Goal: Task Accomplishment & Management: Complete application form

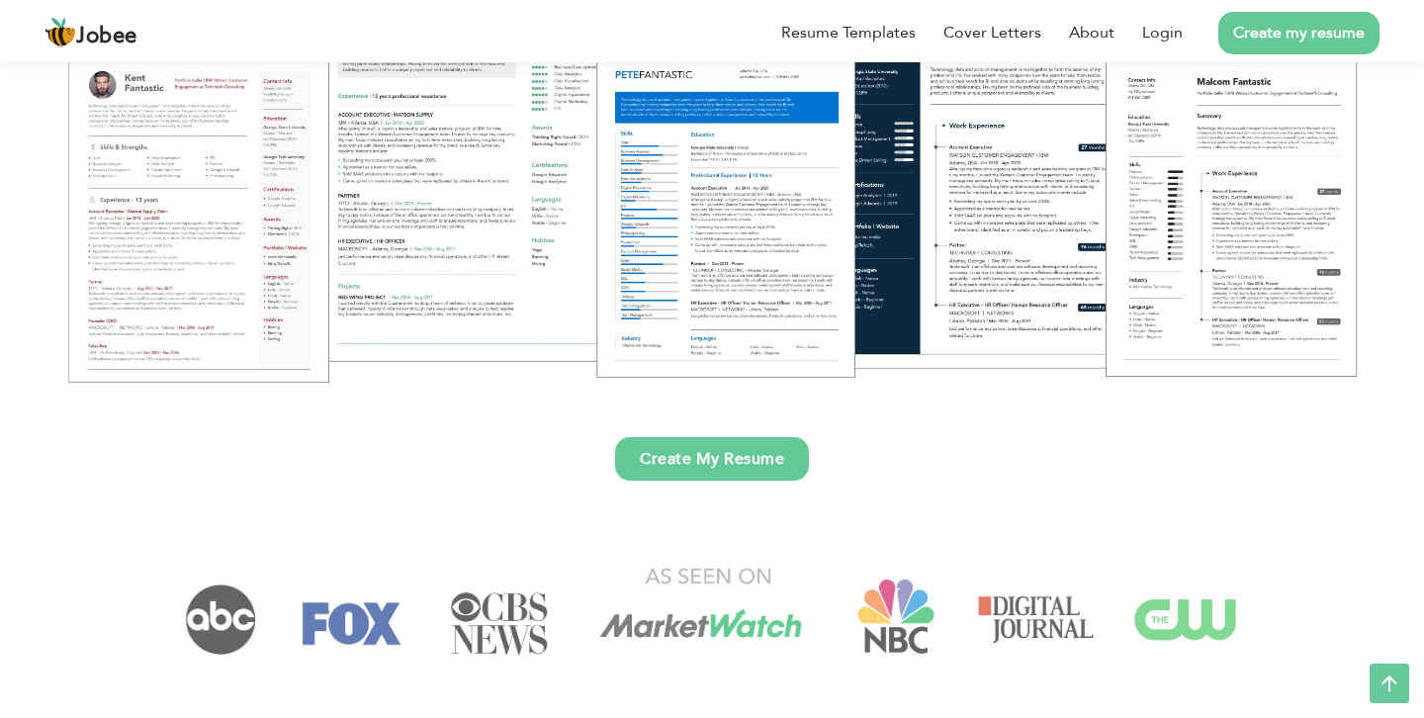
scroll to position [358, 0]
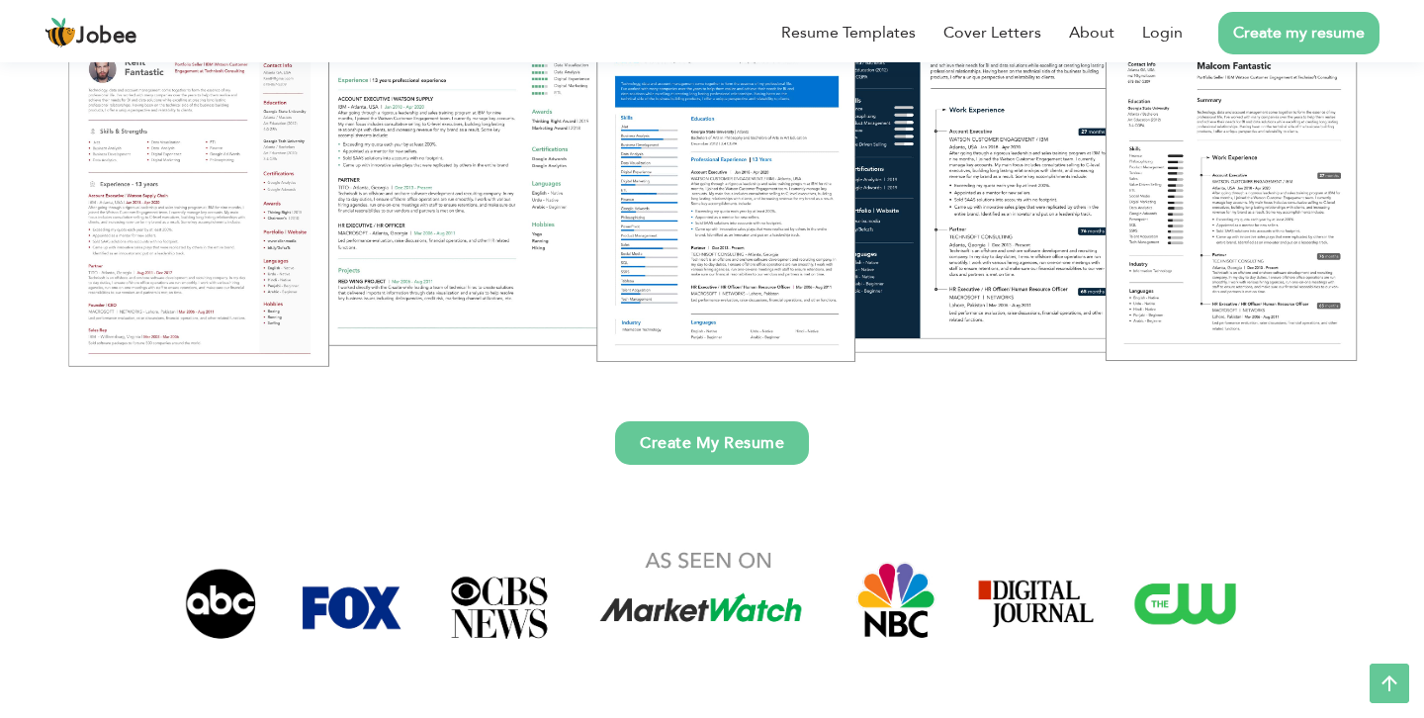
click at [710, 453] on link "Create My Resume" at bounding box center [712, 443] width 194 height 44
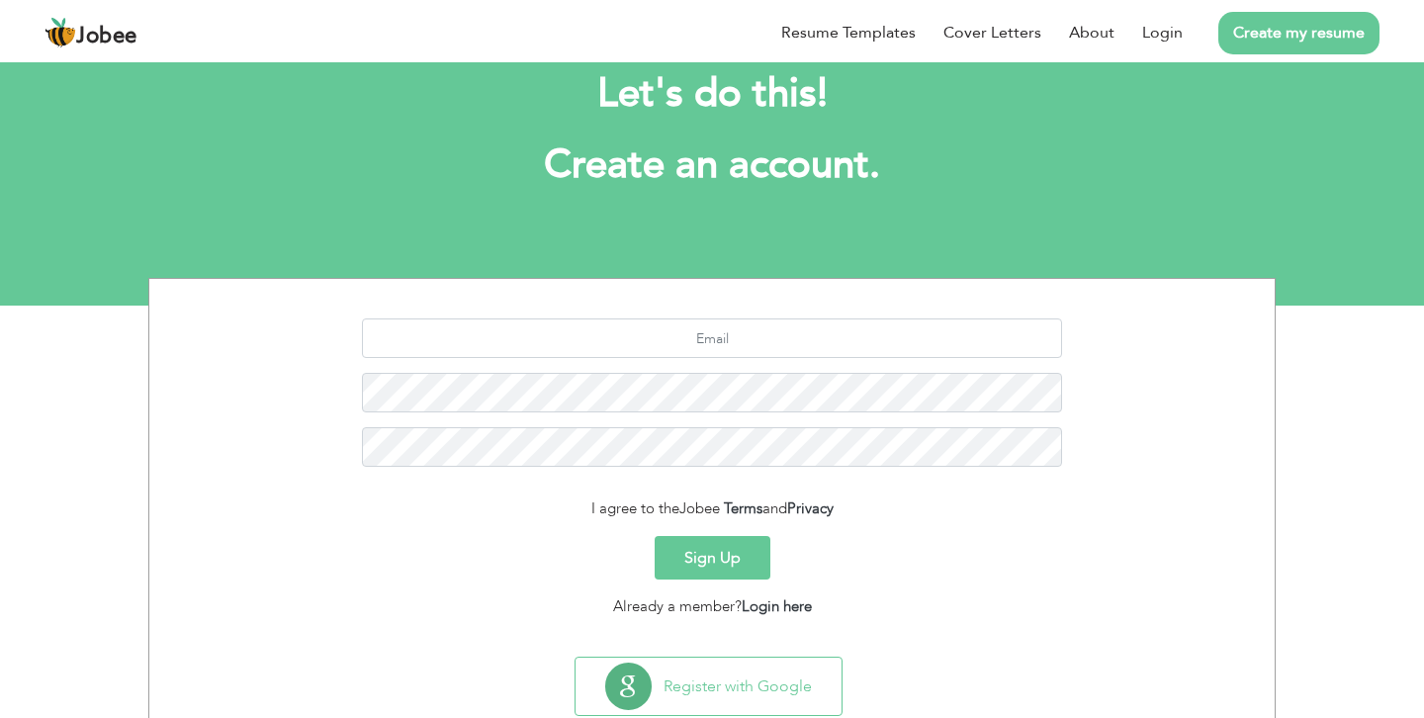
scroll to position [58, 0]
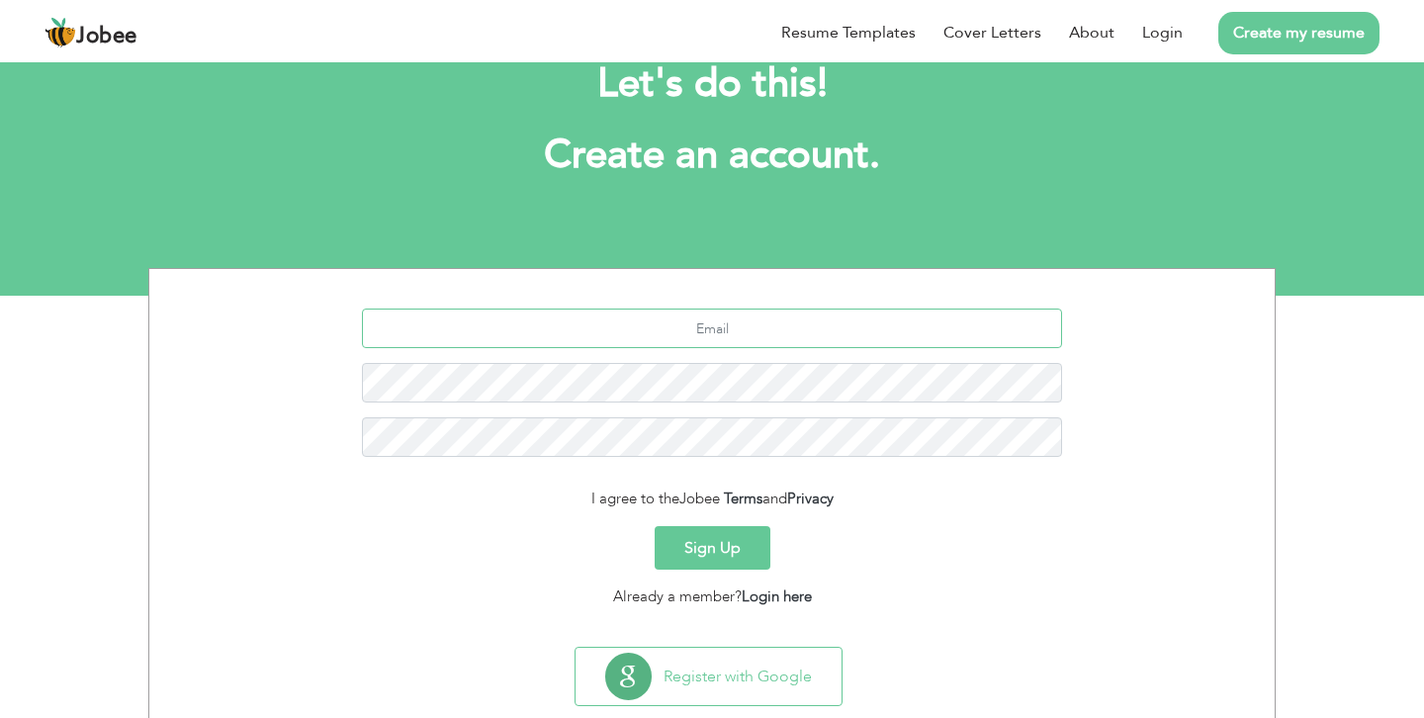
click at [703, 339] on input "text" at bounding box center [712, 328] width 701 height 40
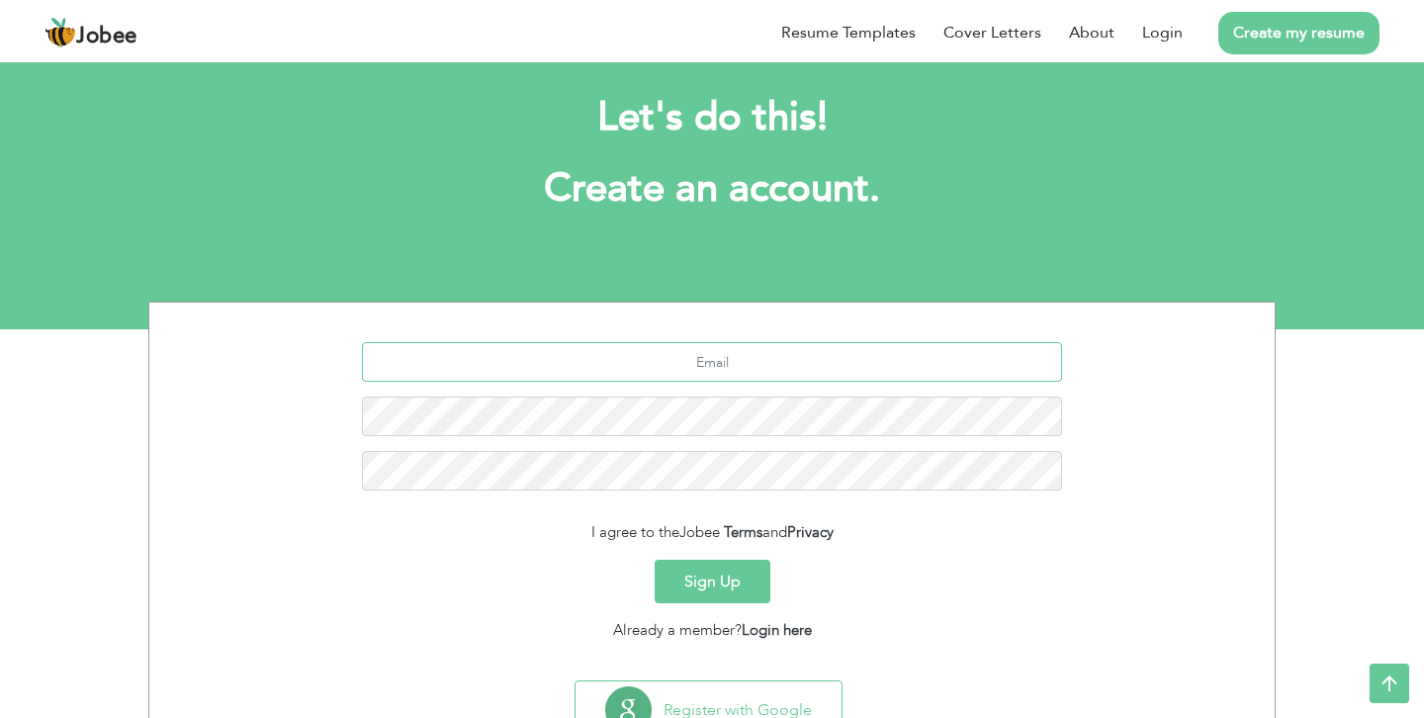
scroll to position [0, 0]
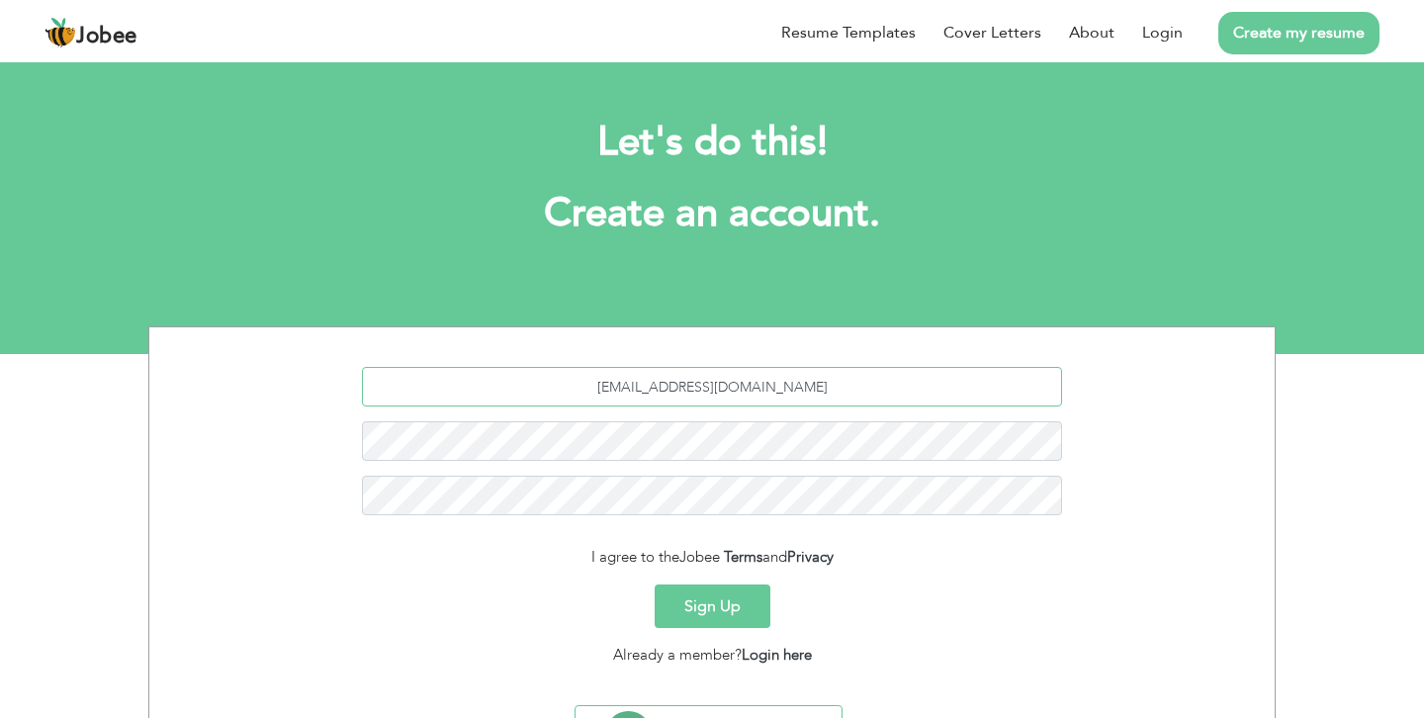
type input "sf3122070@GMAIL.COM"
click at [731, 606] on button "Sign Up" at bounding box center [713, 606] width 116 height 44
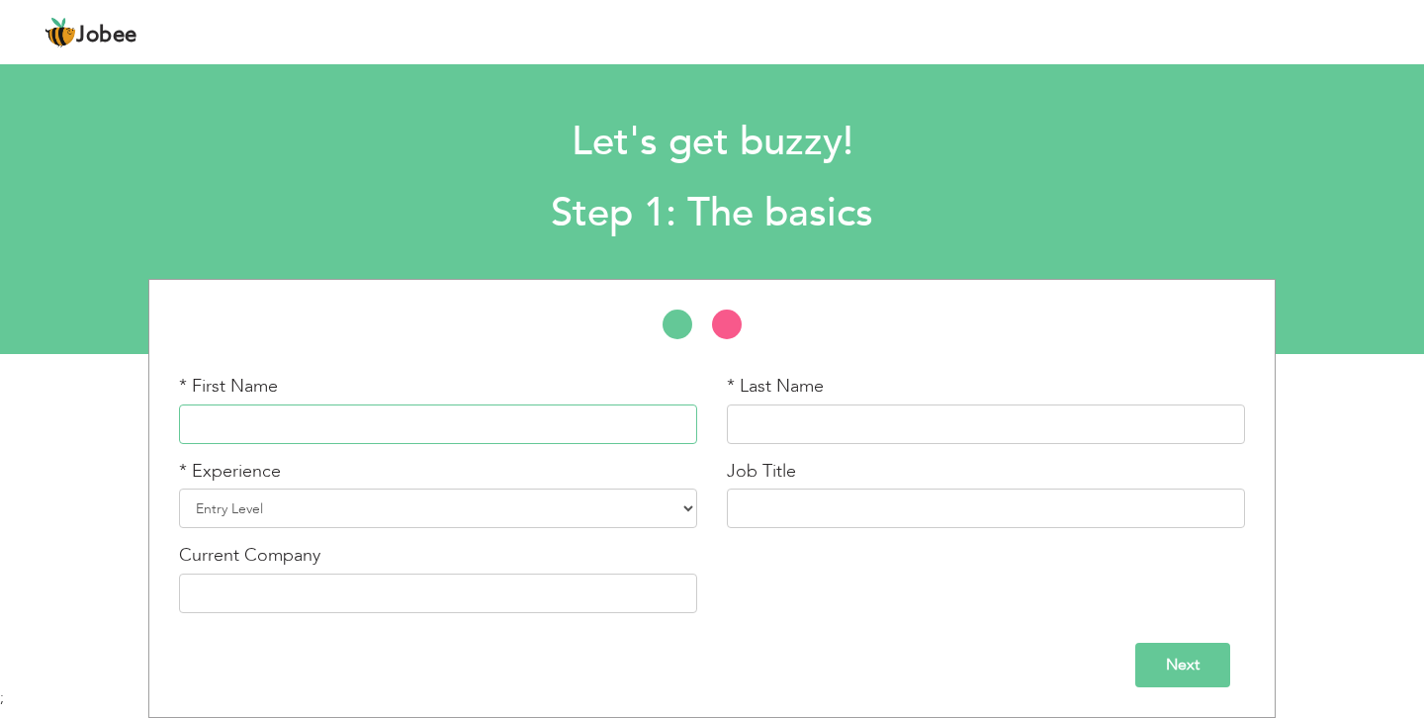
click at [342, 419] on input "text" at bounding box center [438, 424] width 518 height 40
type input "[PERSON_NAME]"
type input "Fahad"
click at [481, 515] on select "Entry Level Less than 1 Year 1 Year 2 Years 3 Years 4 Years 5 Years 6 Years 7 Y…" at bounding box center [438, 508] width 518 height 40
click at [1174, 672] on input "Next" at bounding box center [1182, 665] width 95 height 44
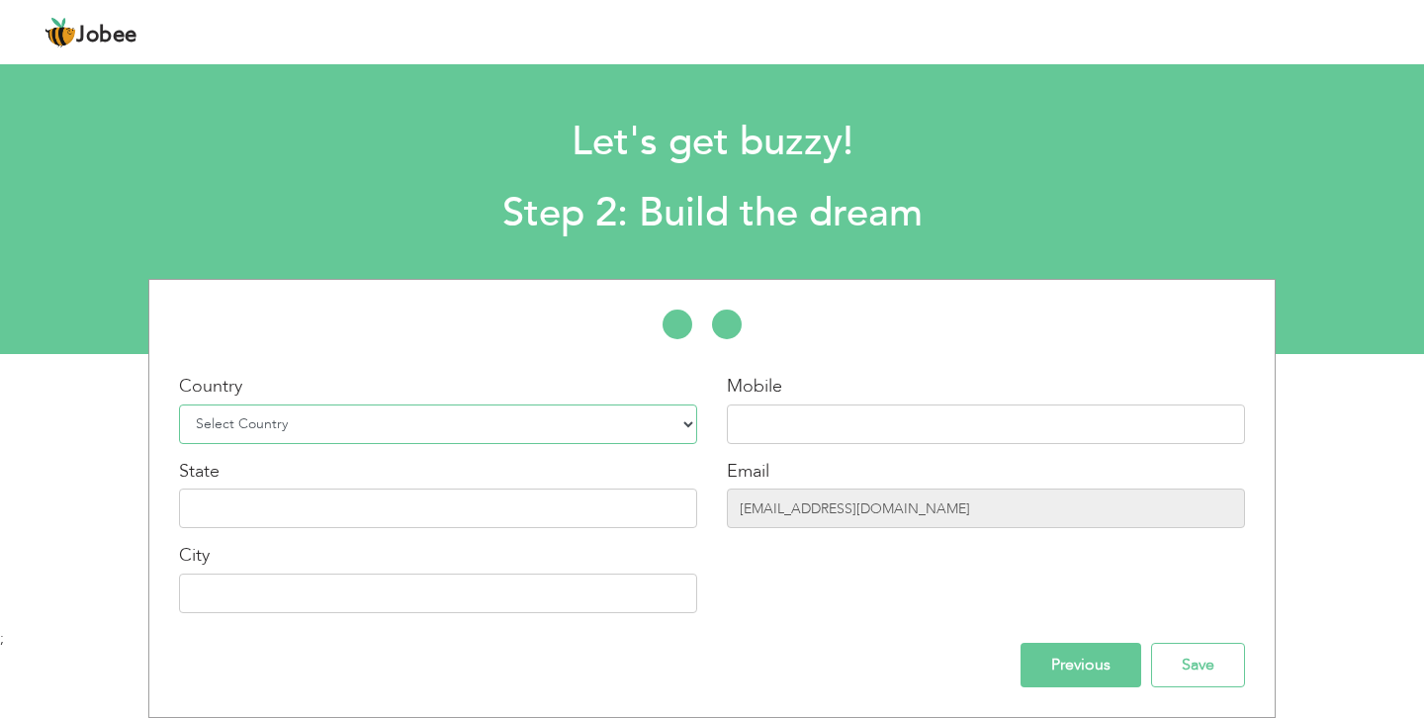
click at [312, 428] on select "Select Country [GEOGRAPHIC_DATA] [GEOGRAPHIC_DATA] [GEOGRAPHIC_DATA] [US_STATE]…" at bounding box center [438, 424] width 518 height 40
select select "166"
click at [769, 410] on input "text" at bounding box center [986, 424] width 518 height 40
type input "03209712946"
click at [573, 586] on input "text" at bounding box center [438, 593] width 518 height 40
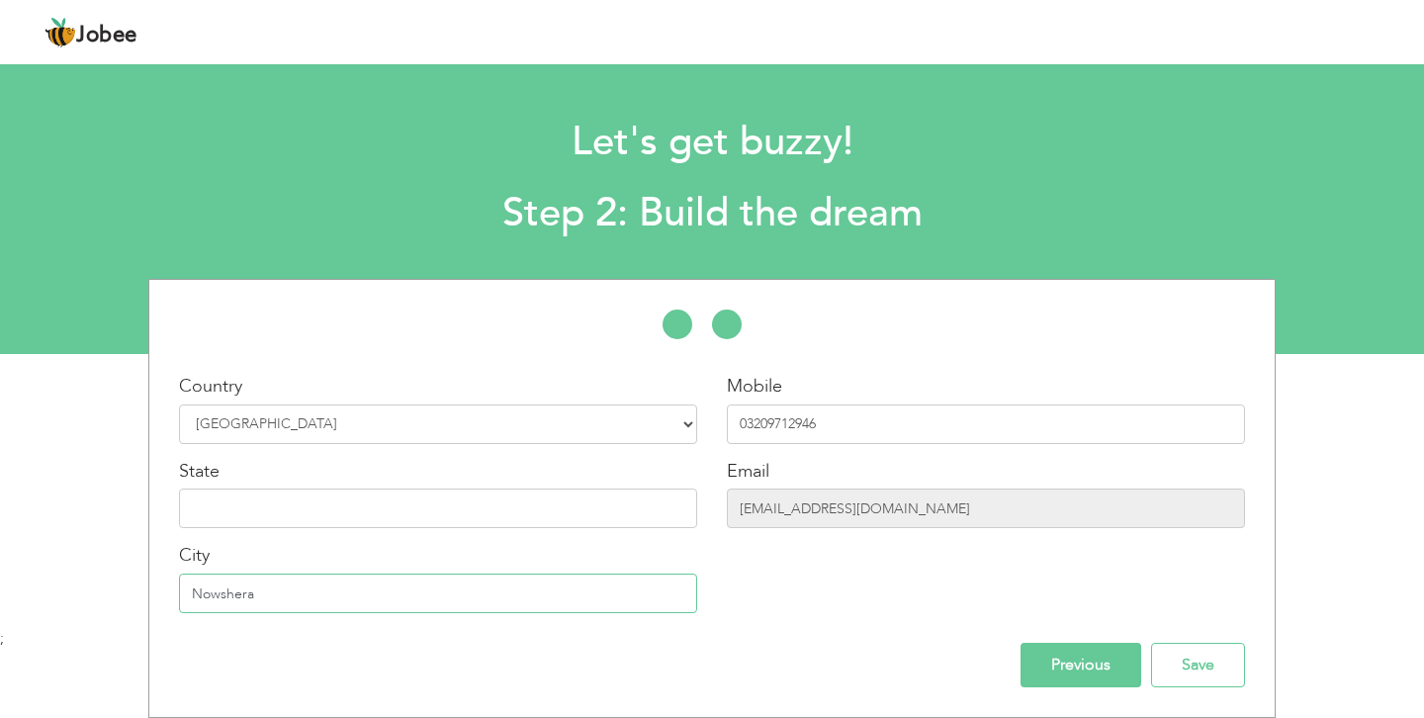
type input "Nowshera"
click at [210, 504] on input "text" at bounding box center [438, 508] width 518 height 40
type input "khyber pakhtunkhwa"
click at [1178, 664] on input "Save" at bounding box center [1198, 665] width 94 height 44
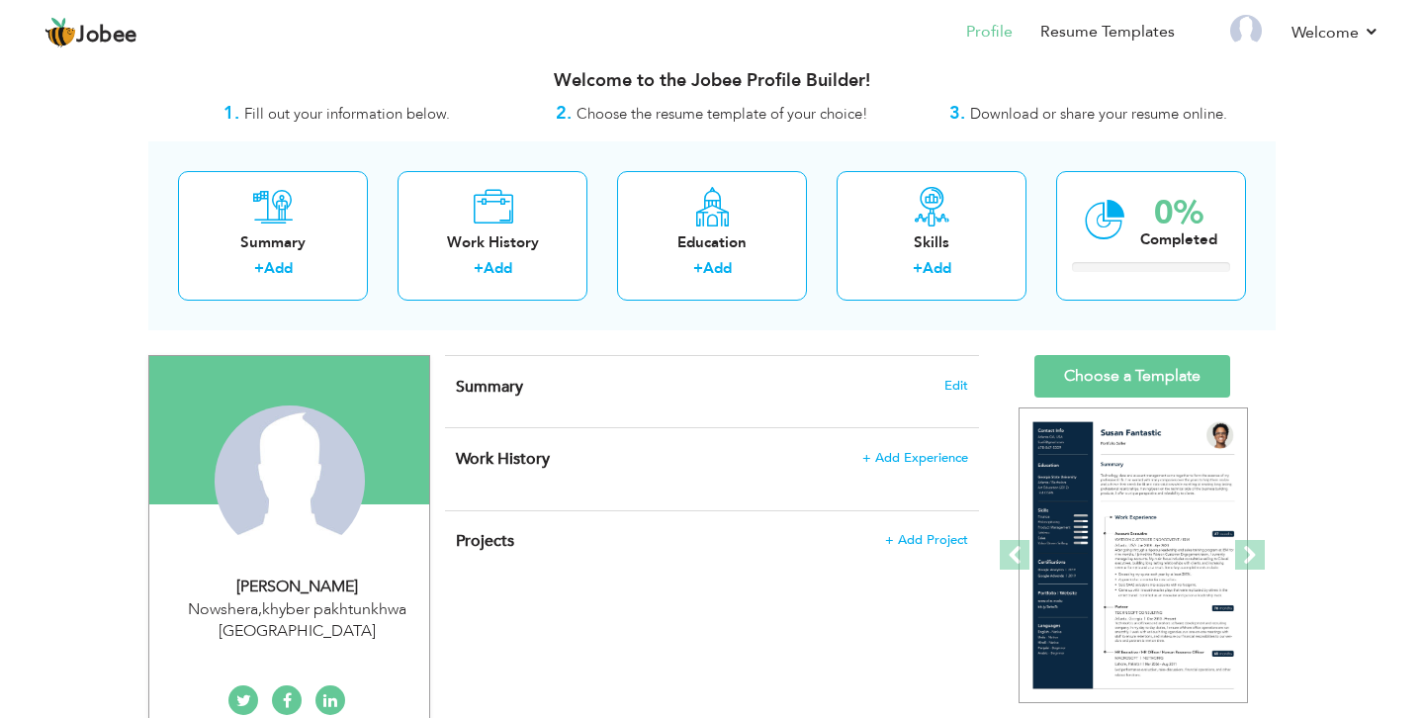
scroll to position [15, 0]
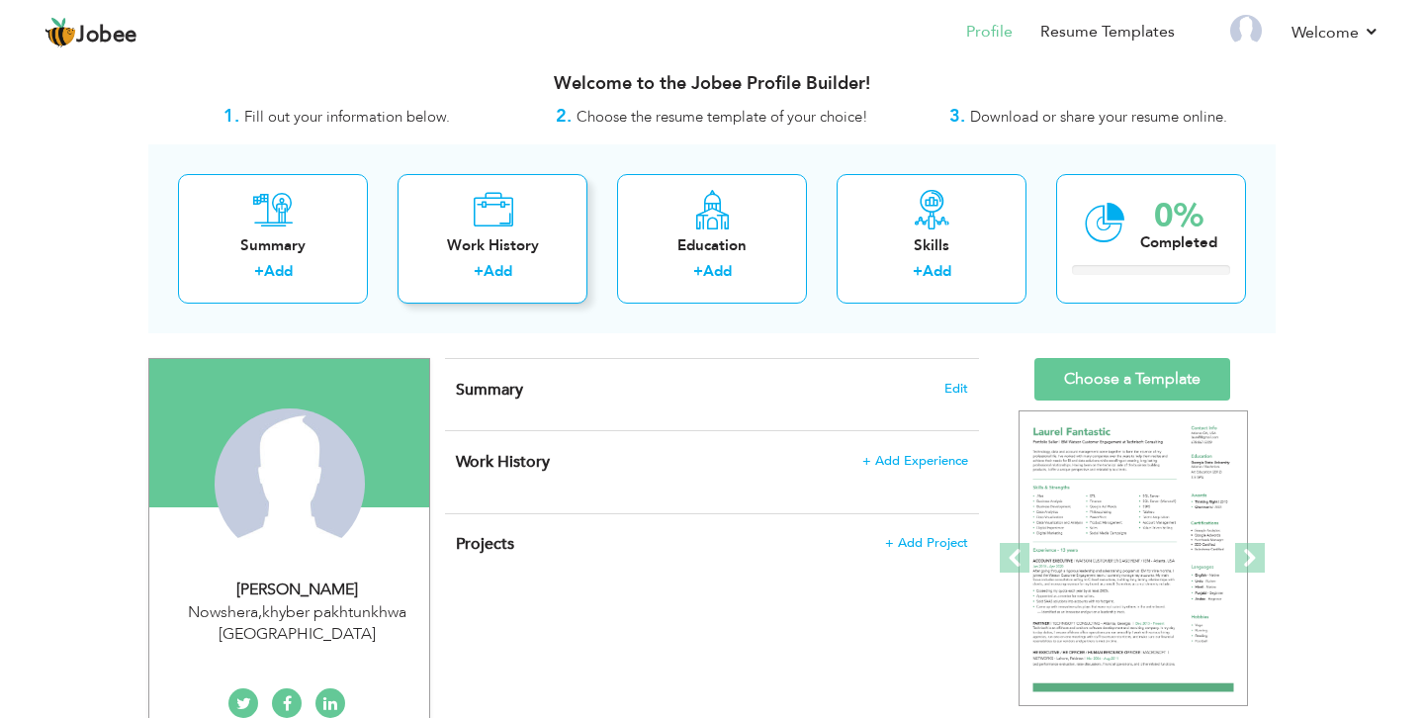
click at [485, 265] on link "Add" at bounding box center [497, 271] width 29 height 20
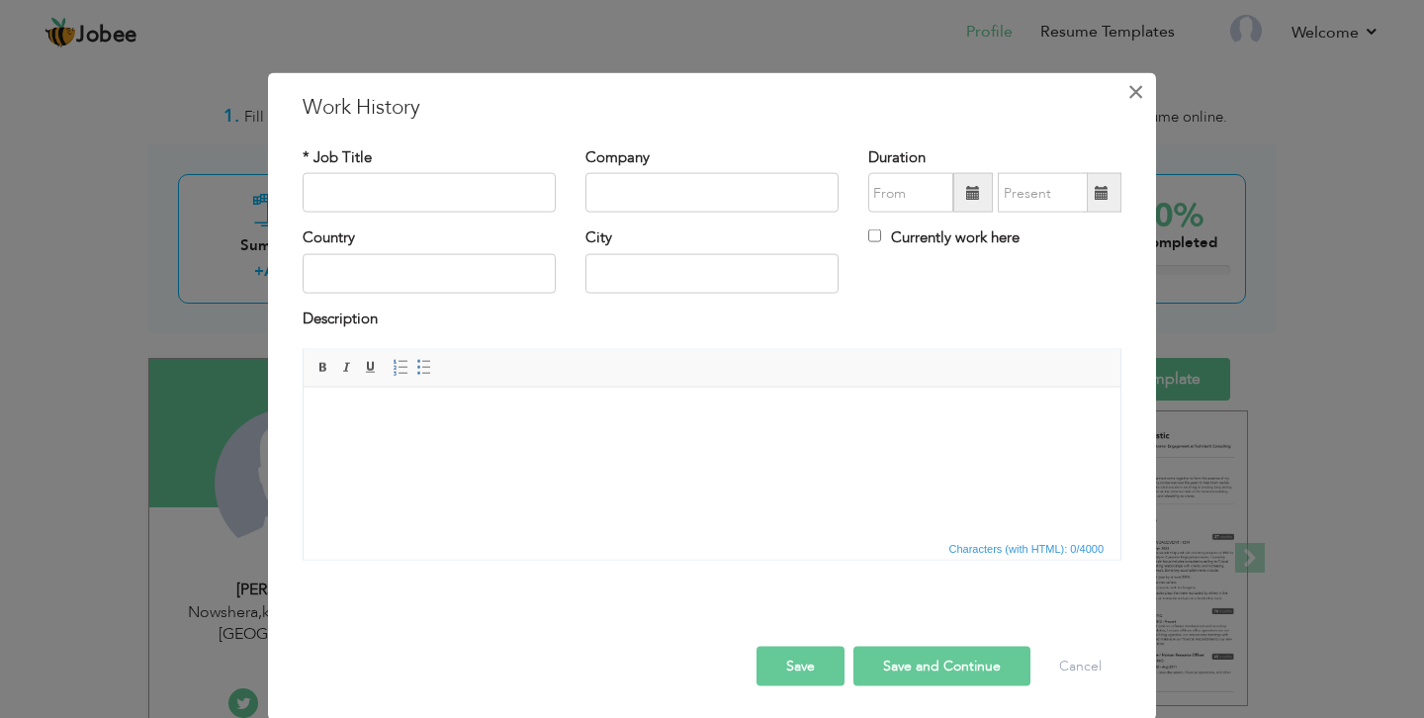
click at [1142, 94] on span "×" at bounding box center [1135, 92] width 17 height 36
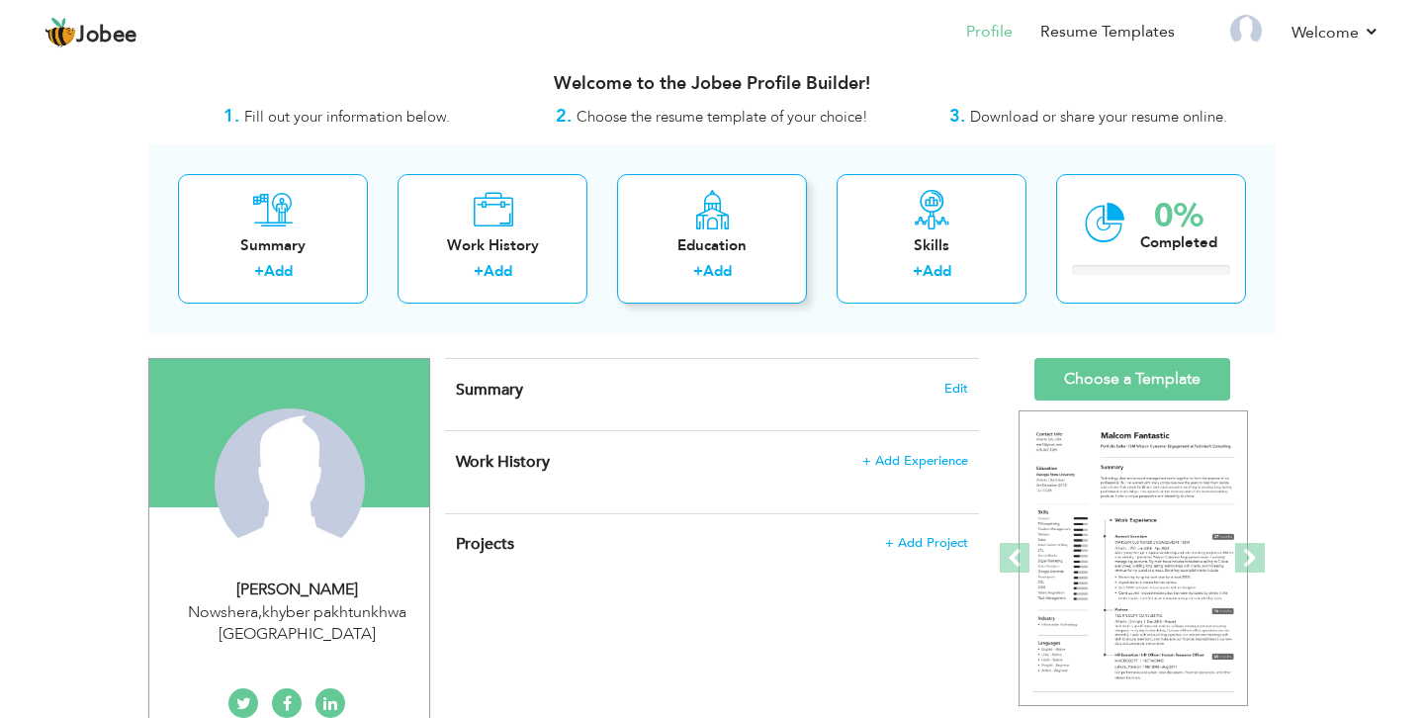
click at [702, 220] on icon at bounding box center [712, 210] width 39 height 40
radio input "true"
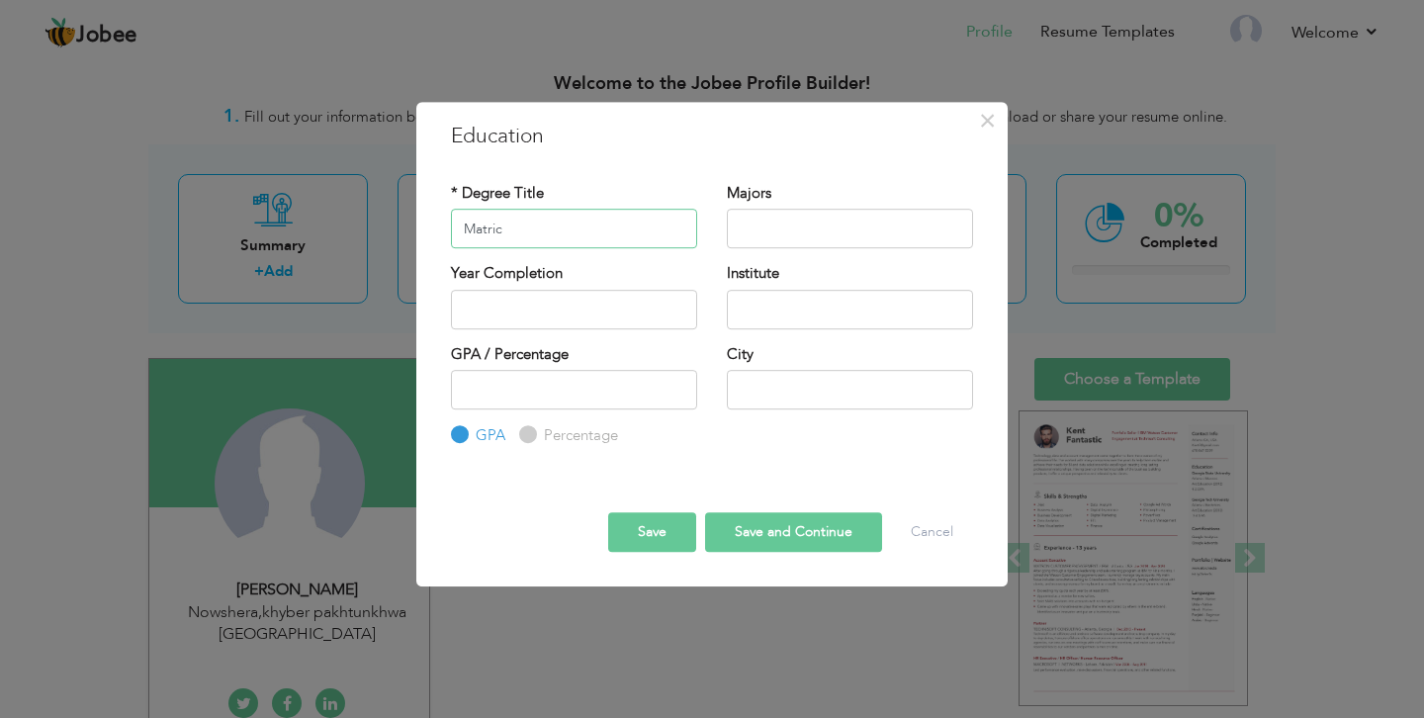
type input "Matric"
click at [772, 241] on input "text" at bounding box center [850, 229] width 246 height 40
type input "S"
type input "Computer Science"
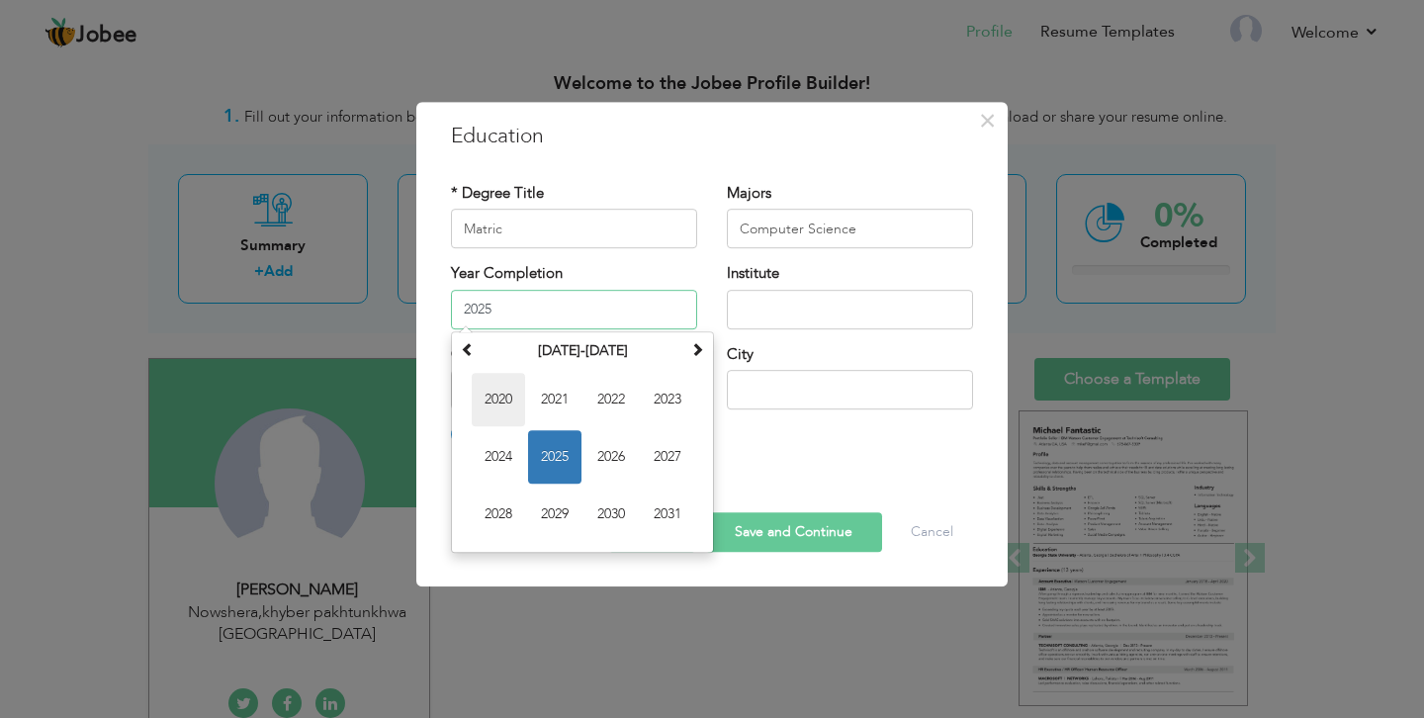
click at [500, 416] on span "2020" at bounding box center [498, 399] width 53 height 53
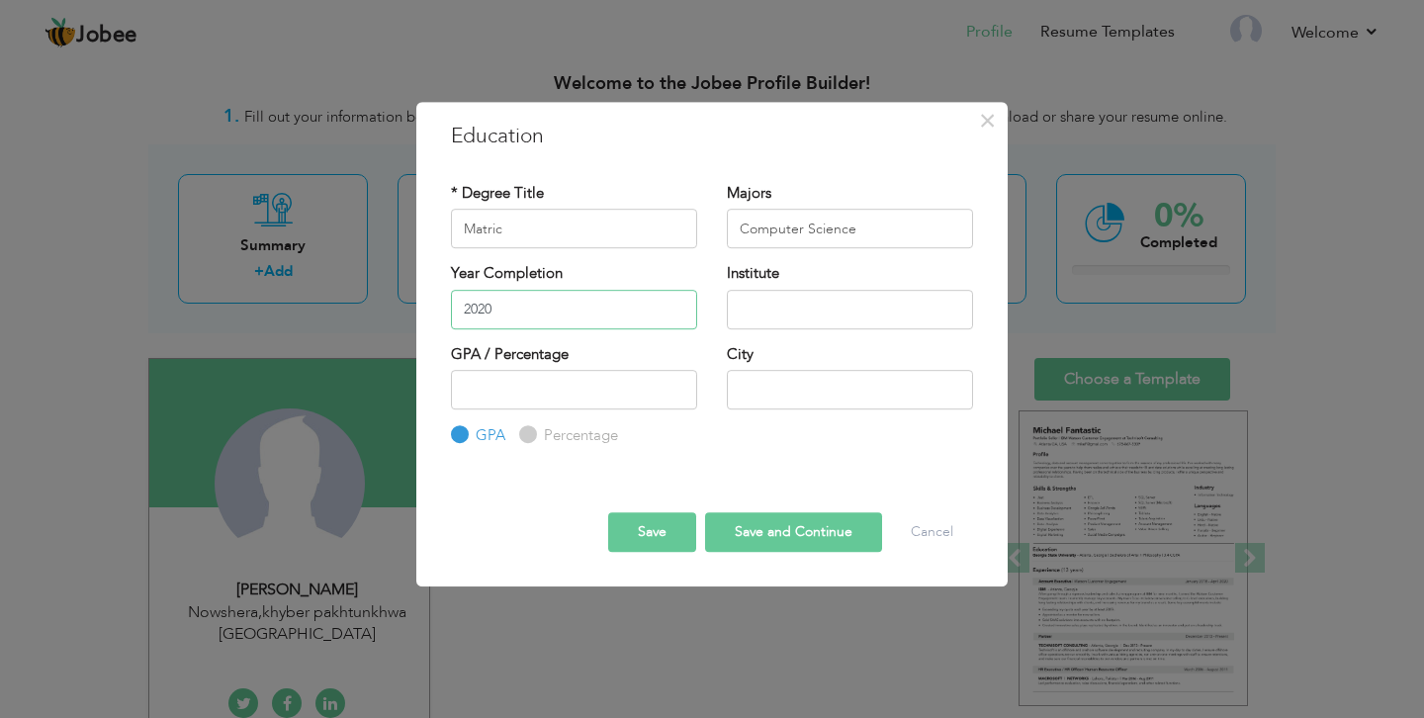
click at [503, 317] on input "2020" at bounding box center [574, 310] width 246 height 40
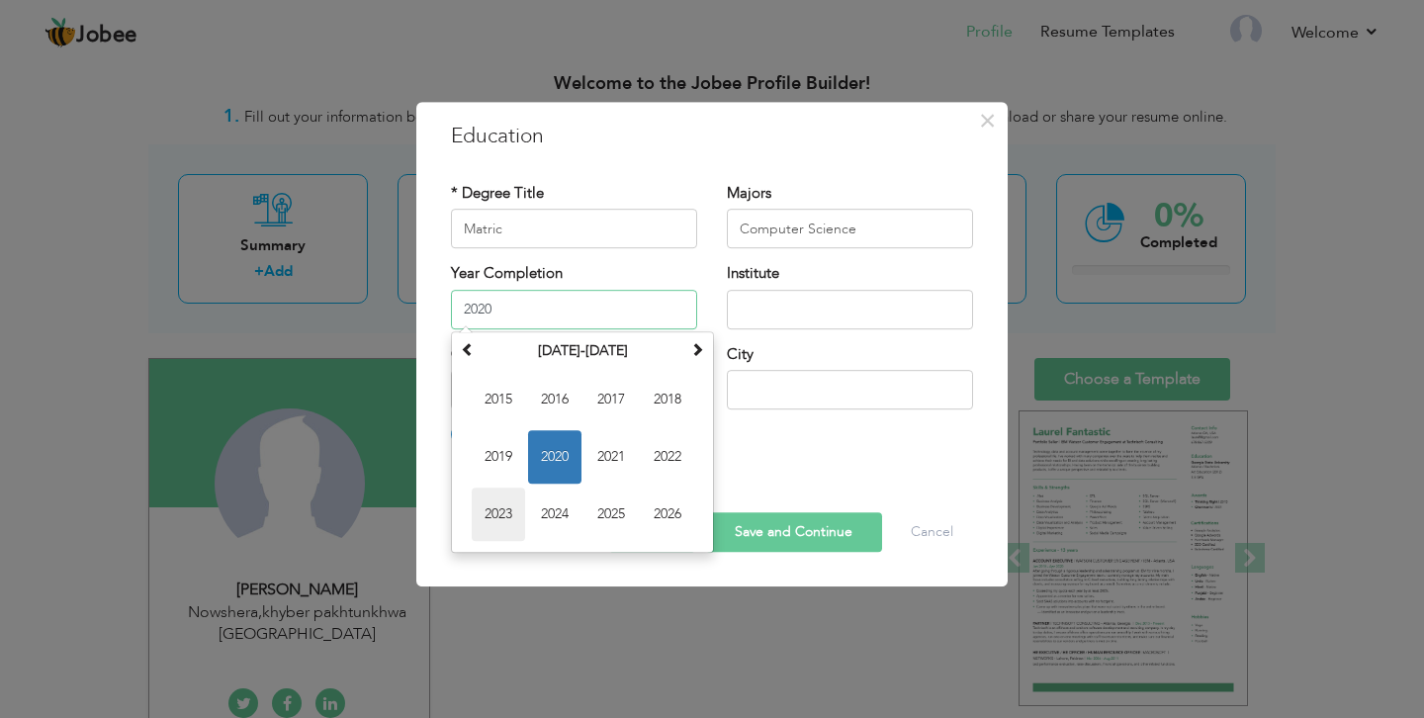
click at [486, 502] on span "2023" at bounding box center [498, 513] width 53 height 53
type input "2023"
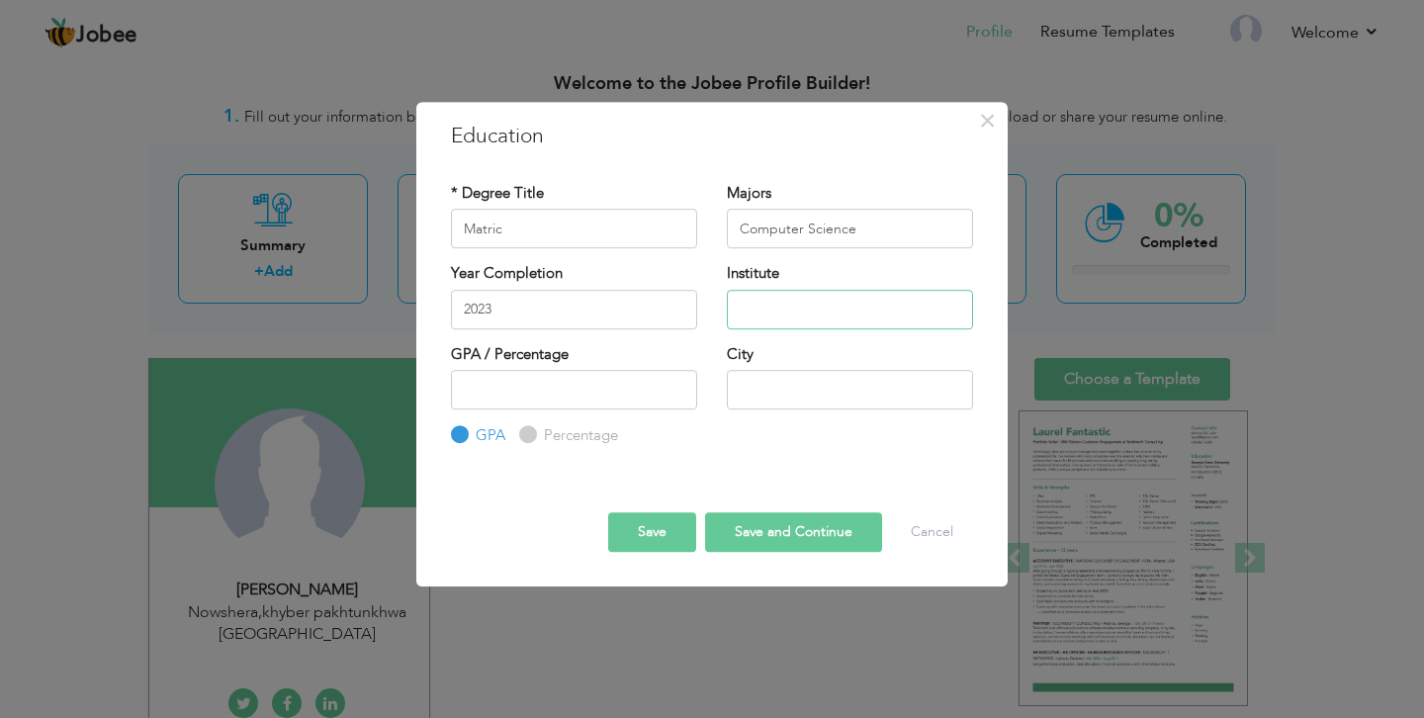
click at [768, 302] on input "text" at bounding box center [850, 310] width 246 height 40
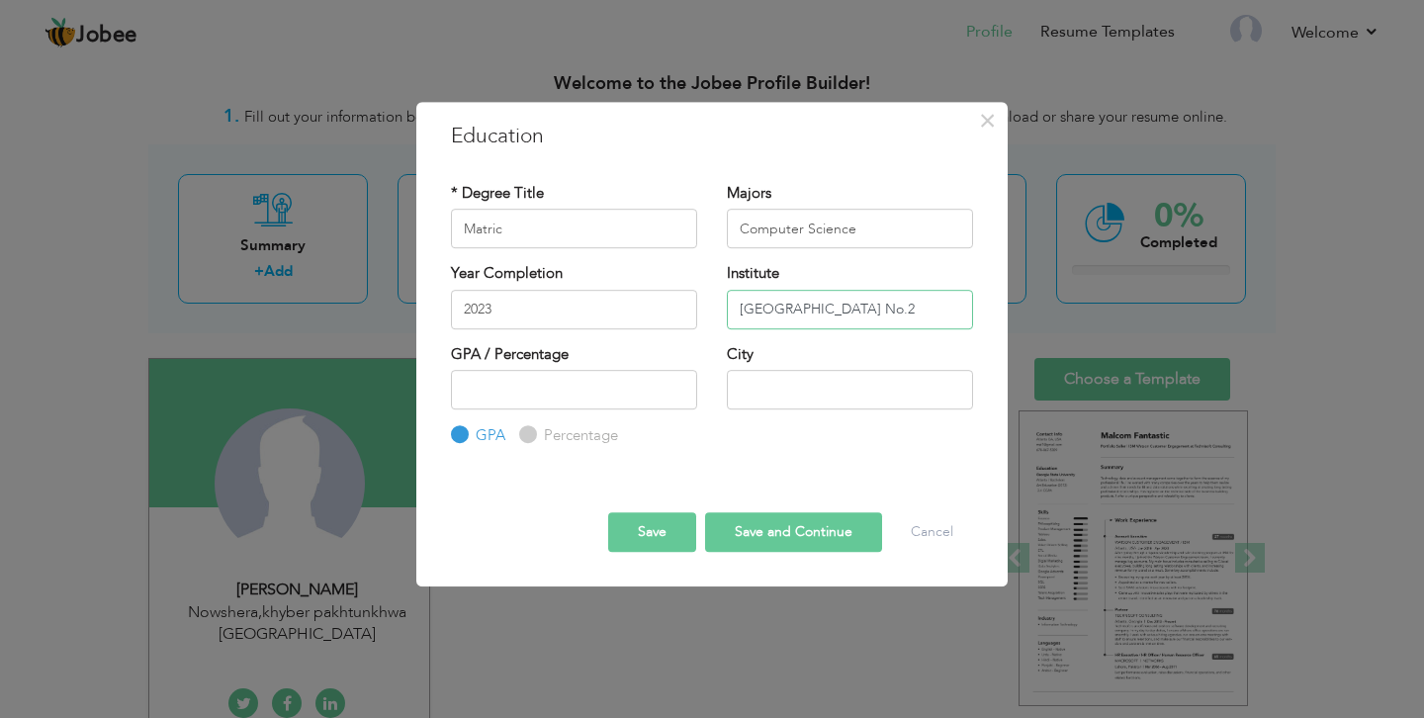
type input "[GEOGRAPHIC_DATA] No.2"
click at [871, 381] on input "text" at bounding box center [850, 390] width 246 height 40
type input "Nowshera"
click at [528, 431] on input "Percentage" at bounding box center [525, 435] width 13 height 13
radio input "true"
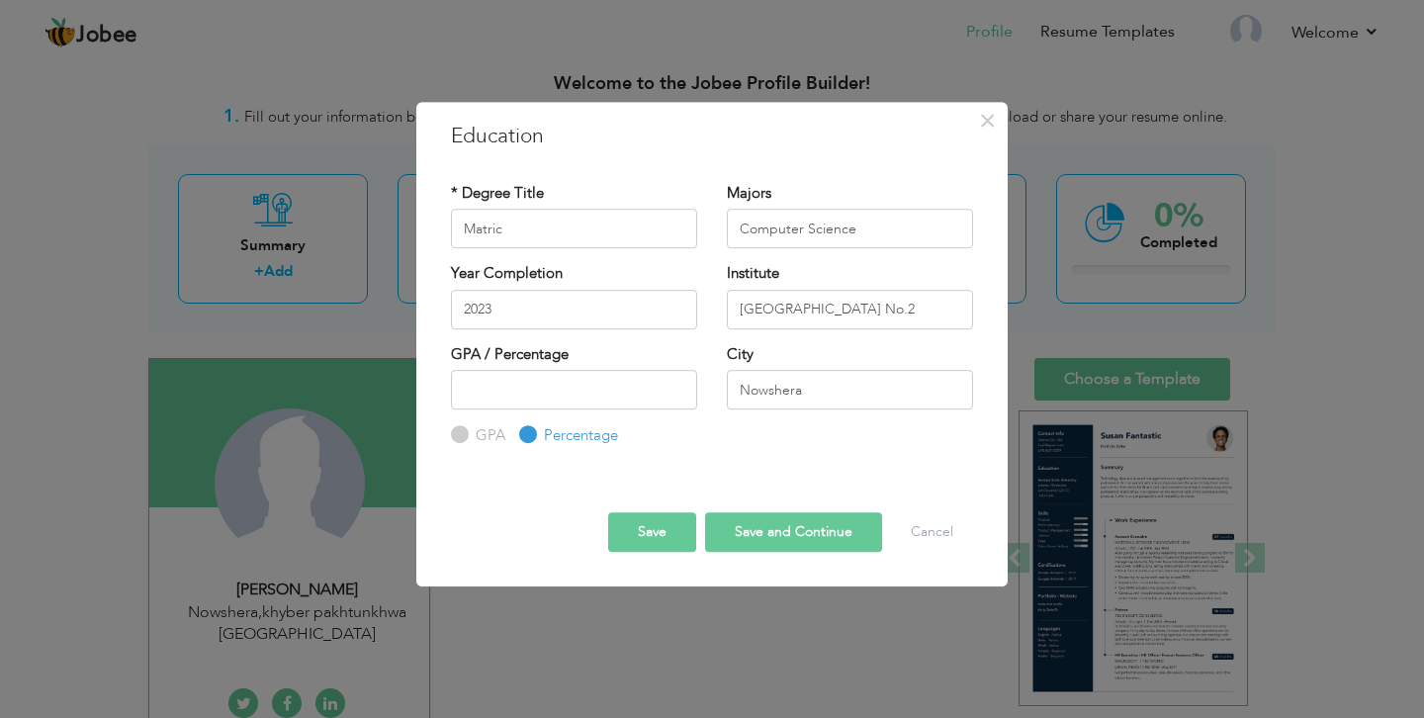
click at [461, 434] on input "GPA" at bounding box center [457, 435] width 13 height 13
radio input "true"
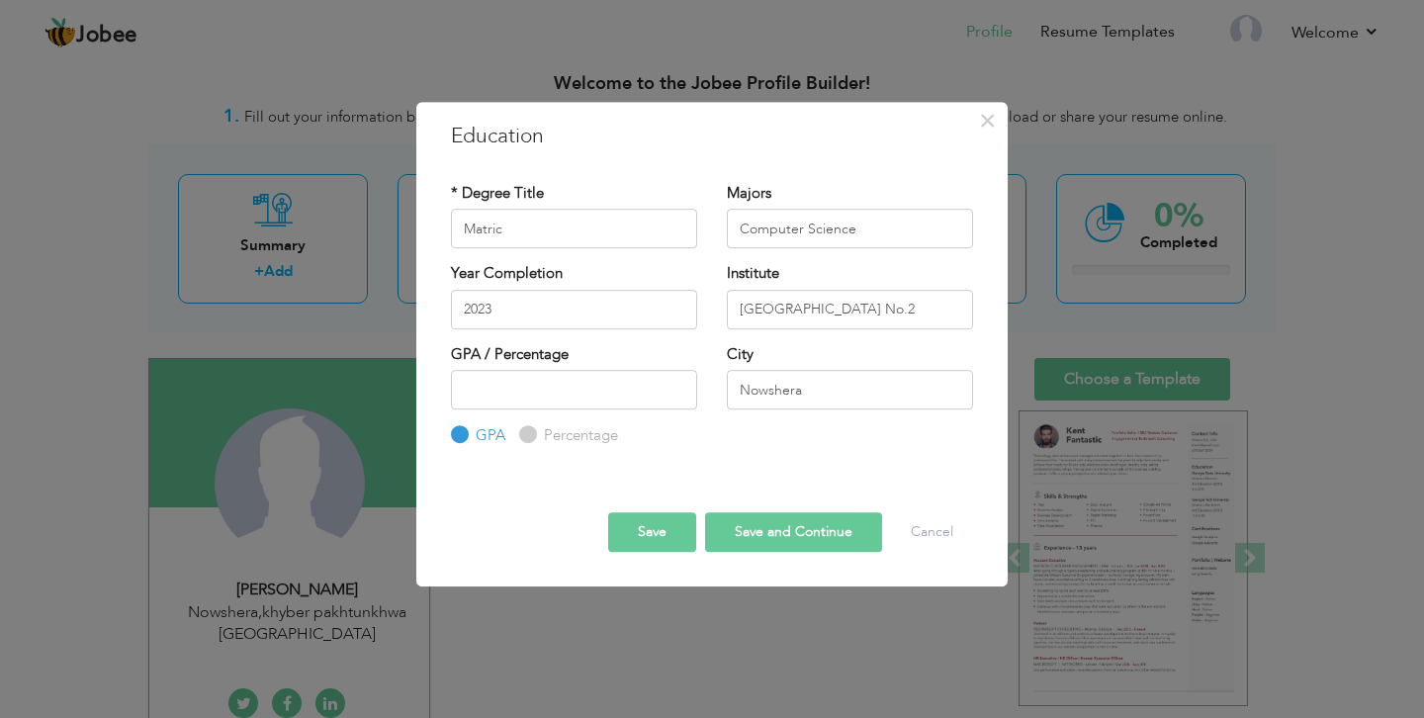
click at [760, 530] on button "Save and Continue" at bounding box center [793, 532] width 177 height 40
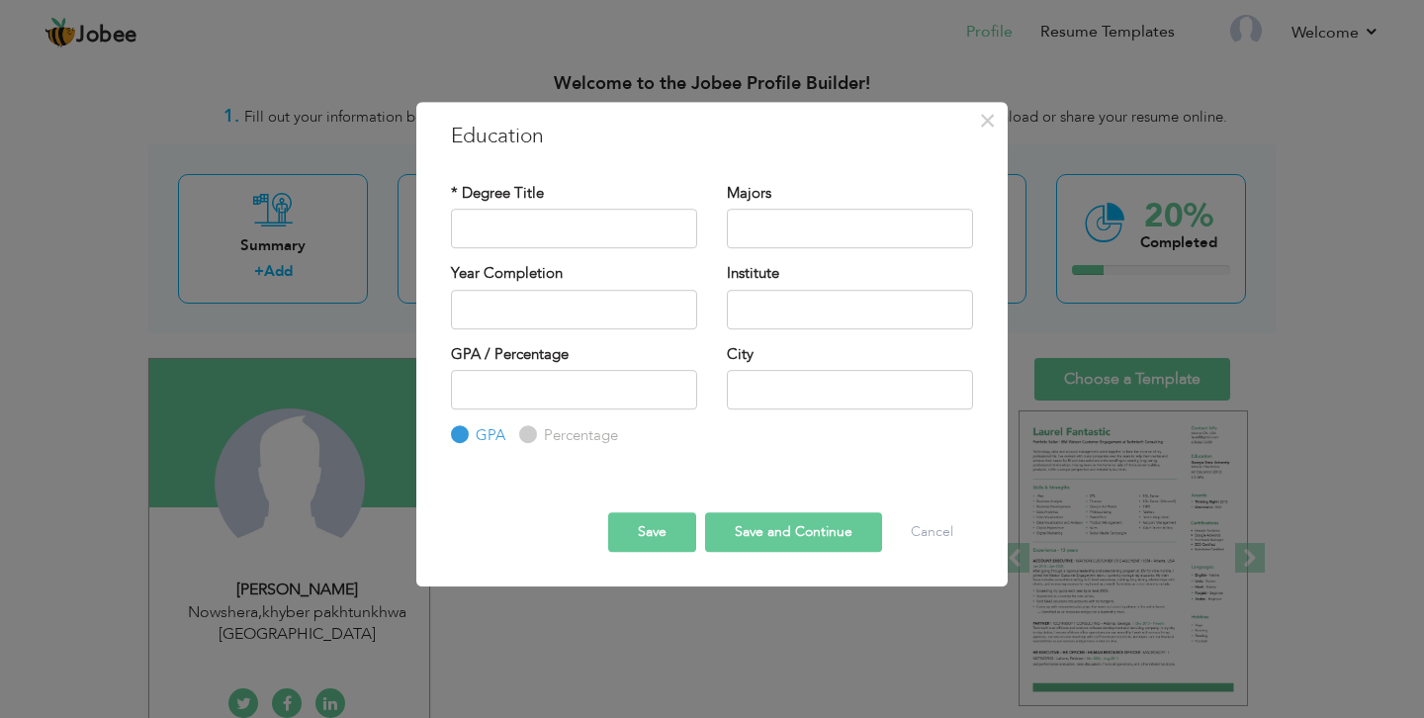
click at [659, 533] on button "Save" at bounding box center [652, 532] width 88 height 40
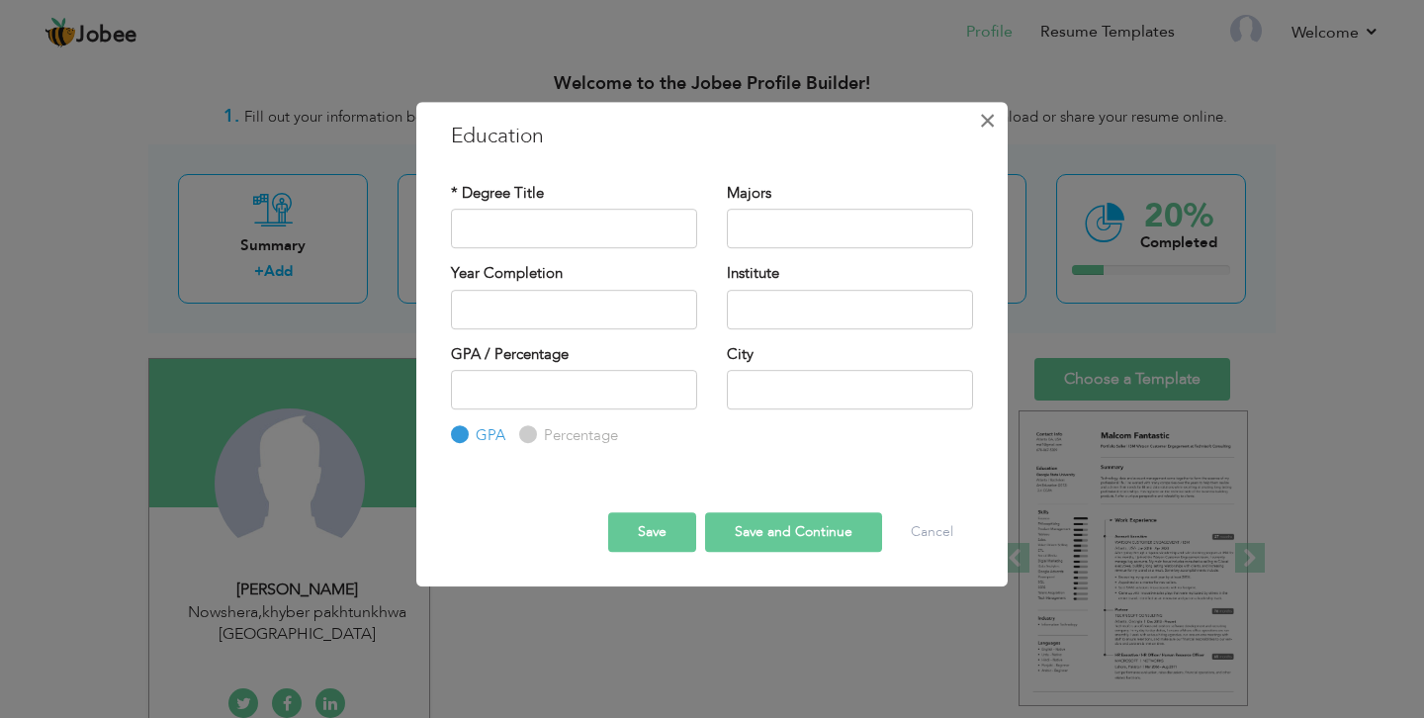
click at [994, 121] on span "×" at bounding box center [987, 121] width 17 height 36
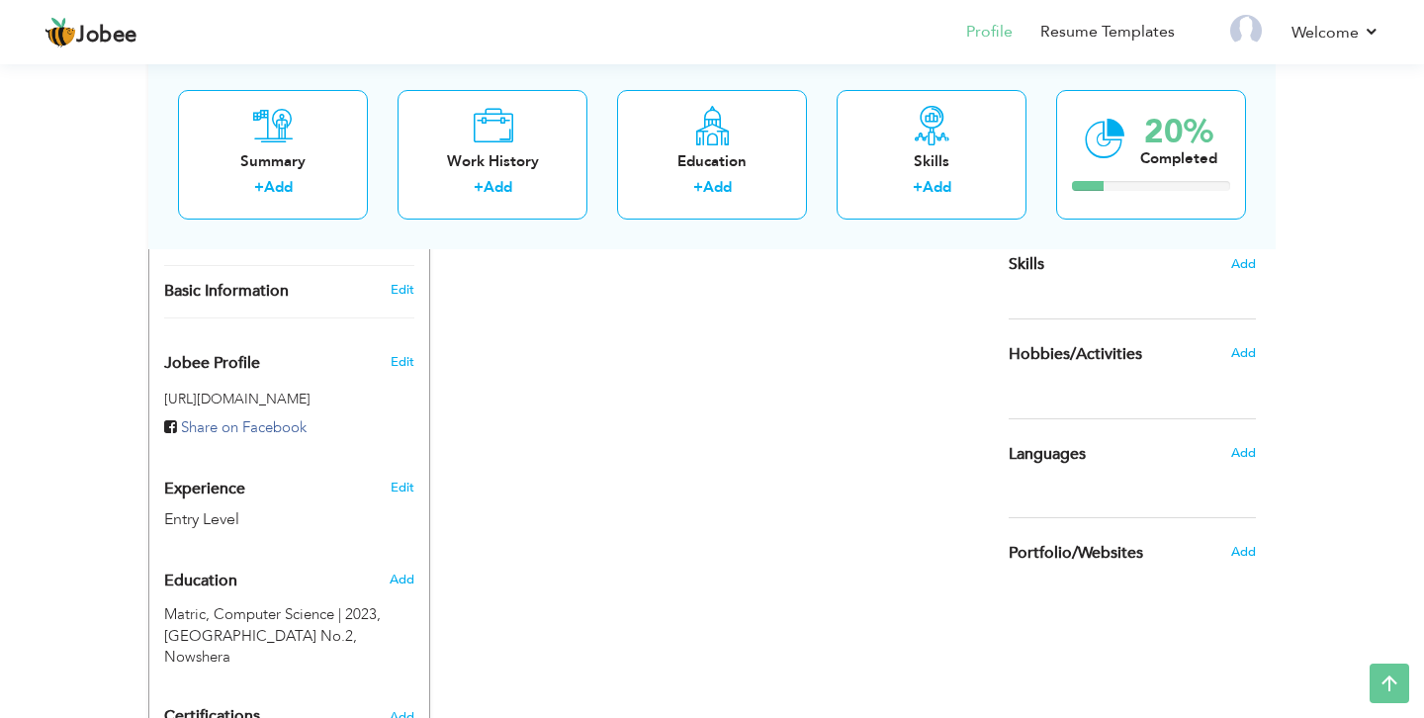
scroll to position [526, 0]
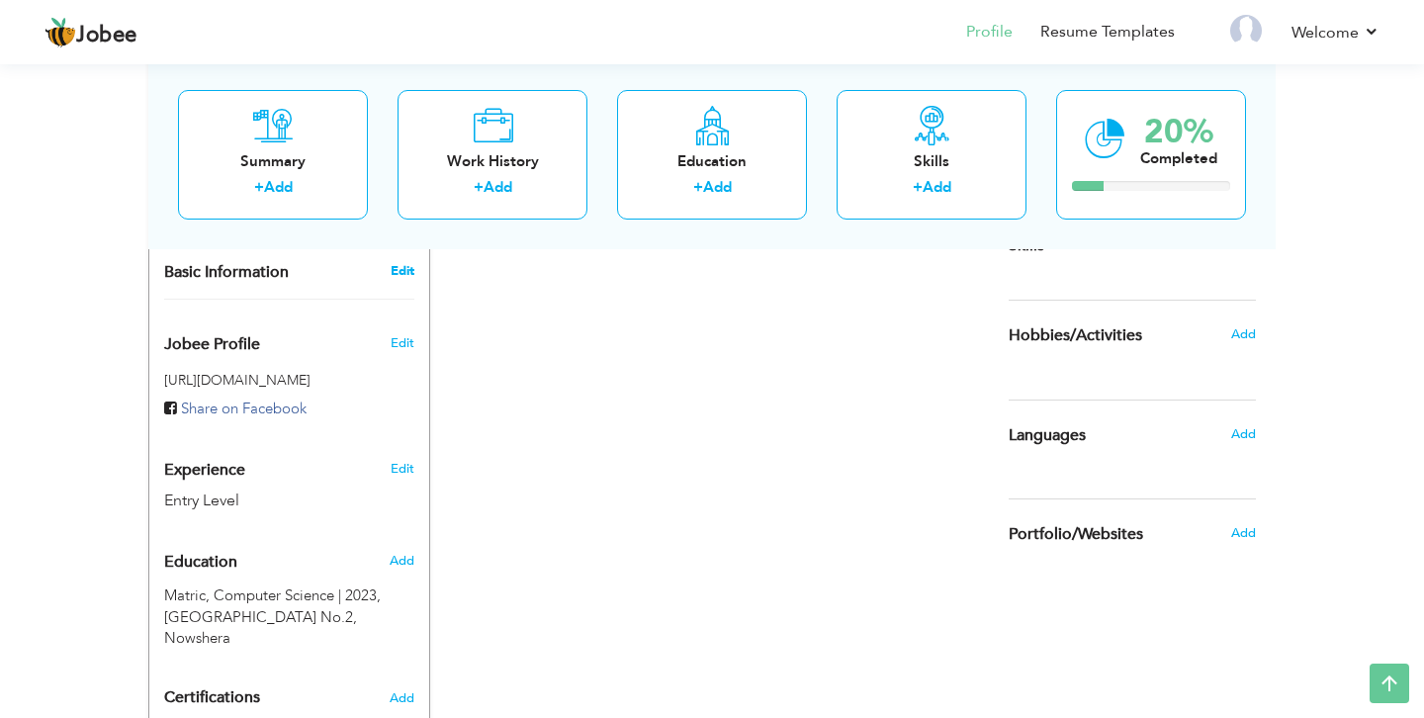
click at [392, 273] on link "Edit" at bounding box center [403, 271] width 24 height 18
type input "[PERSON_NAME]"
type input "Fahad"
type input "03209712946"
select select "number:166"
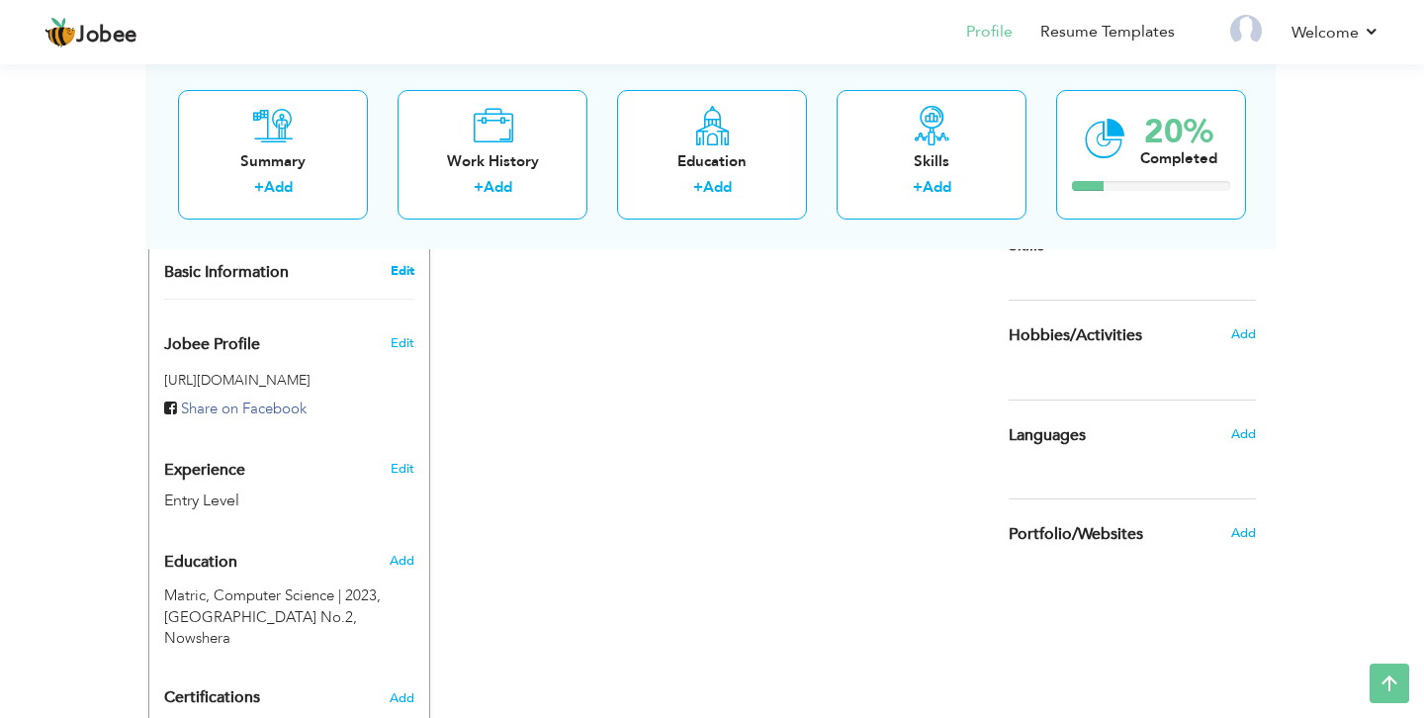
type input "khyber pakhtunkhwa"
type input "Nowshera"
select select "number:1"
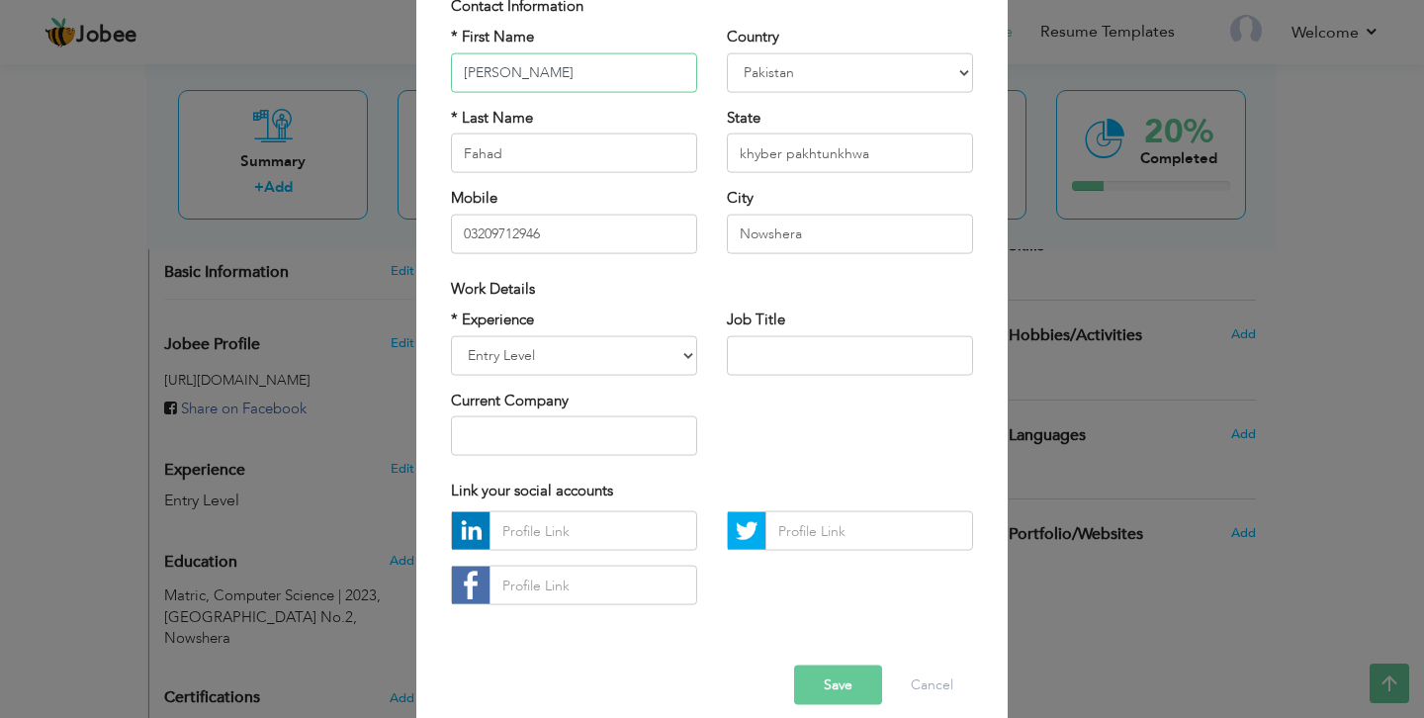
scroll to position [0, 0]
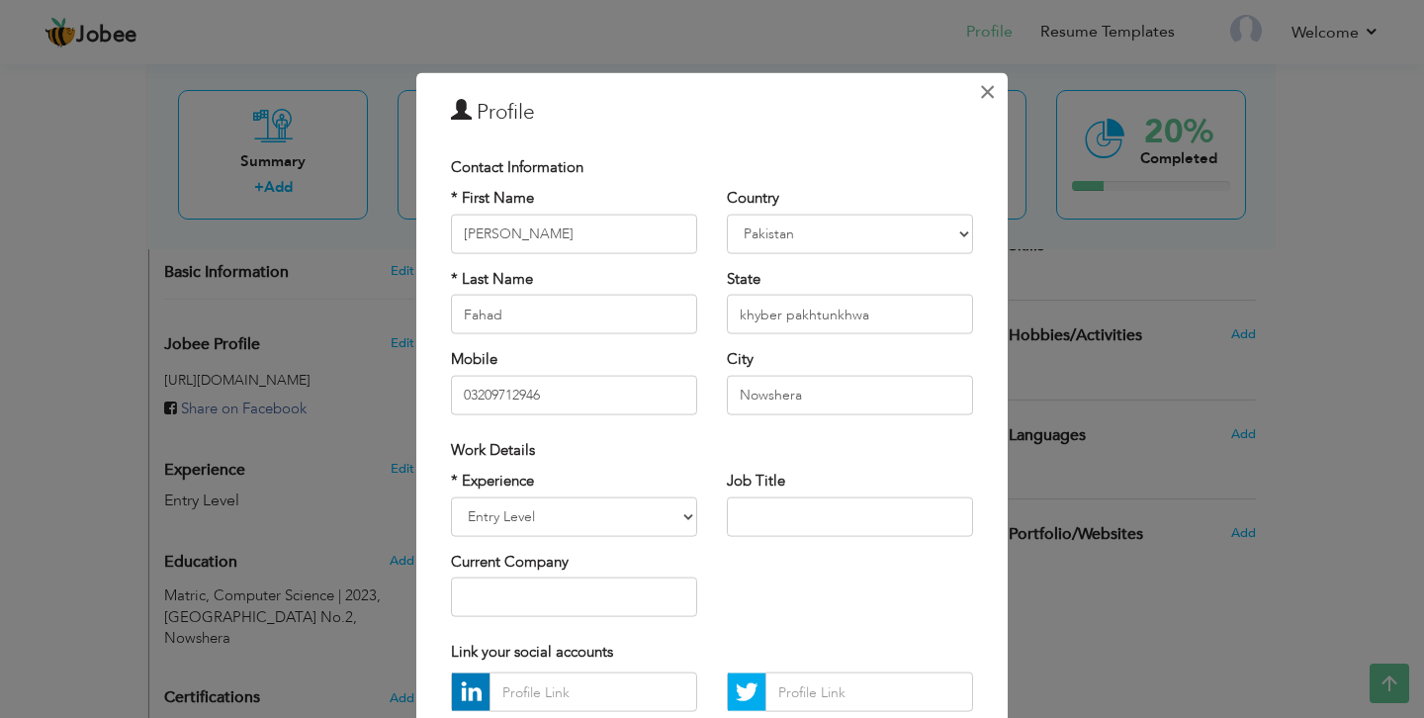
click at [993, 91] on span "×" at bounding box center [987, 92] width 17 height 36
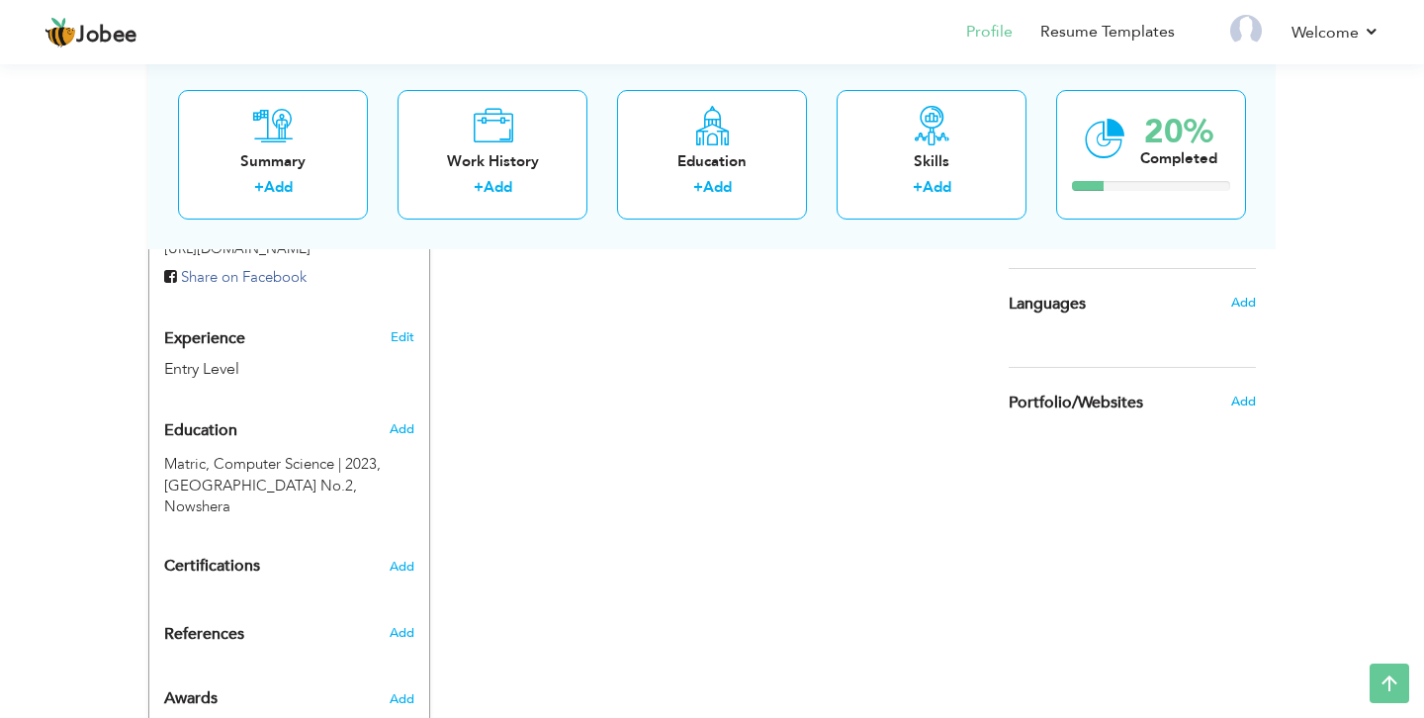
scroll to position [726, 0]
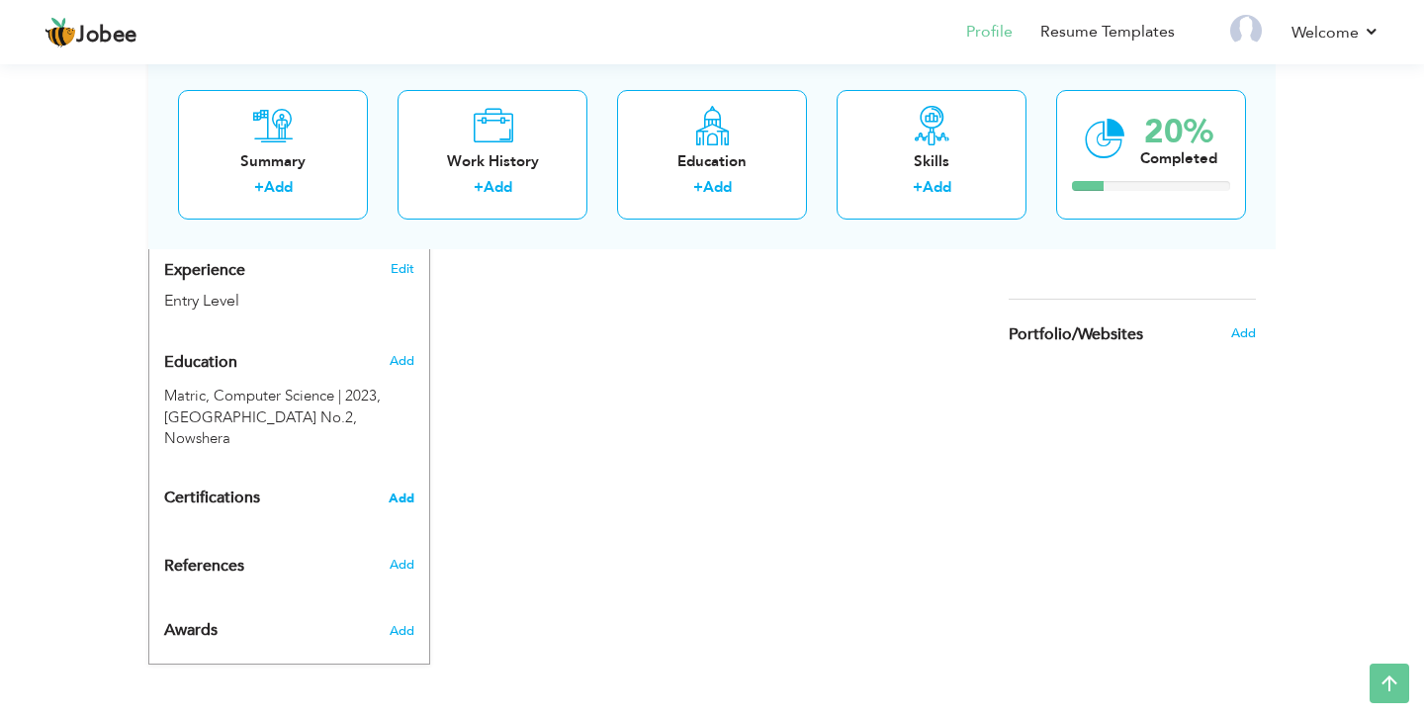
click at [407, 498] on span "Add" at bounding box center [402, 498] width 26 height 14
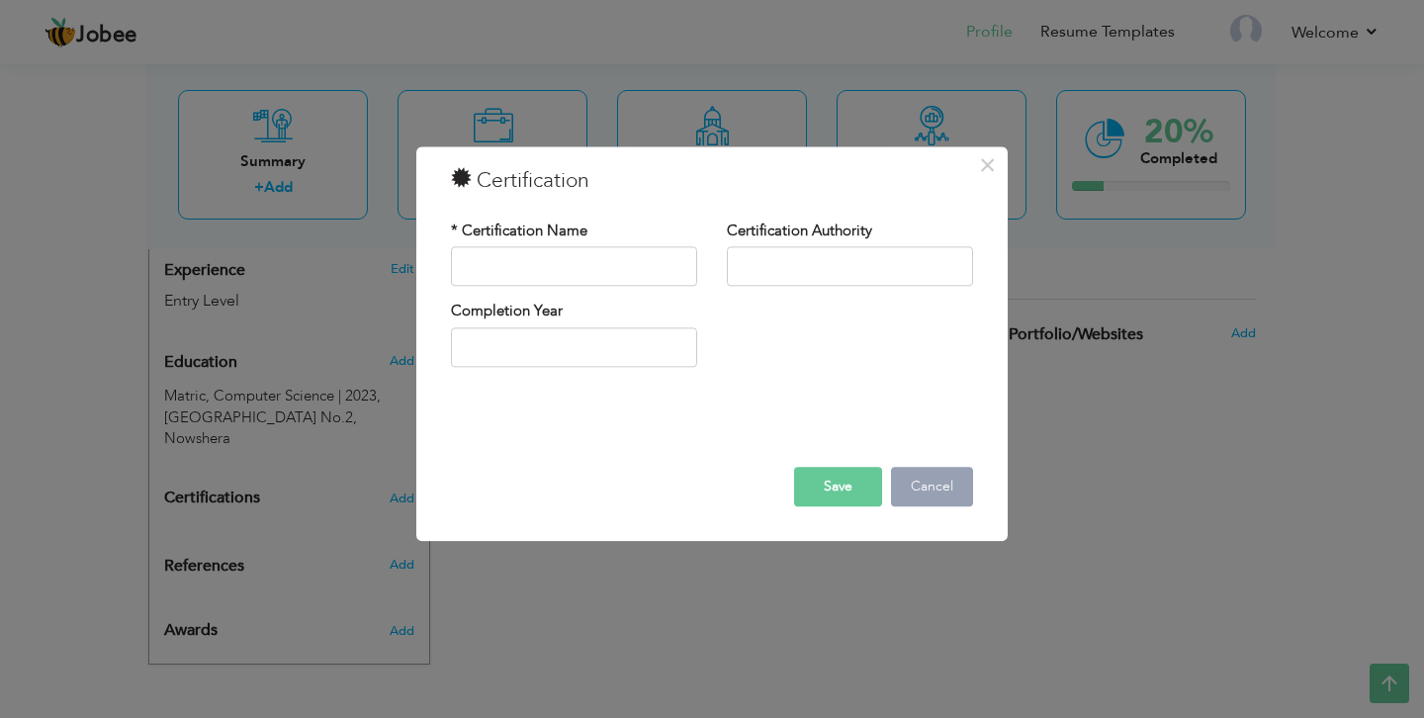
click at [919, 477] on button "Cancel" at bounding box center [932, 488] width 82 height 40
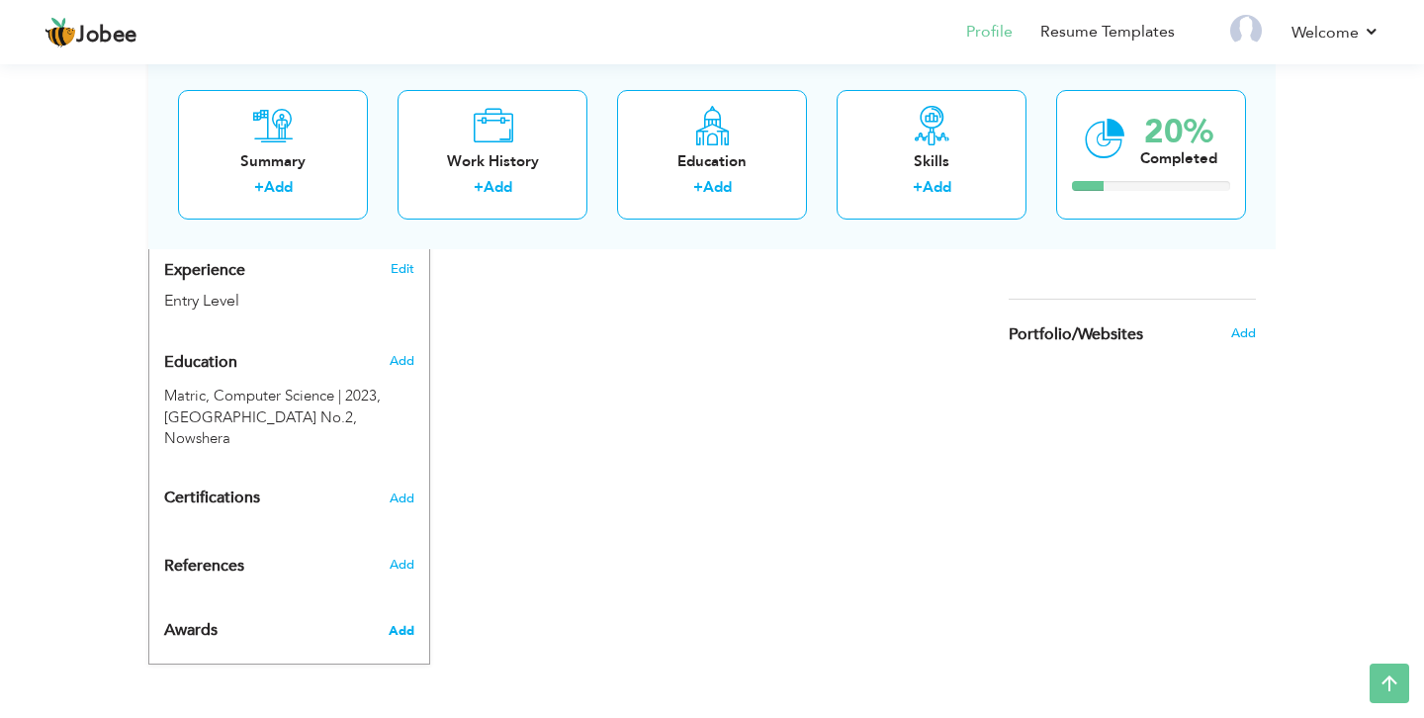
click at [396, 628] on span "Add" at bounding box center [402, 631] width 26 height 18
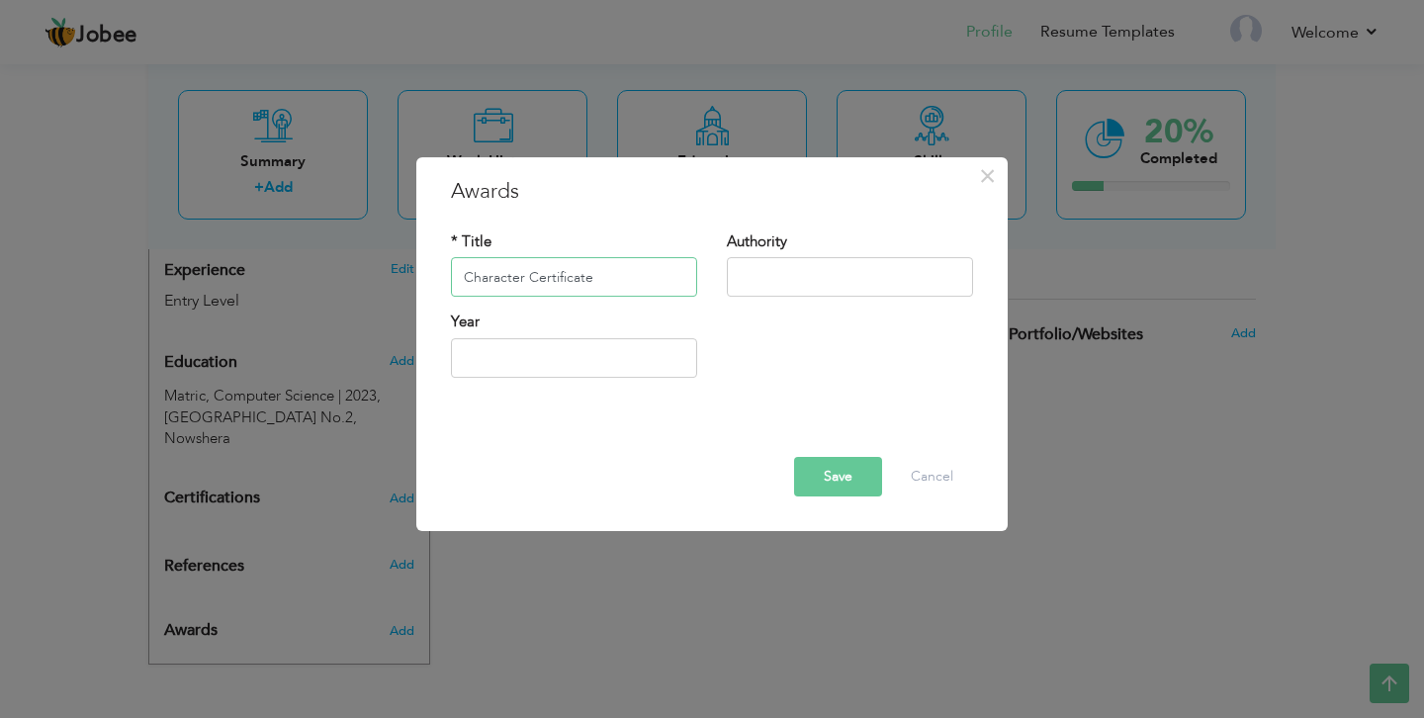
type input "Character Certificate"
click at [758, 270] on input "text" at bounding box center [850, 278] width 246 height 40
type input "[GEOGRAPHIC_DATA]"
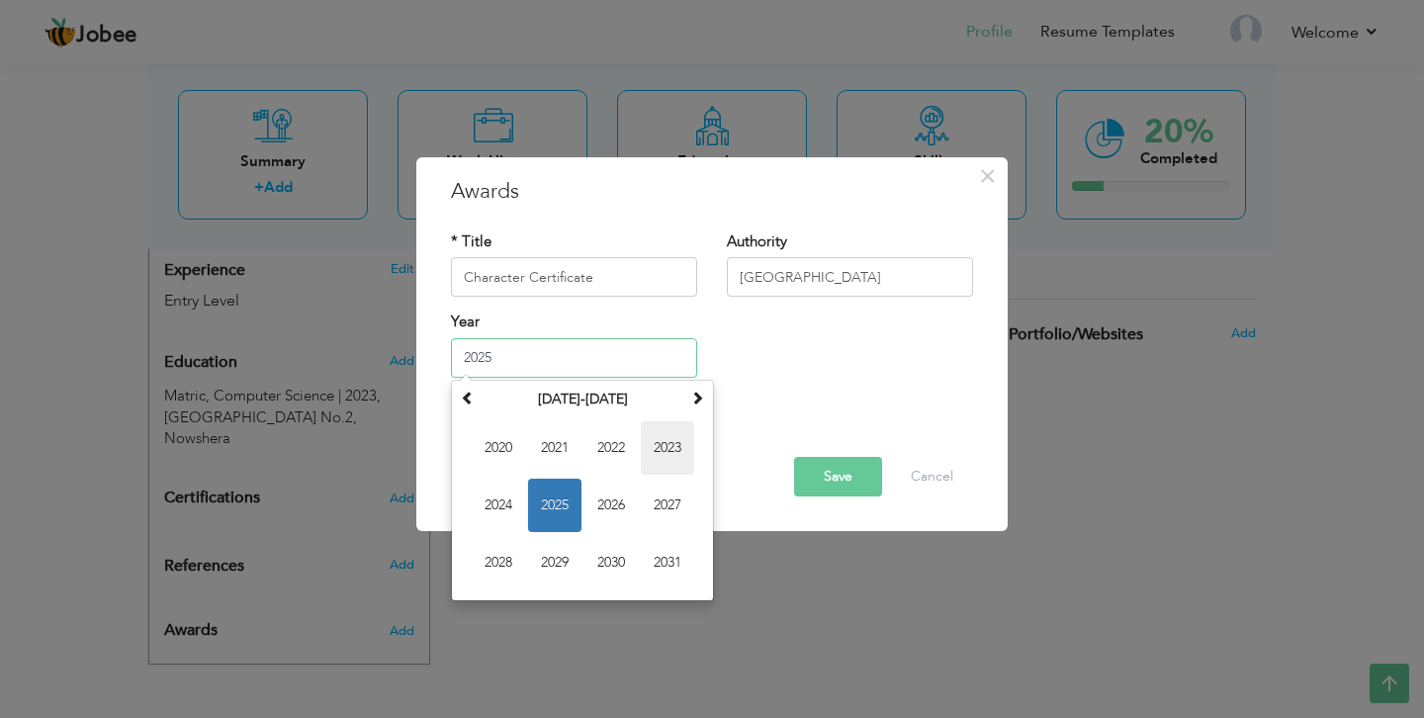
click at [669, 449] on span "2023" at bounding box center [667, 447] width 53 height 53
type input "2023"
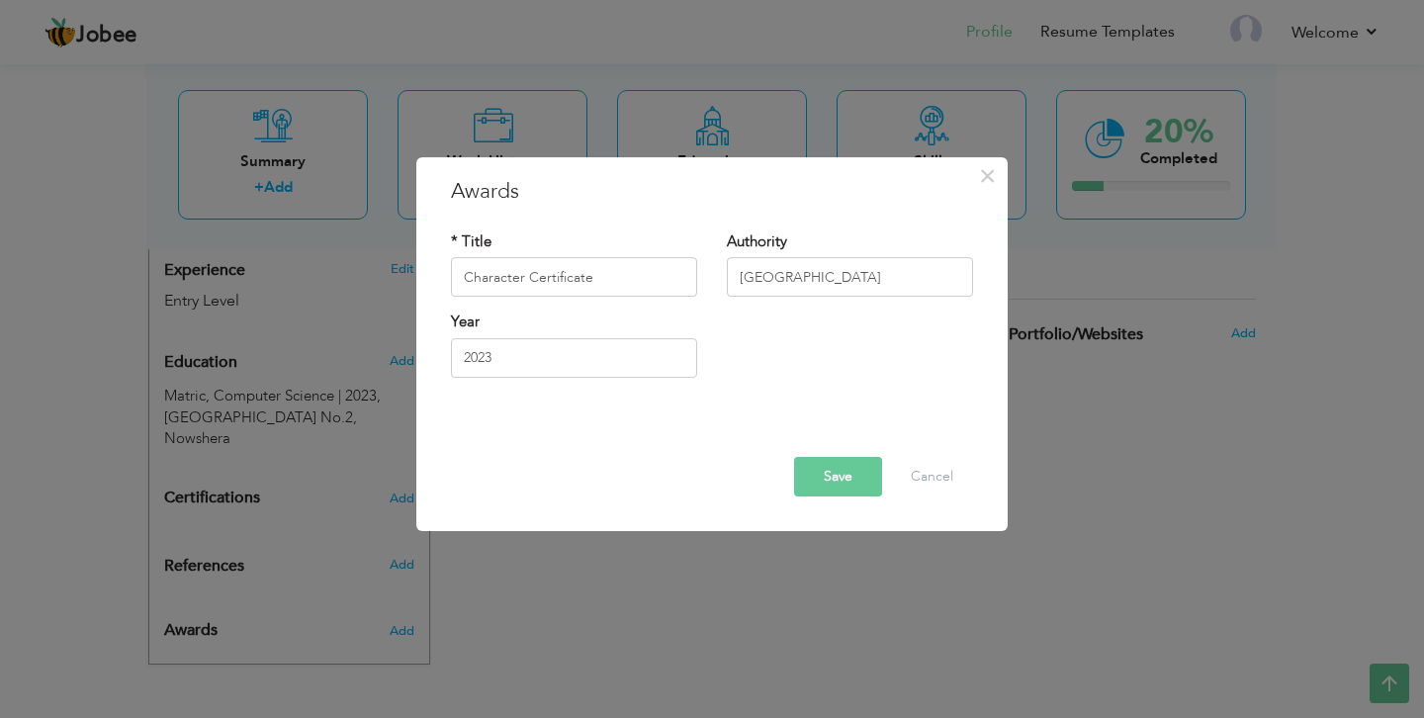
click at [837, 471] on button "Save" at bounding box center [838, 477] width 88 height 40
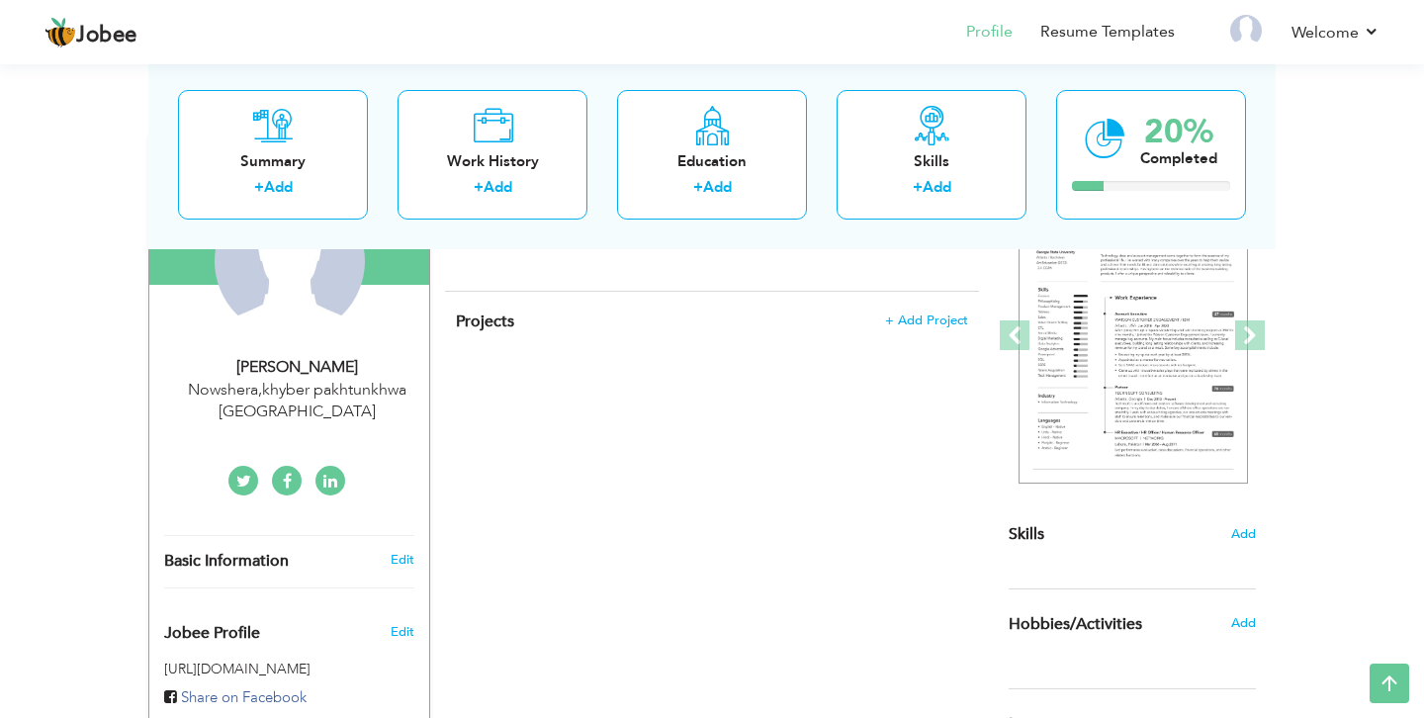
scroll to position [252, 0]
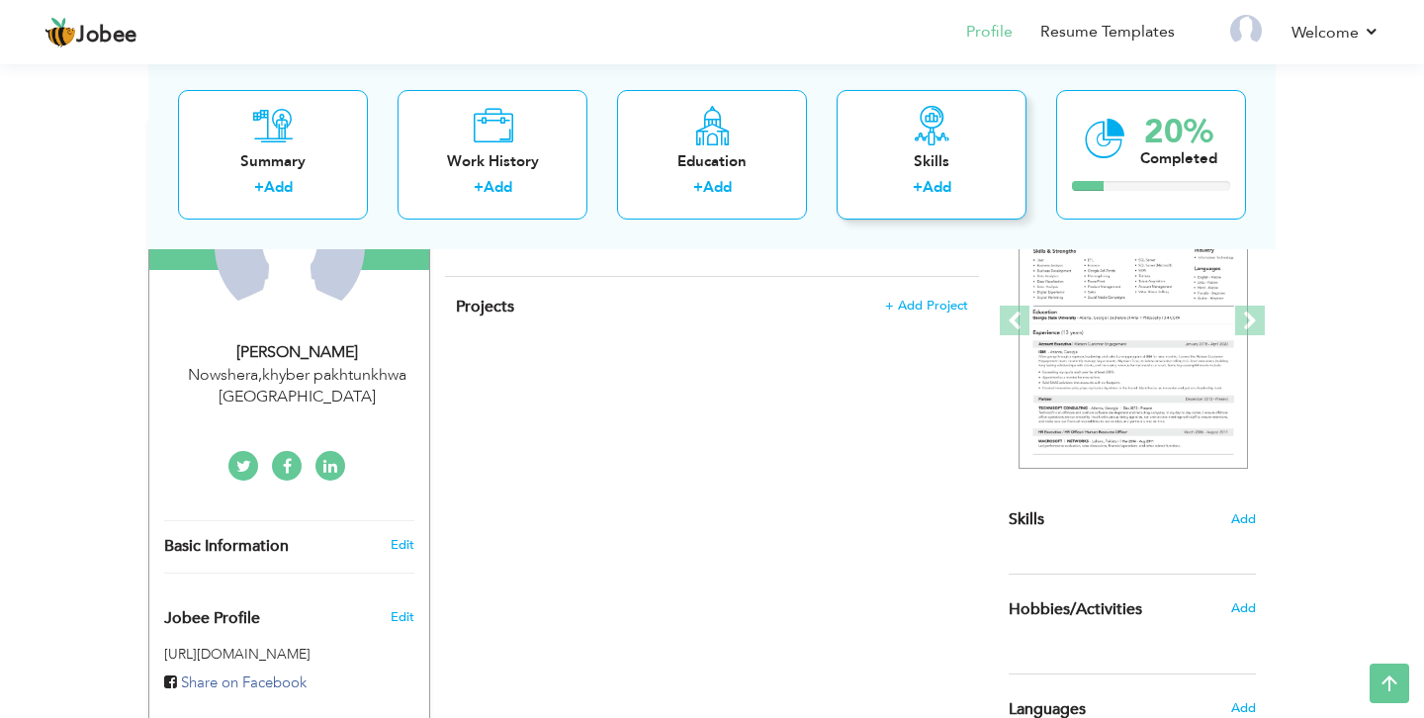
click at [913, 195] on label "+" at bounding box center [918, 187] width 10 height 21
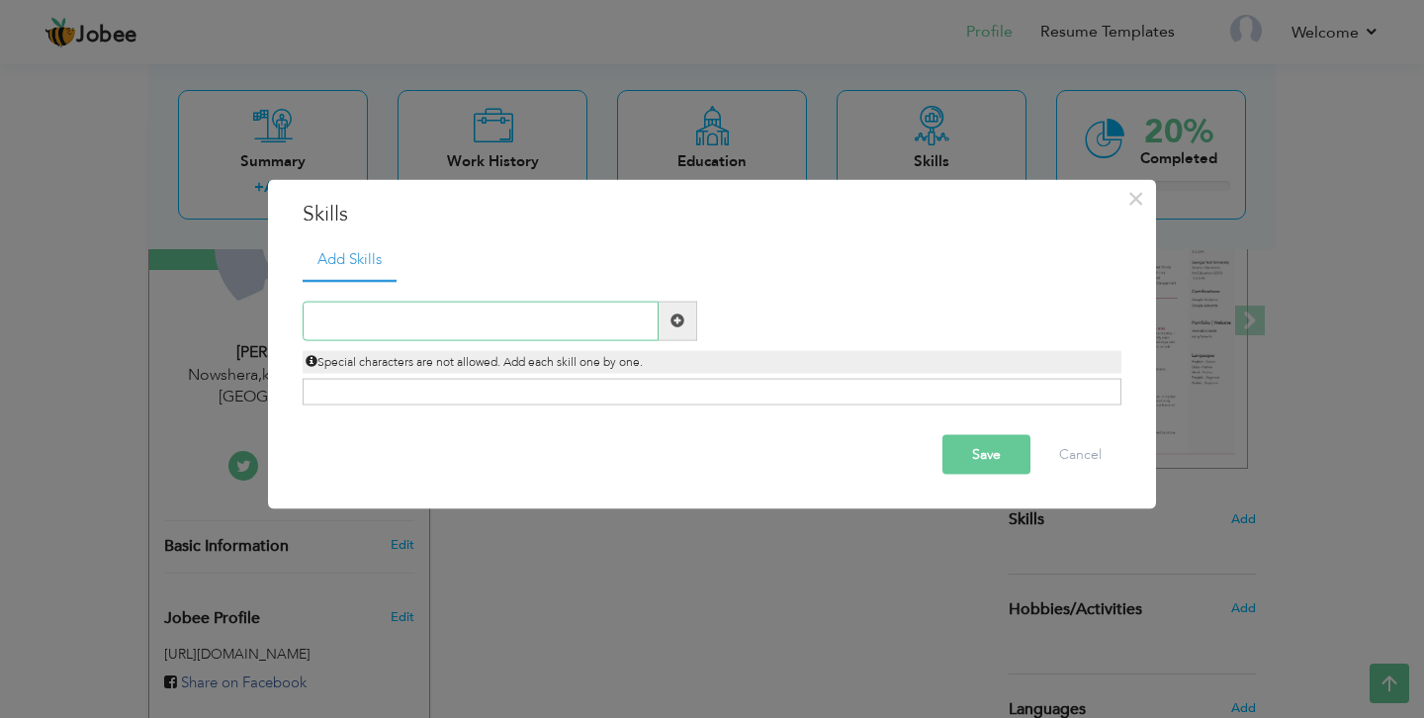
paste input "strong communication, problem-solving, teamwork, c"
click at [323, 320] on input "strong communication, problem-solving, teamwork, c" at bounding box center [481, 321] width 356 height 40
click at [565, 325] on input "Strong communication, problem-solving, teamwork, c" at bounding box center [481, 321] width 356 height 40
type input "Strong communication, problem-solving, teamwork, c"
click at [682, 313] on span at bounding box center [677, 320] width 14 height 14
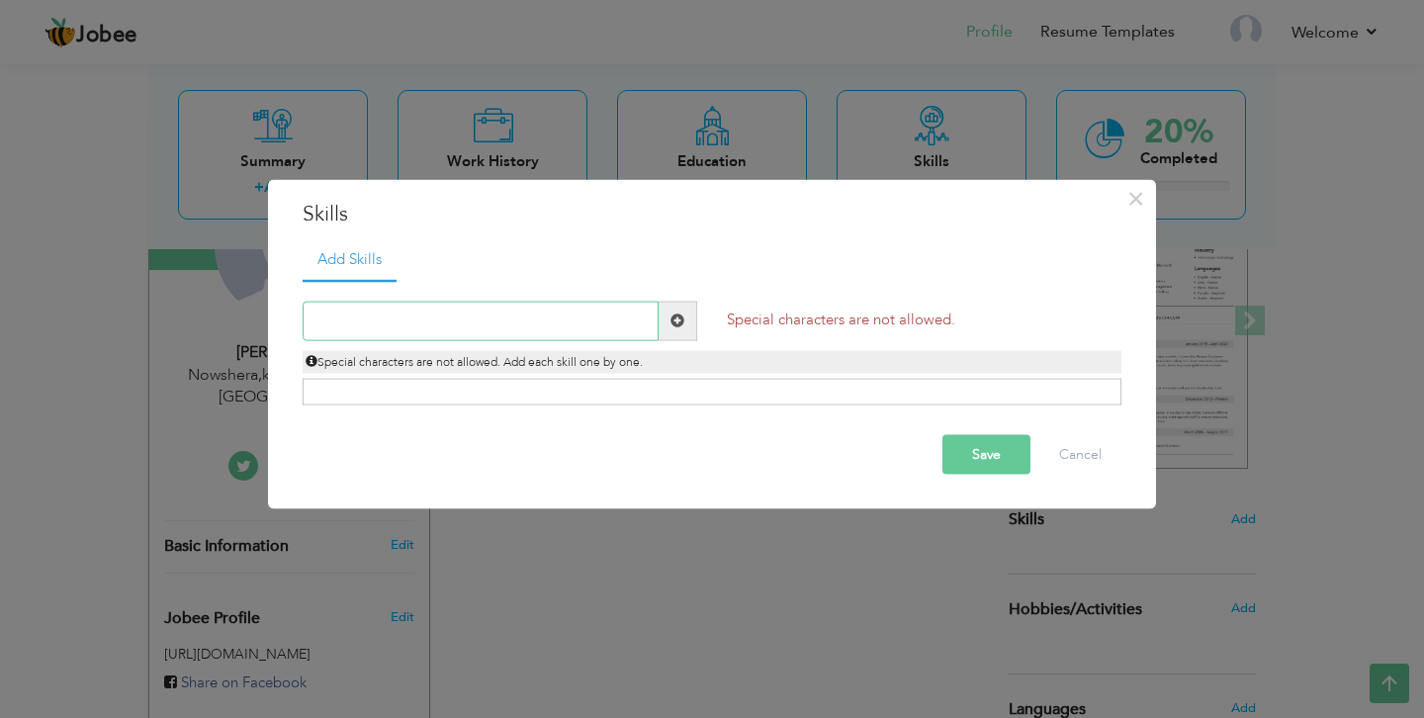
click at [533, 319] on input "text" at bounding box center [481, 321] width 356 height 40
click at [420, 336] on input "Strong Comm" at bounding box center [481, 321] width 356 height 40
type input "S"
paste input "strong communication, problem-solving, teamwork, c"
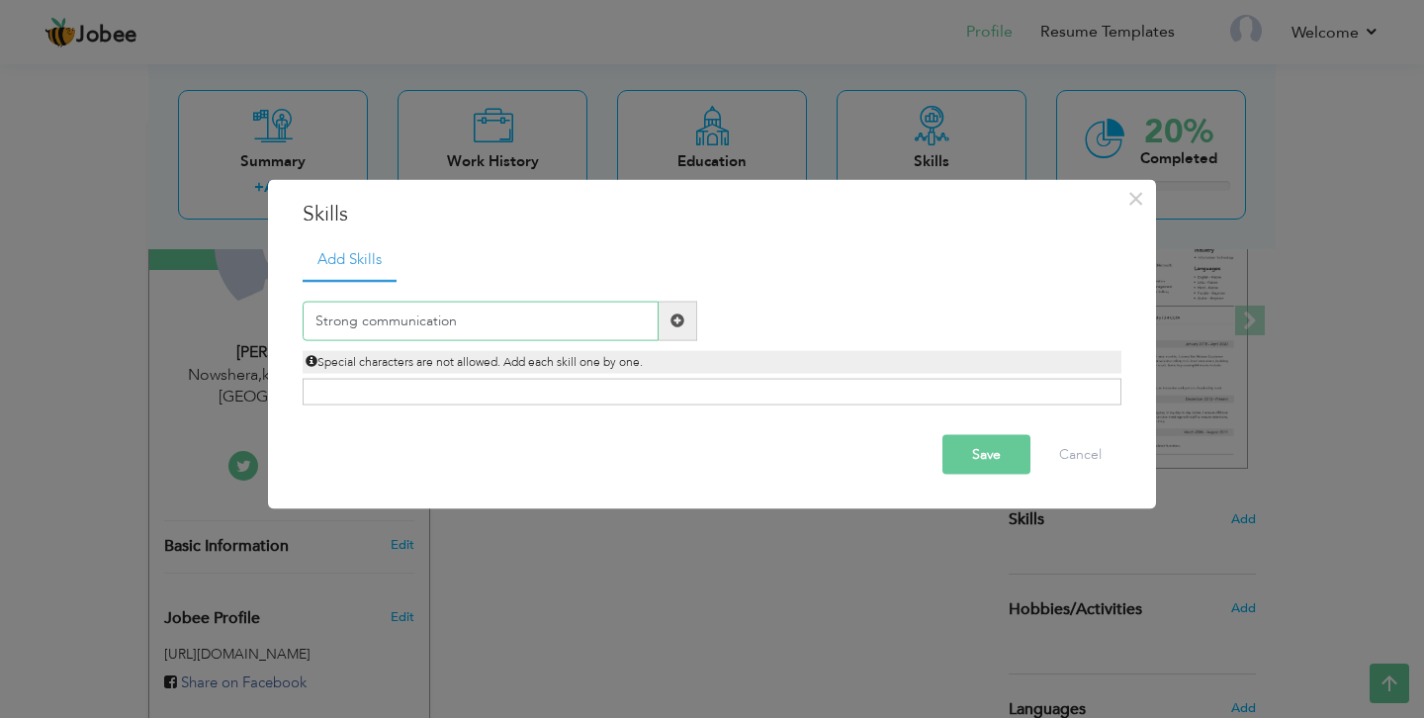
type input "Strong communication"
click at [678, 319] on span at bounding box center [677, 320] width 14 height 14
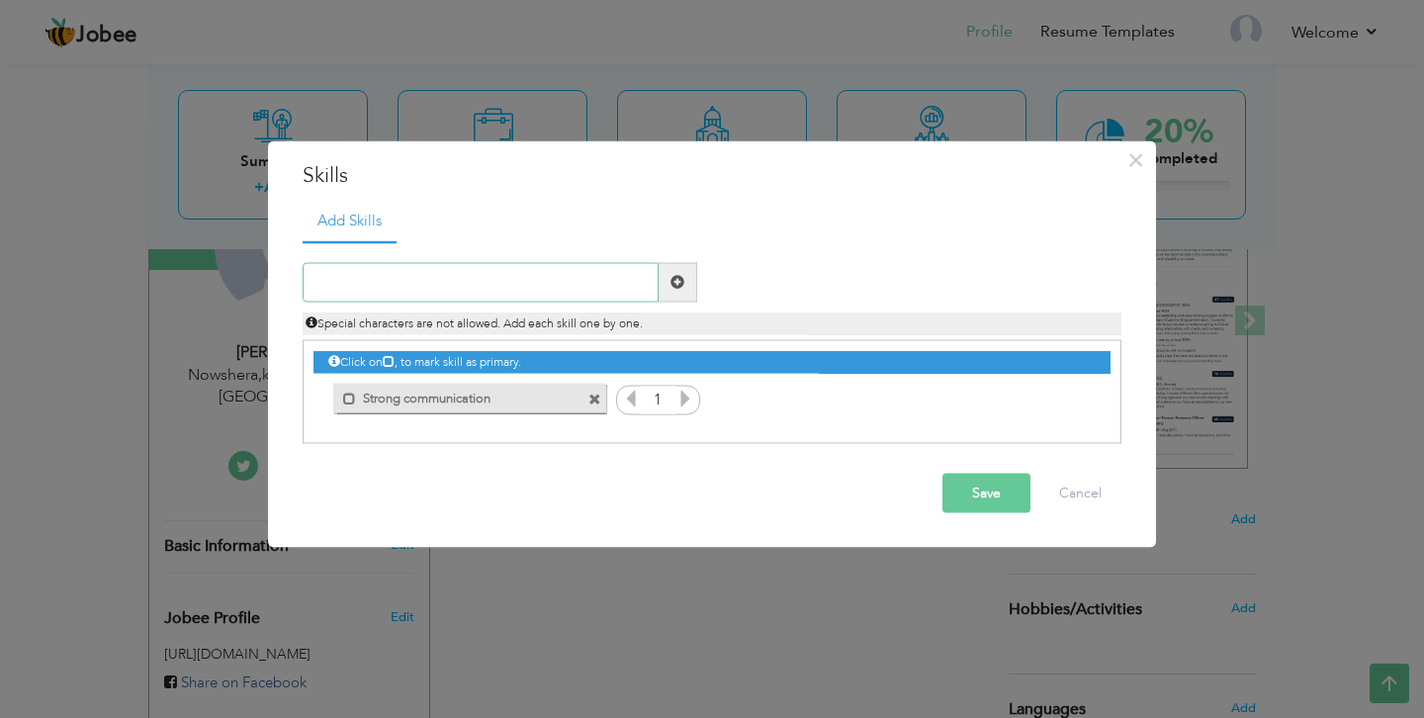
click at [415, 275] on input "text" at bounding box center [481, 282] width 356 height 40
click at [375, 287] on input "Problem Solving" at bounding box center [481, 282] width 356 height 40
click at [370, 287] on input "Problem Solving" at bounding box center [481, 282] width 356 height 40
type input "Problem Solving"
click at [974, 504] on button "Save" at bounding box center [986, 493] width 88 height 40
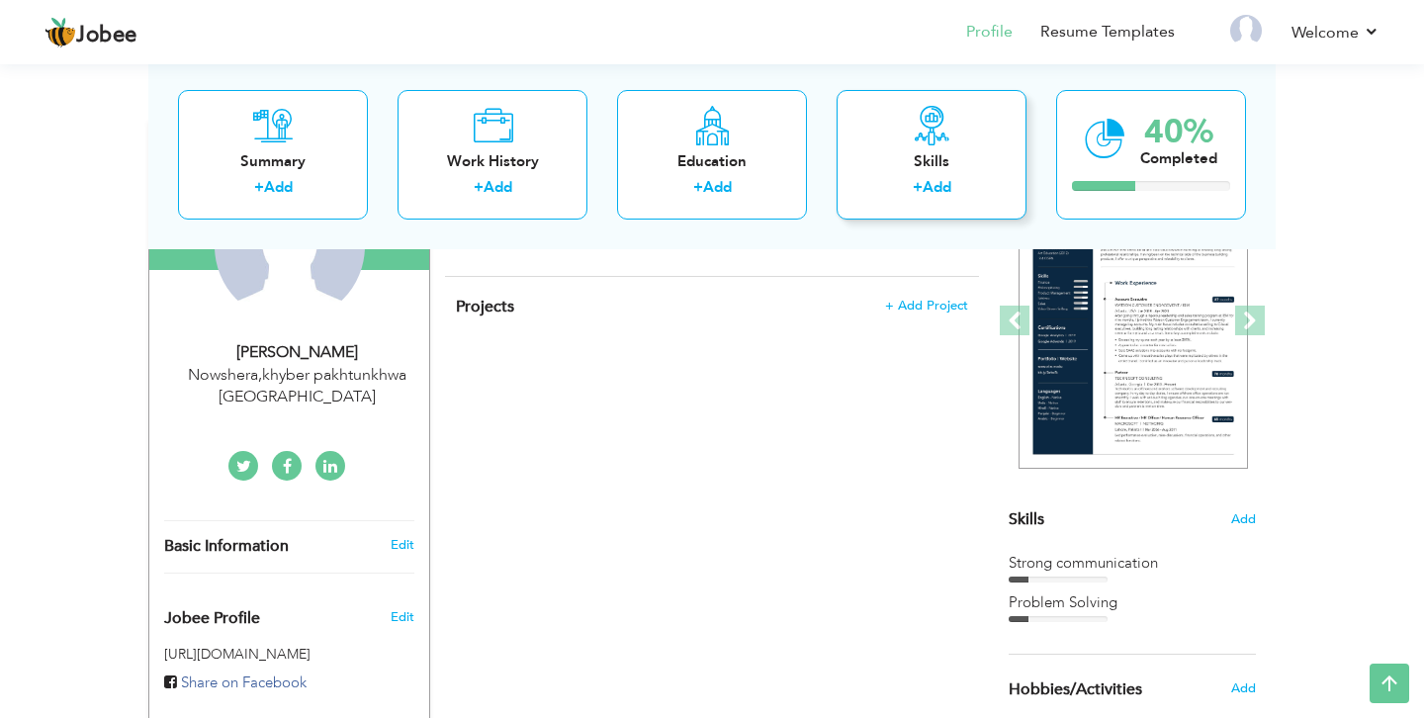
click at [886, 170] on div "Skills" at bounding box center [931, 160] width 158 height 21
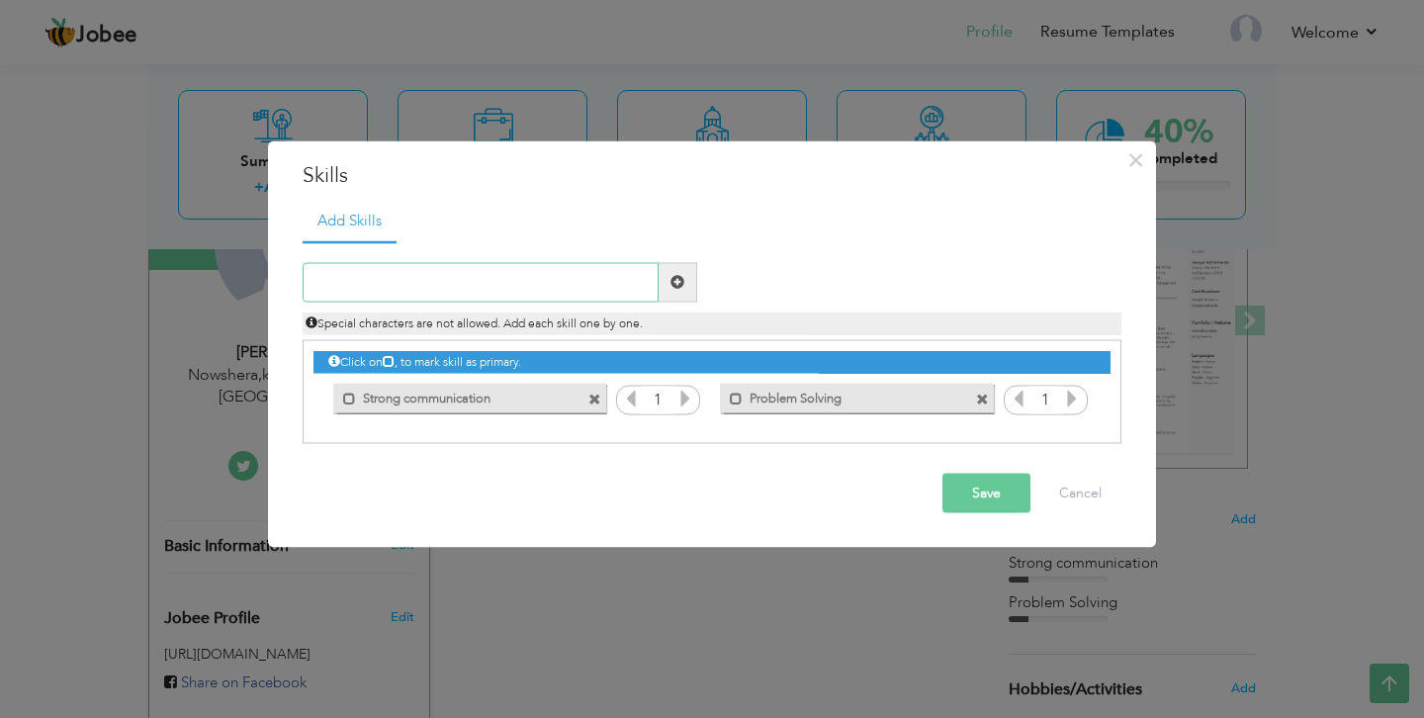
paste input "computer literacy (like Microsoft Office)"
click at [434, 282] on input "computer literacy (like Microsoft Office)" at bounding box center [481, 282] width 356 height 40
type input "Microsoft Office"
click at [982, 486] on button "Save" at bounding box center [986, 493] width 88 height 40
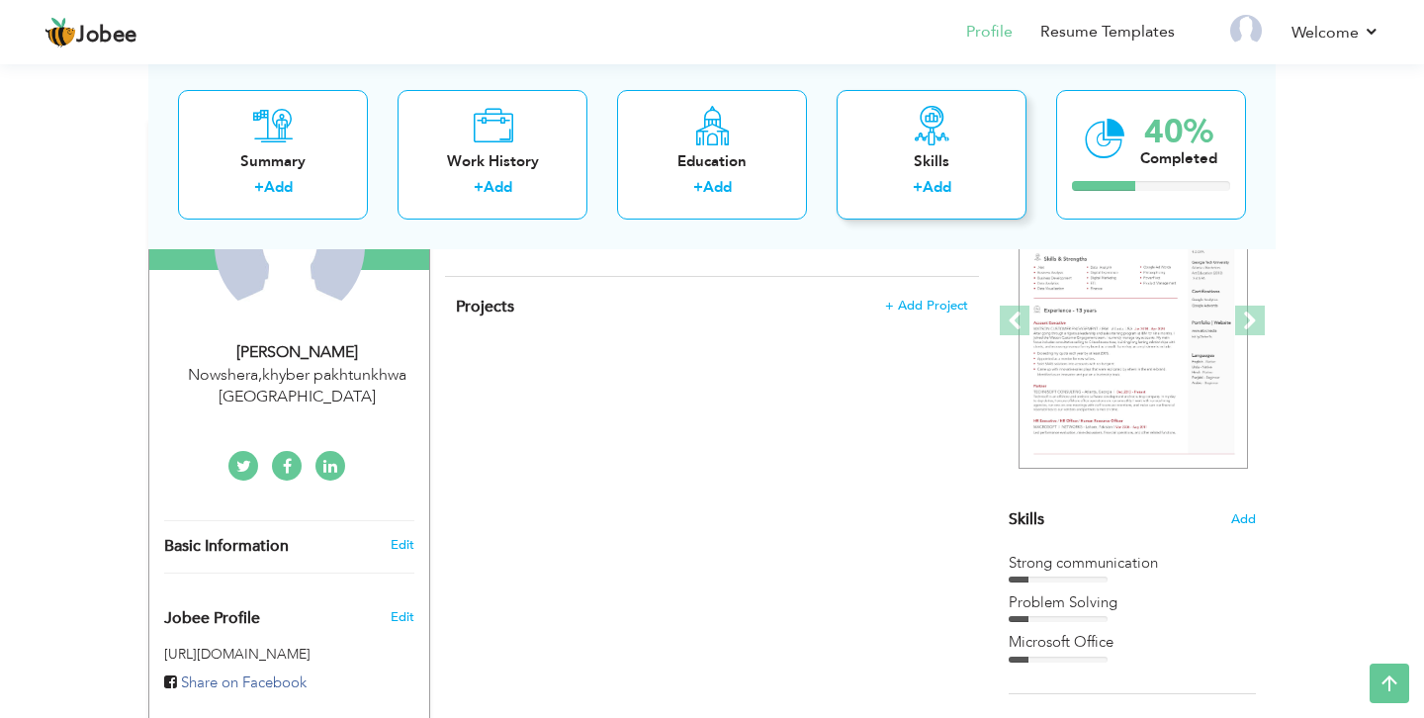
click at [938, 125] on icon at bounding box center [932, 125] width 40 height 40
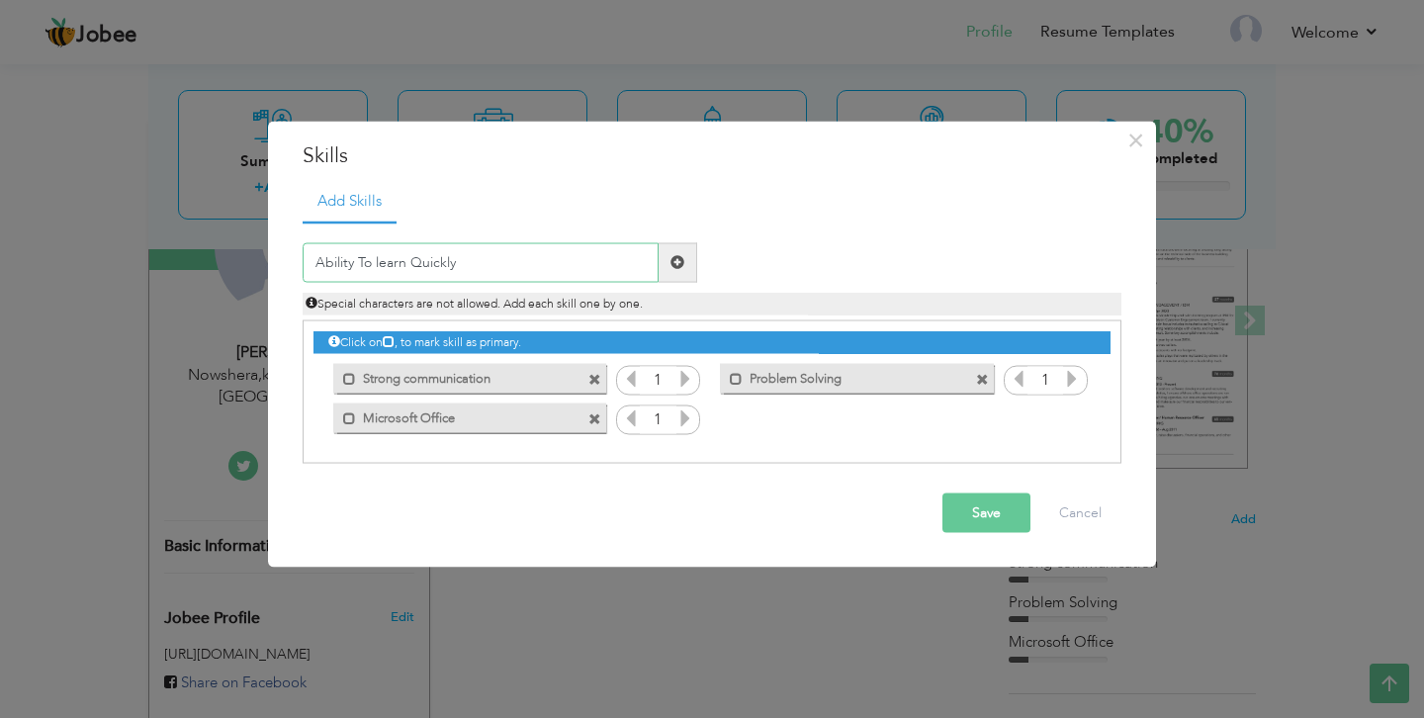
type input "Ability To learn Quickly"
click at [980, 514] on button "Save" at bounding box center [986, 512] width 88 height 40
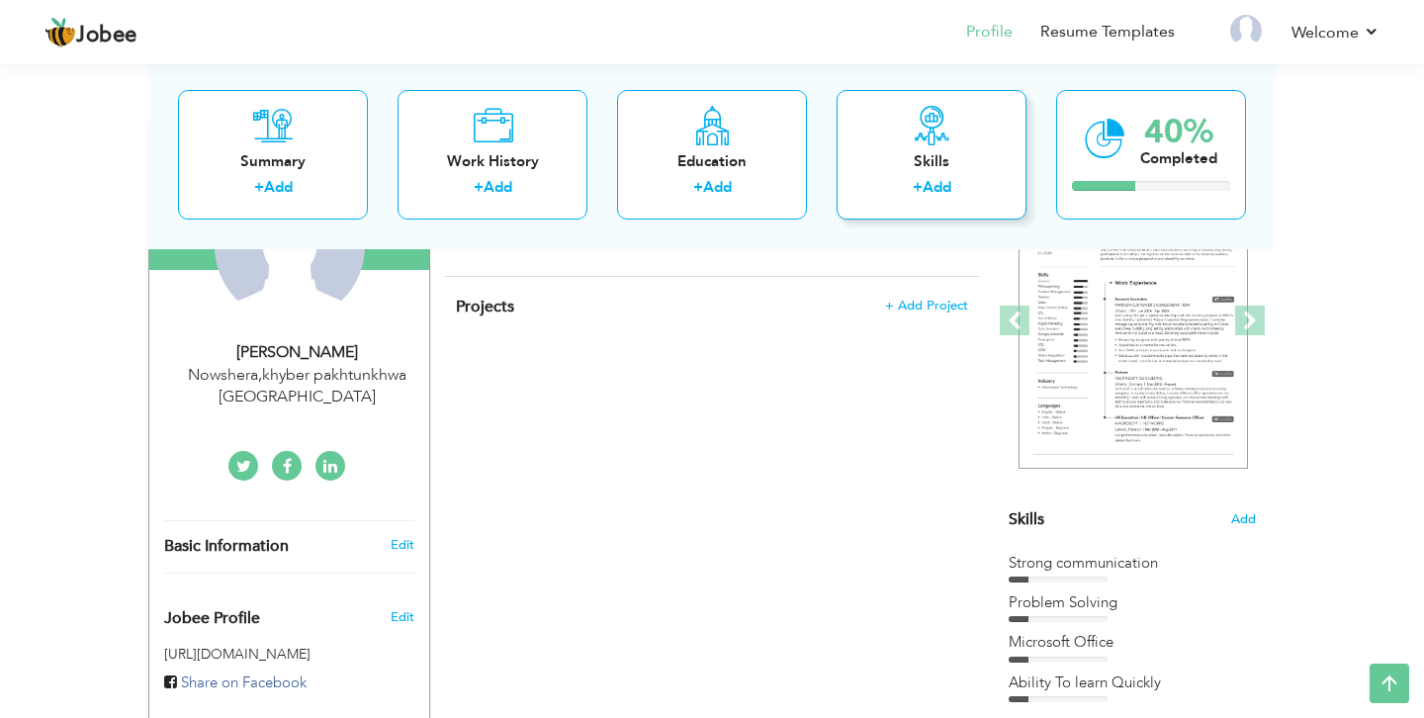
click at [932, 117] on icon at bounding box center [932, 125] width 40 height 40
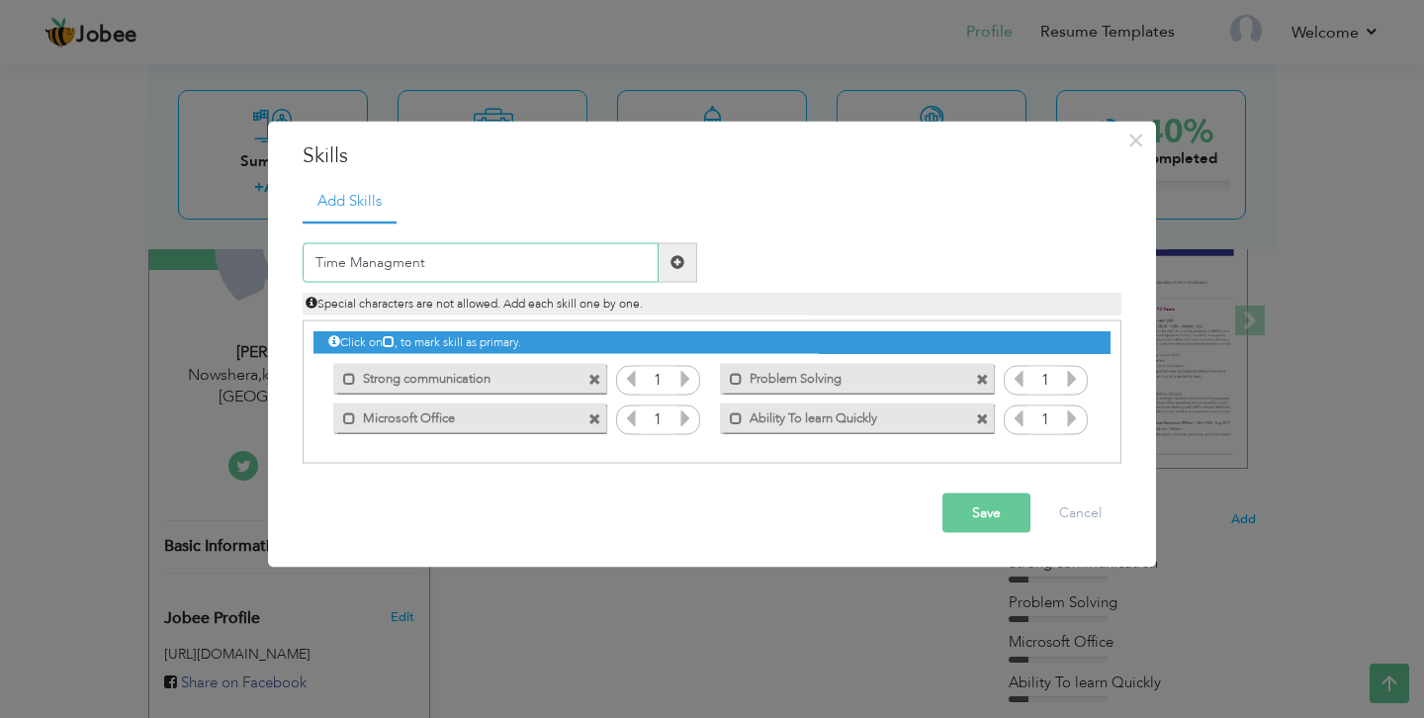
type input "Time Managment"
click at [987, 521] on button "Save" at bounding box center [986, 512] width 88 height 40
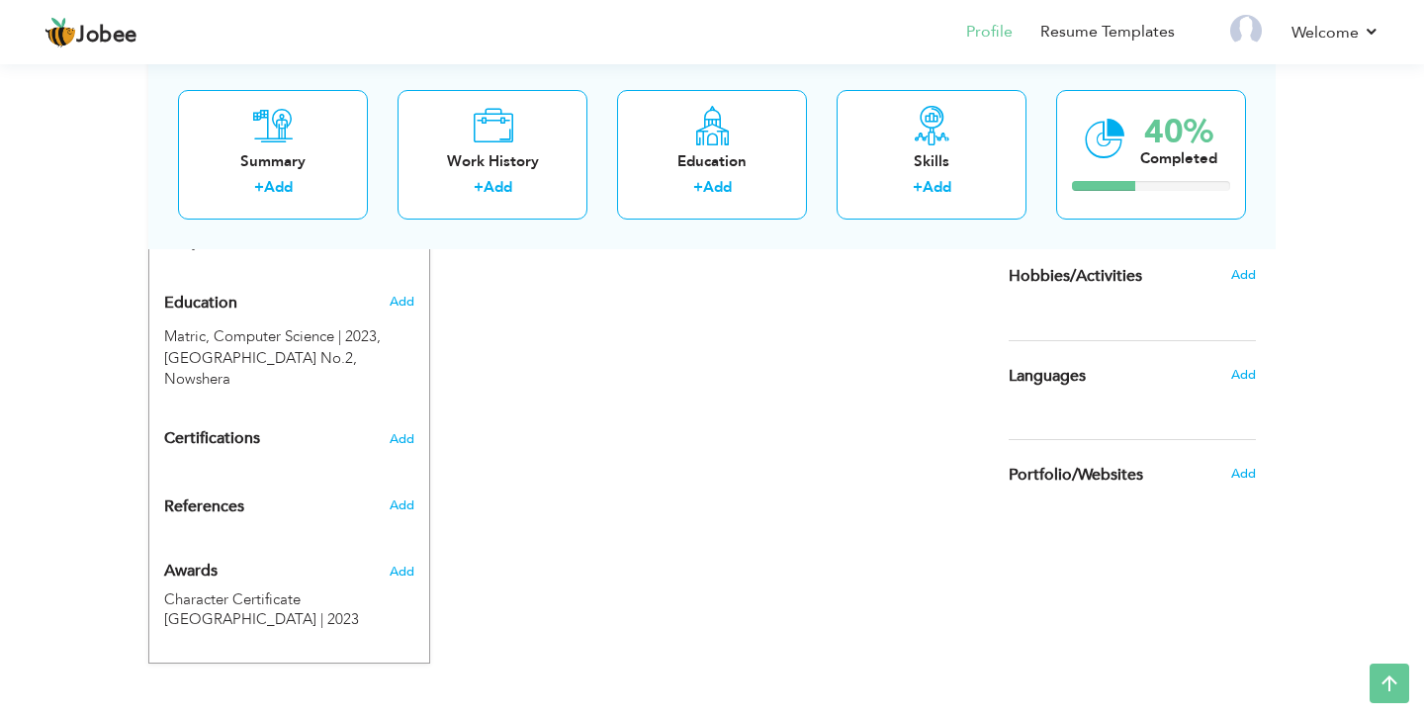
scroll to position [0, 0]
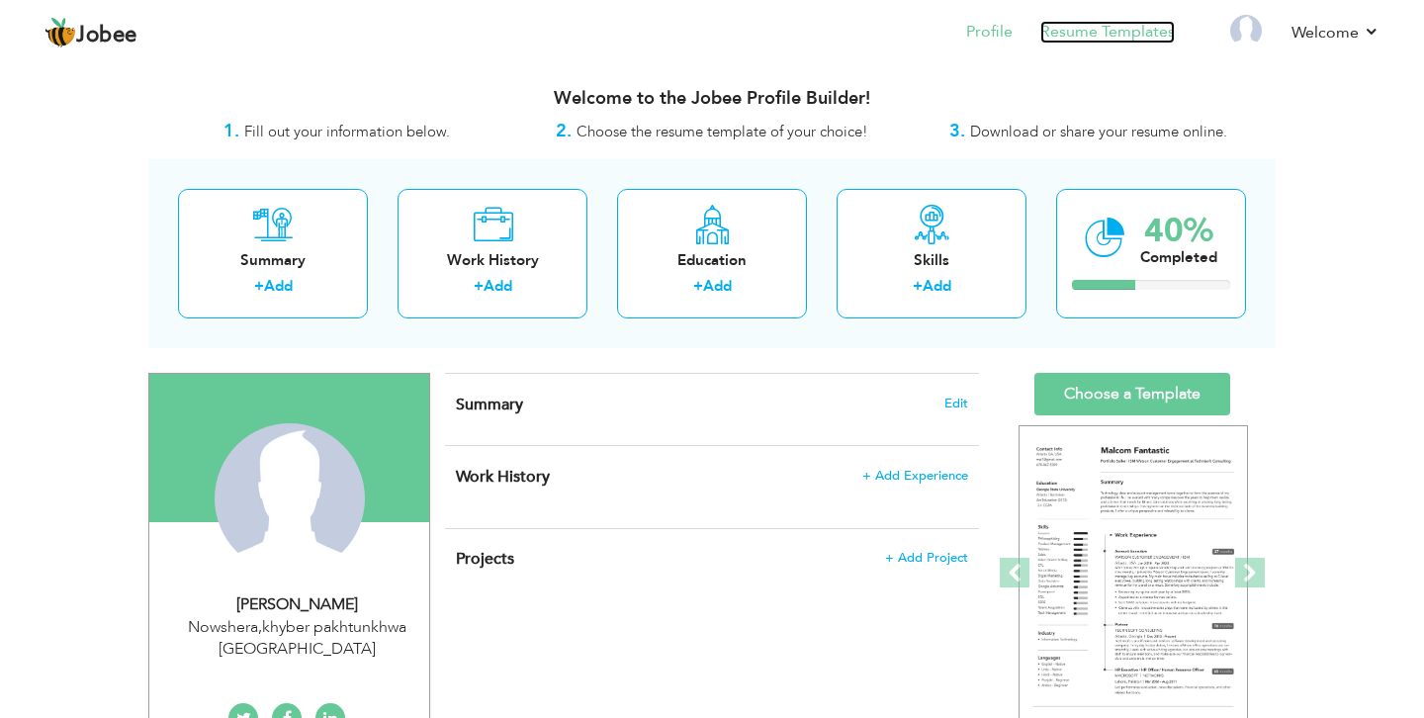
click at [1113, 43] on link "Resume Templates" at bounding box center [1107, 32] width 134 height 23
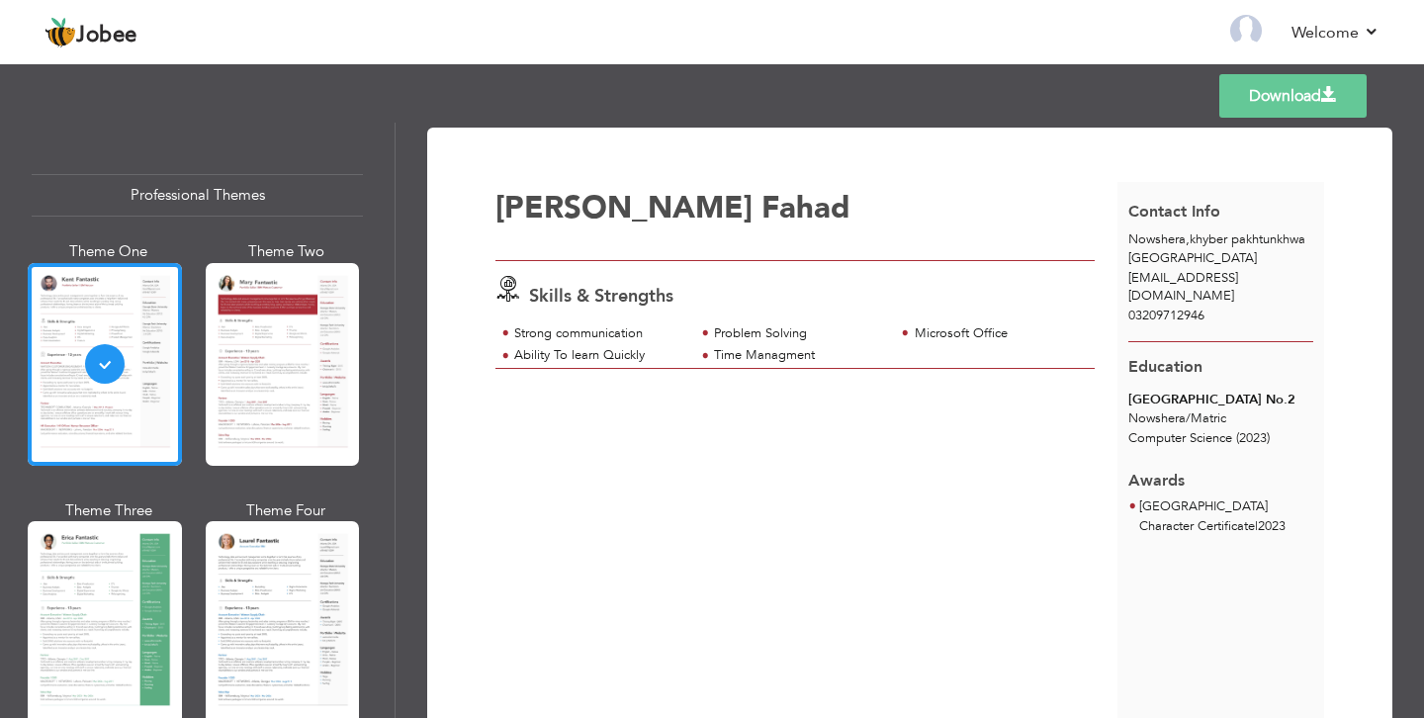
drag, startPoint x: 1423, startPoint y: 300, endPoint x: 1423, endPoint y: 464, distance: 164.1
click at [1423, 464] on div "Download [PERSON_NAME] Skills & Strengths , /" at bounding box center [909, 420] width 1028 height 595
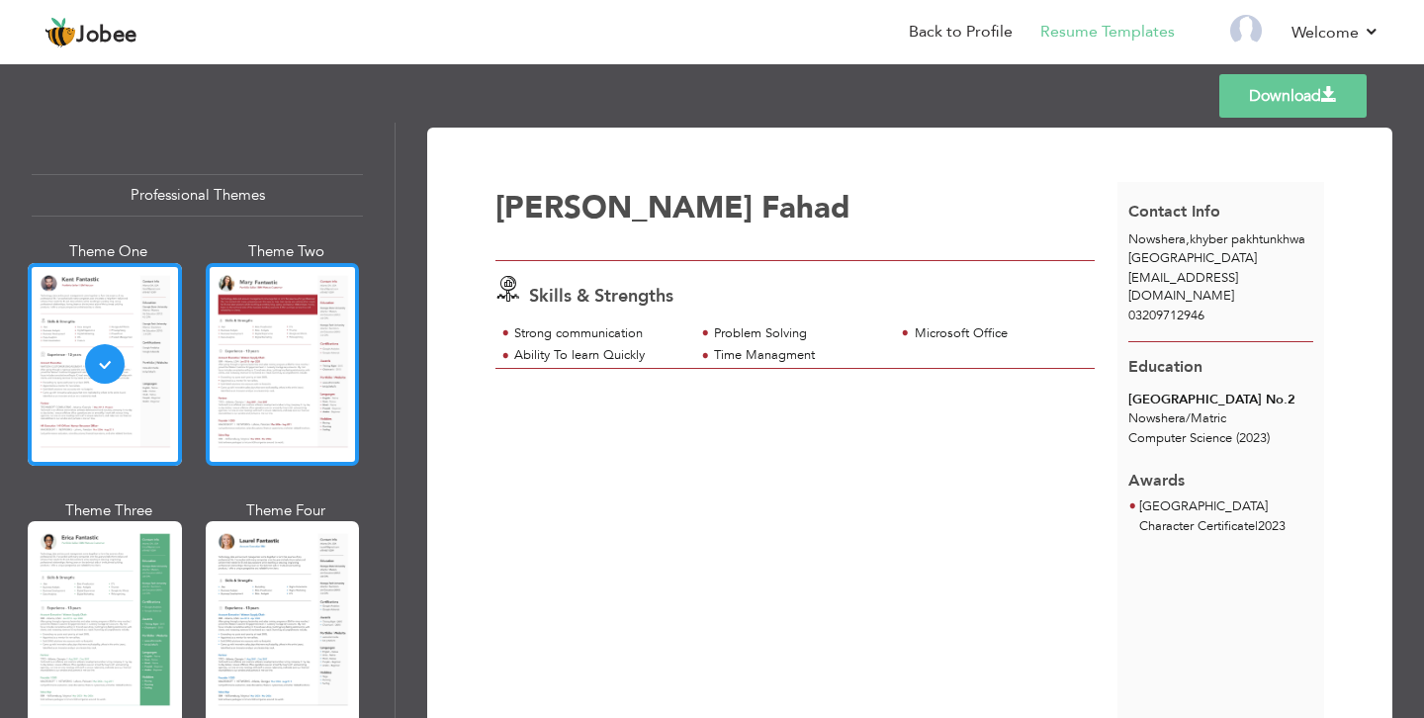
click at [258, 384] on div at bounding box center [283, 364] width 154 height 203
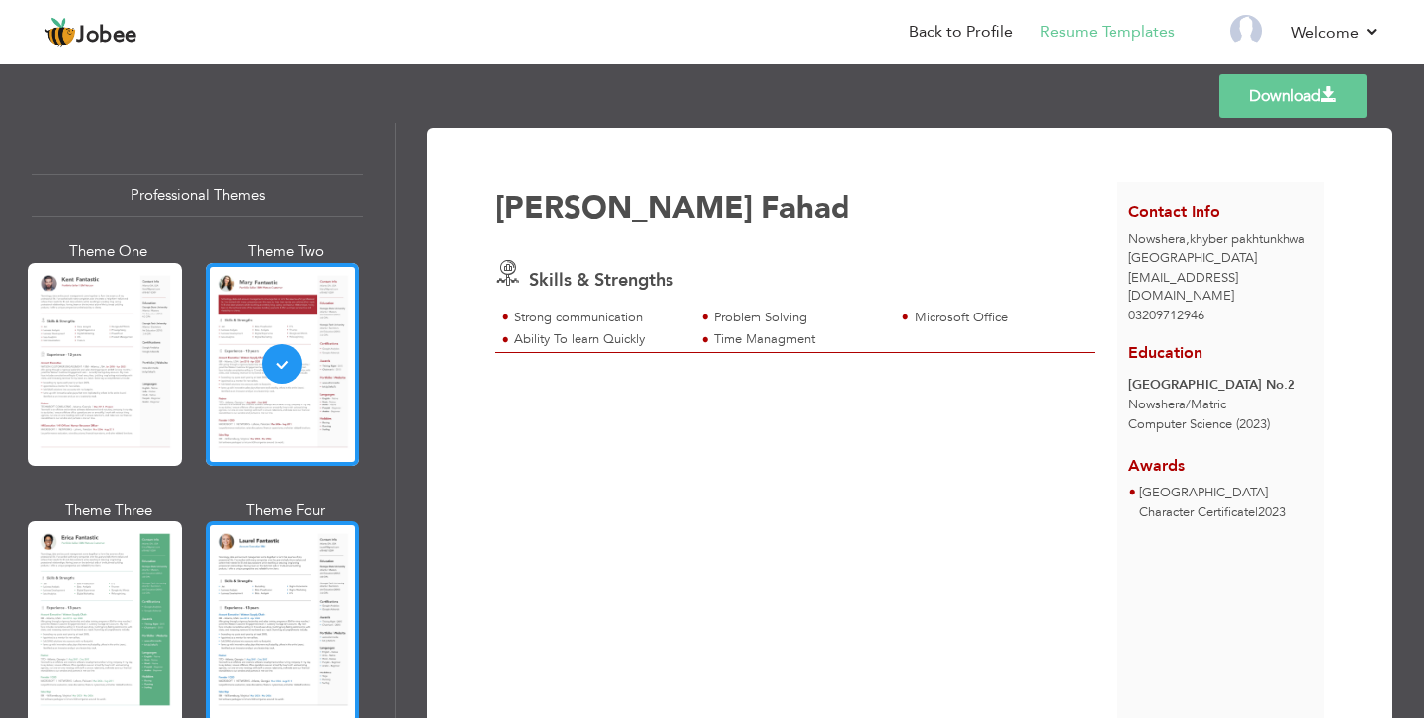
click at [242, 576] on div at bounding box center [283, 622] width 154 height 203
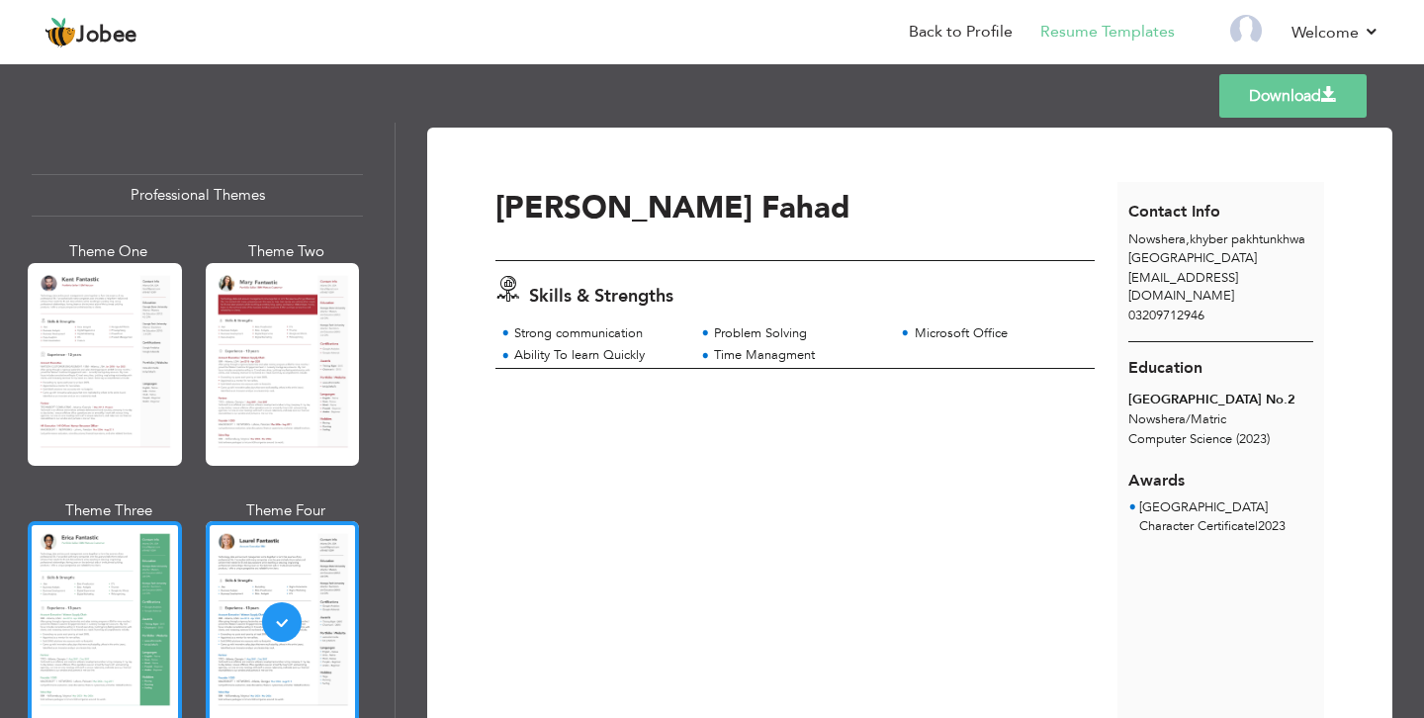
click at [69, 602] on div at bounding box center [105, 622] width 154 height 203
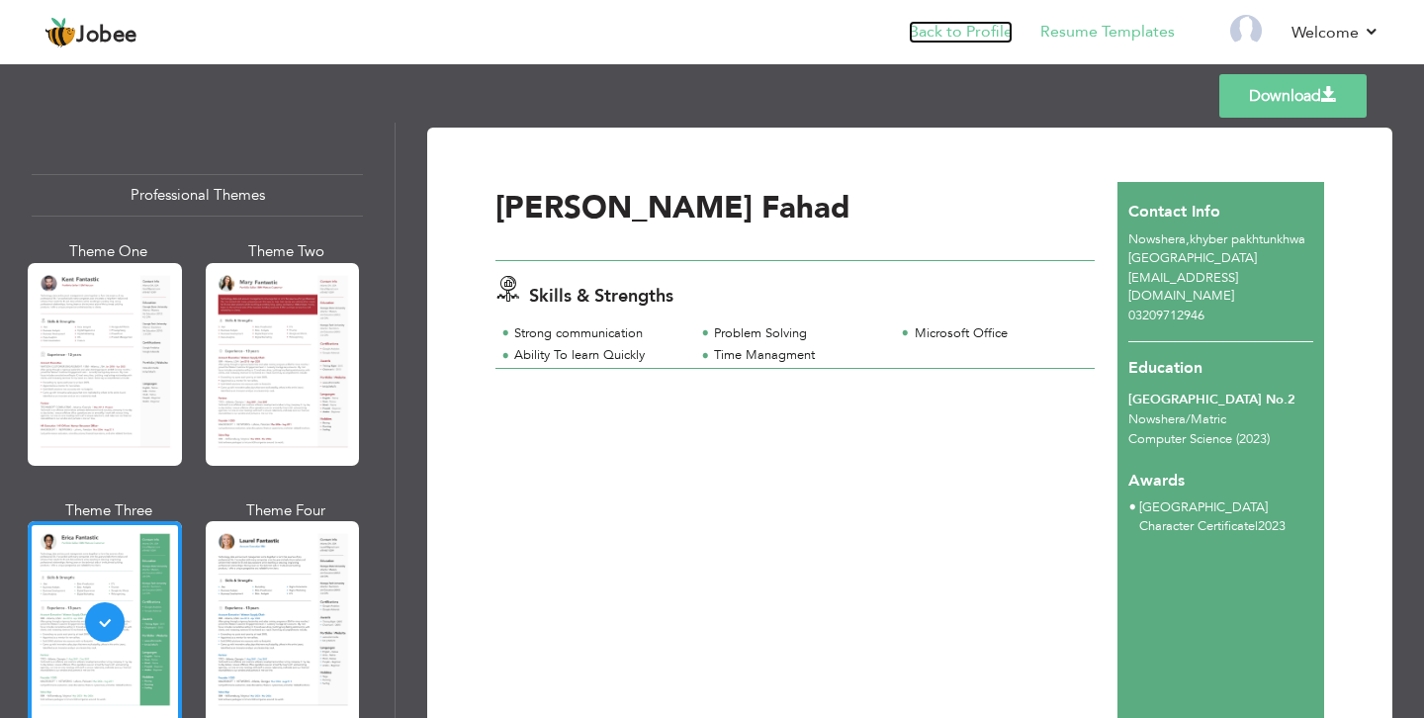
click at [979, 21] on link "Back to Profile" at bounding box center [961, 32] width 104 height 23
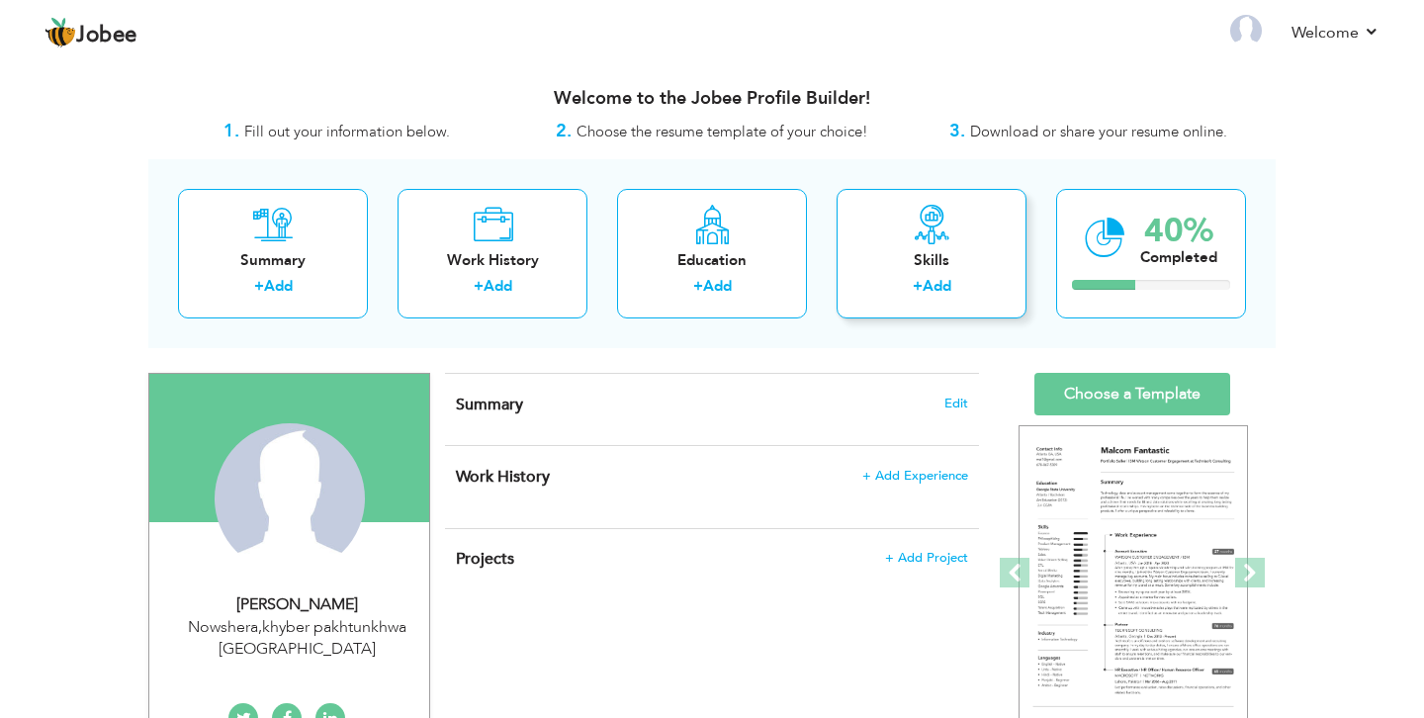
click at [902, 266] on div "Skills" at bounding box center [931, 260] width 158 height 21
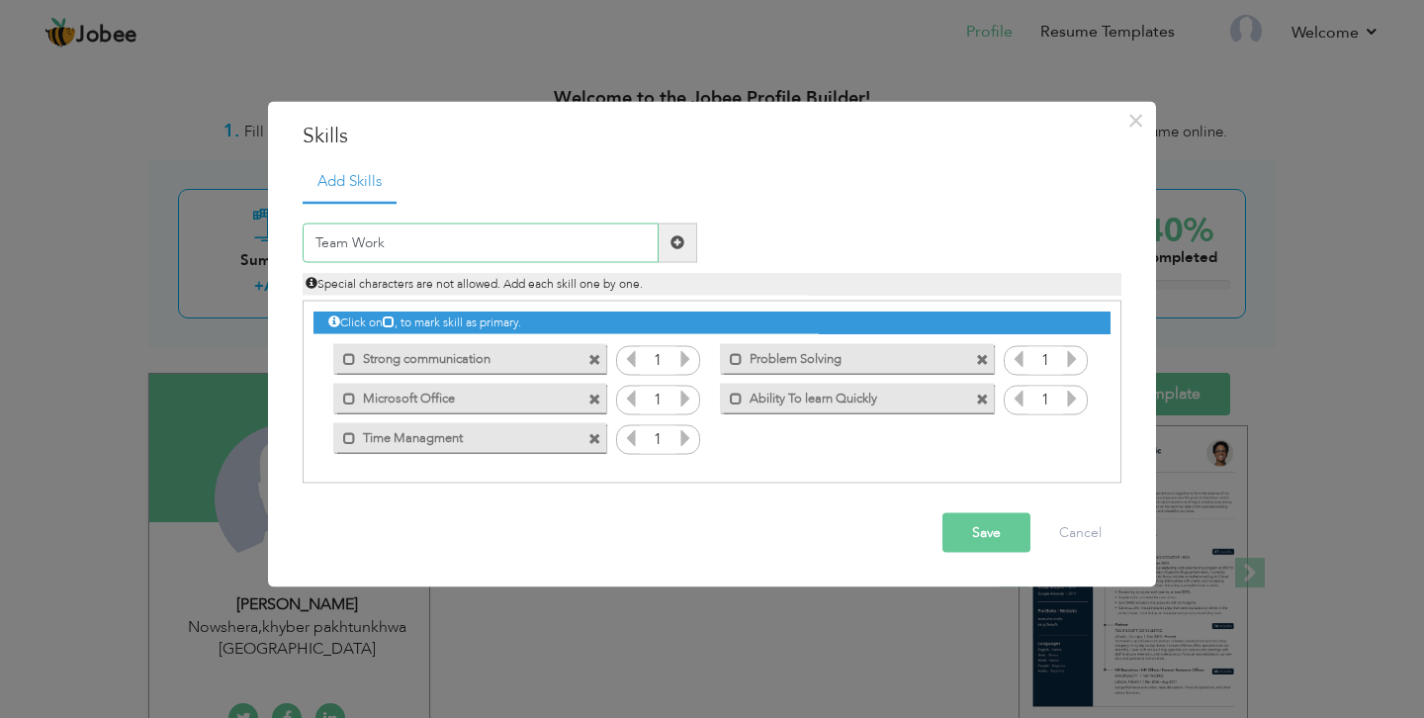
type input "Team Work"
click at [975, 539] on button "Save" at bounding box center [986, 532] width 88 height 40
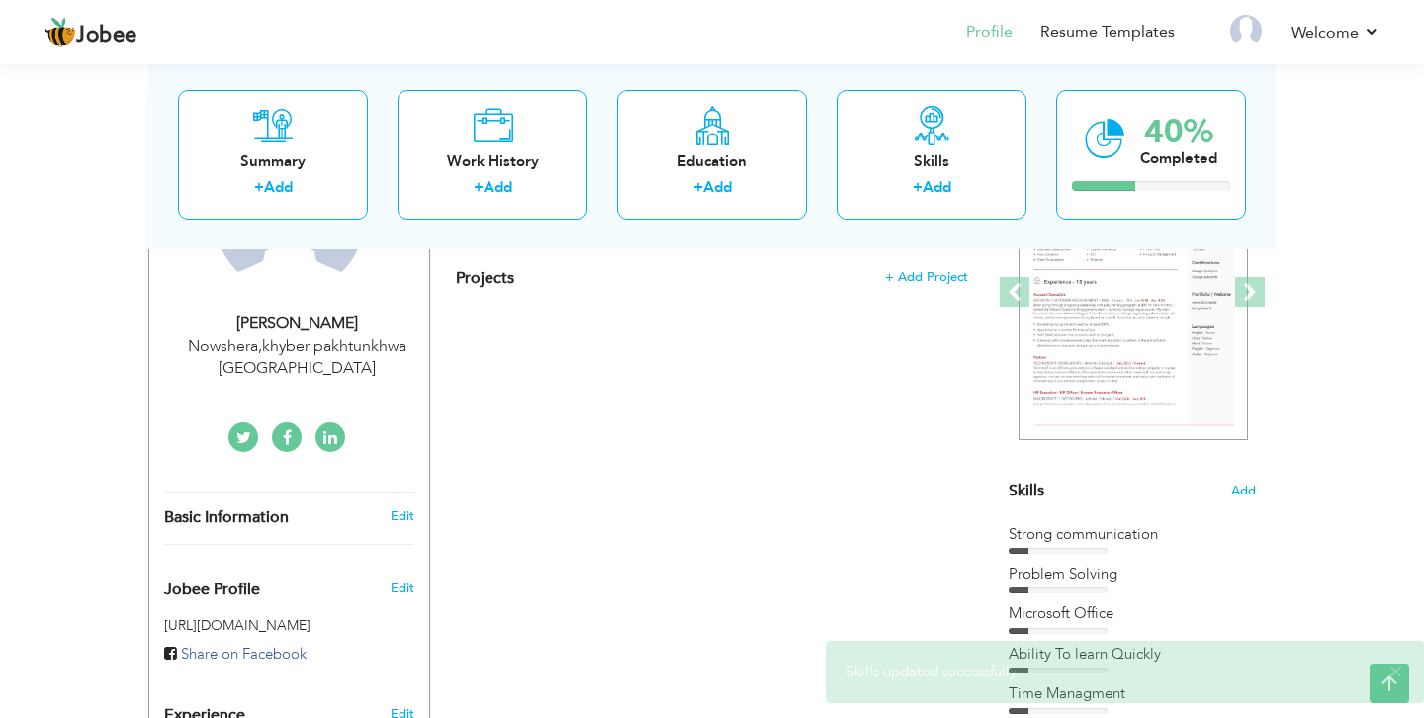
scroll to position [286, 0]
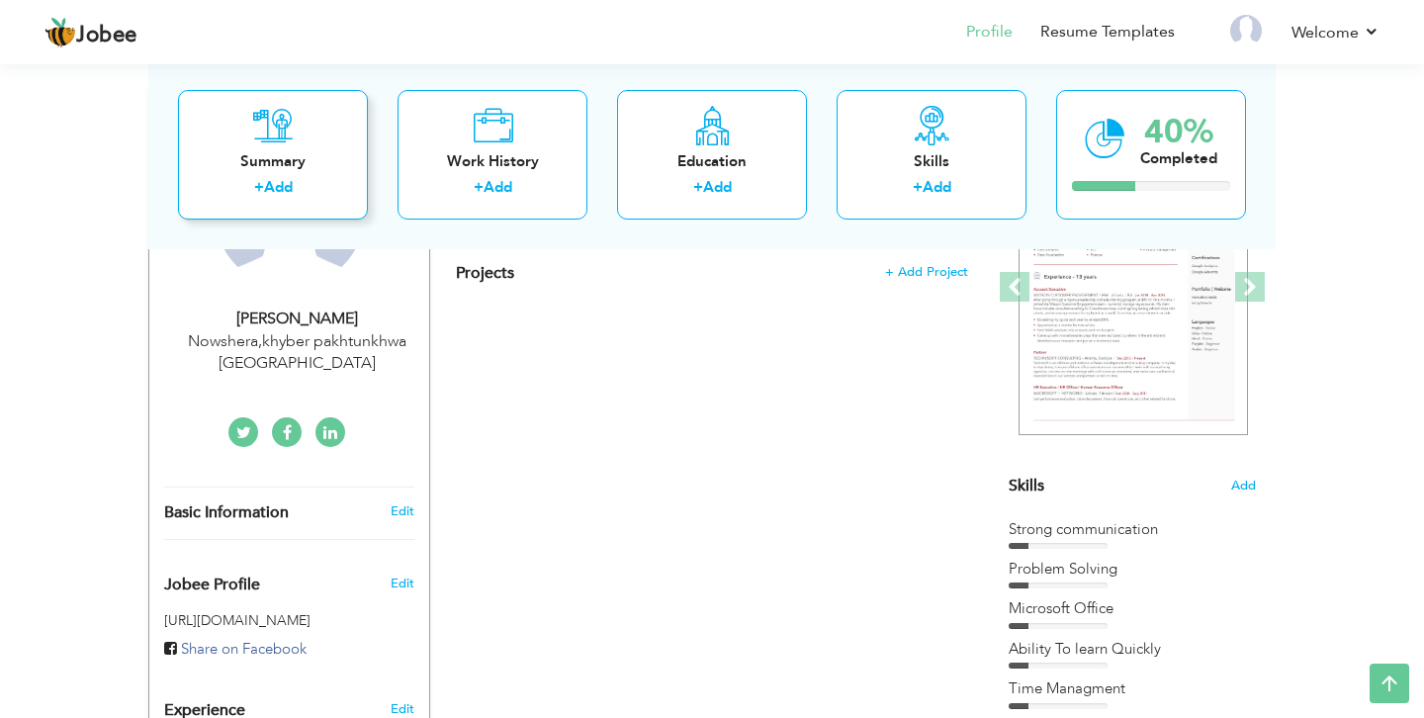
click at [277, 177] on link "Add" at bounding box center [278, 187] width 29 height 20
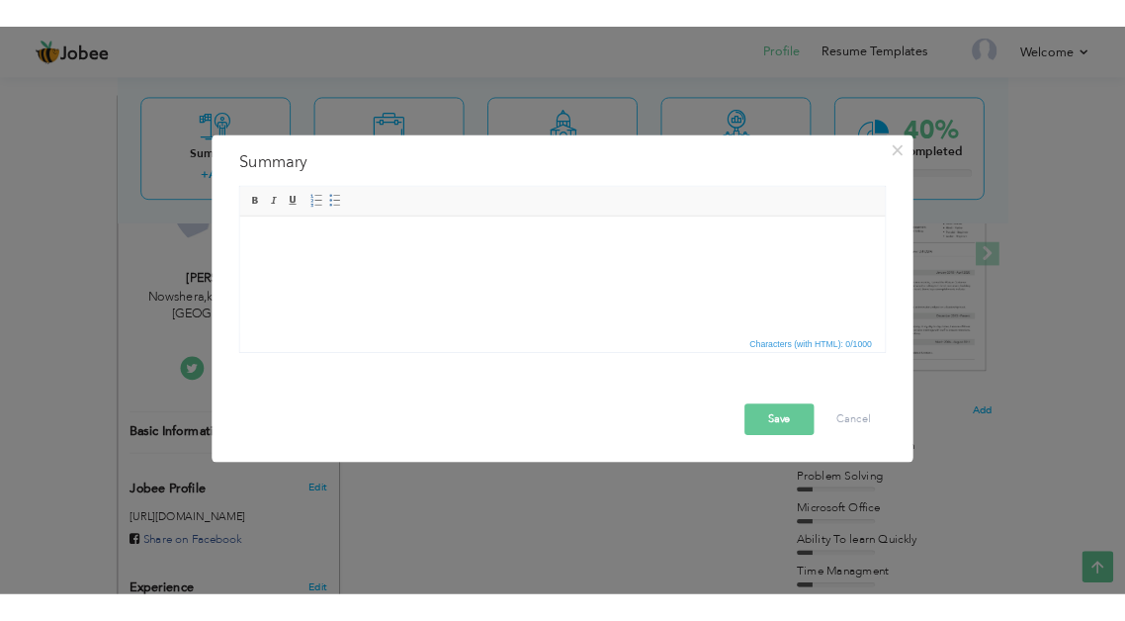
scroll to position [0, 0]
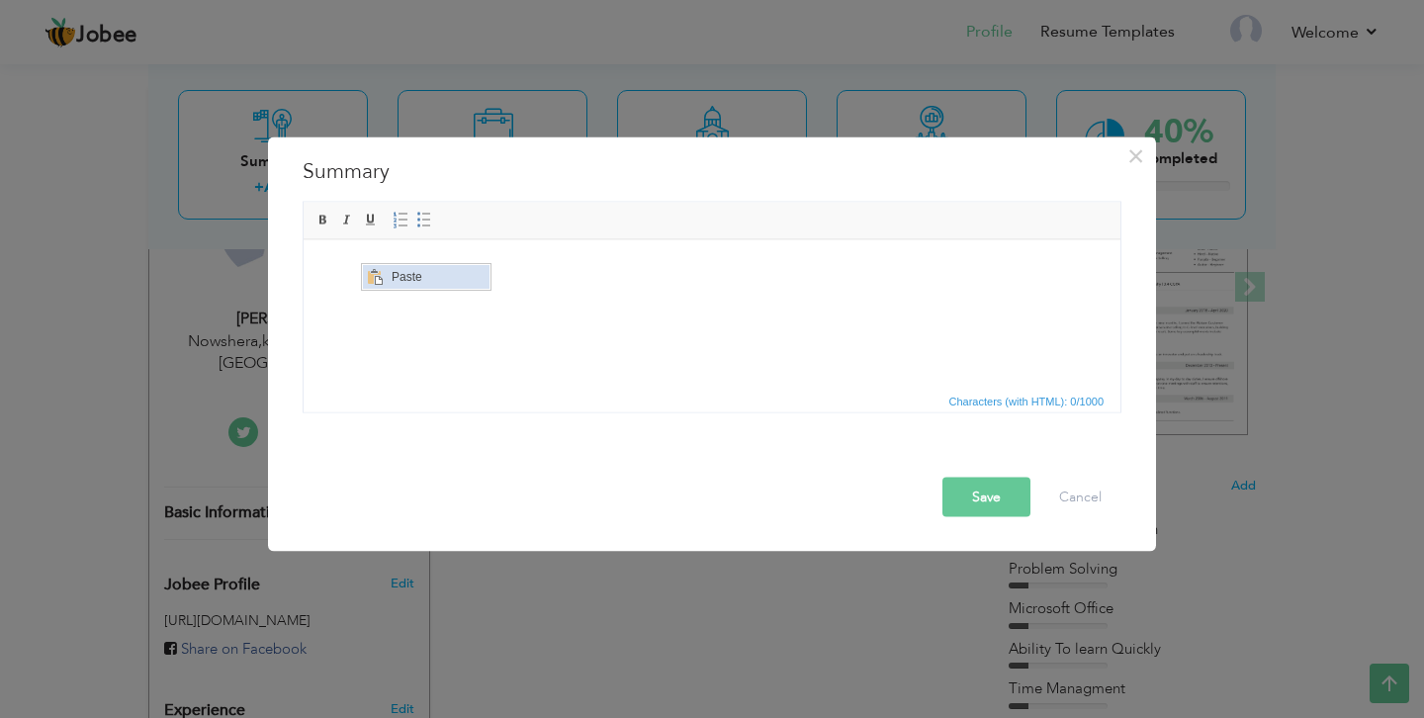
click at [398, 273] on span "Paste" at bounding box center [438, 276] width 103 height 24
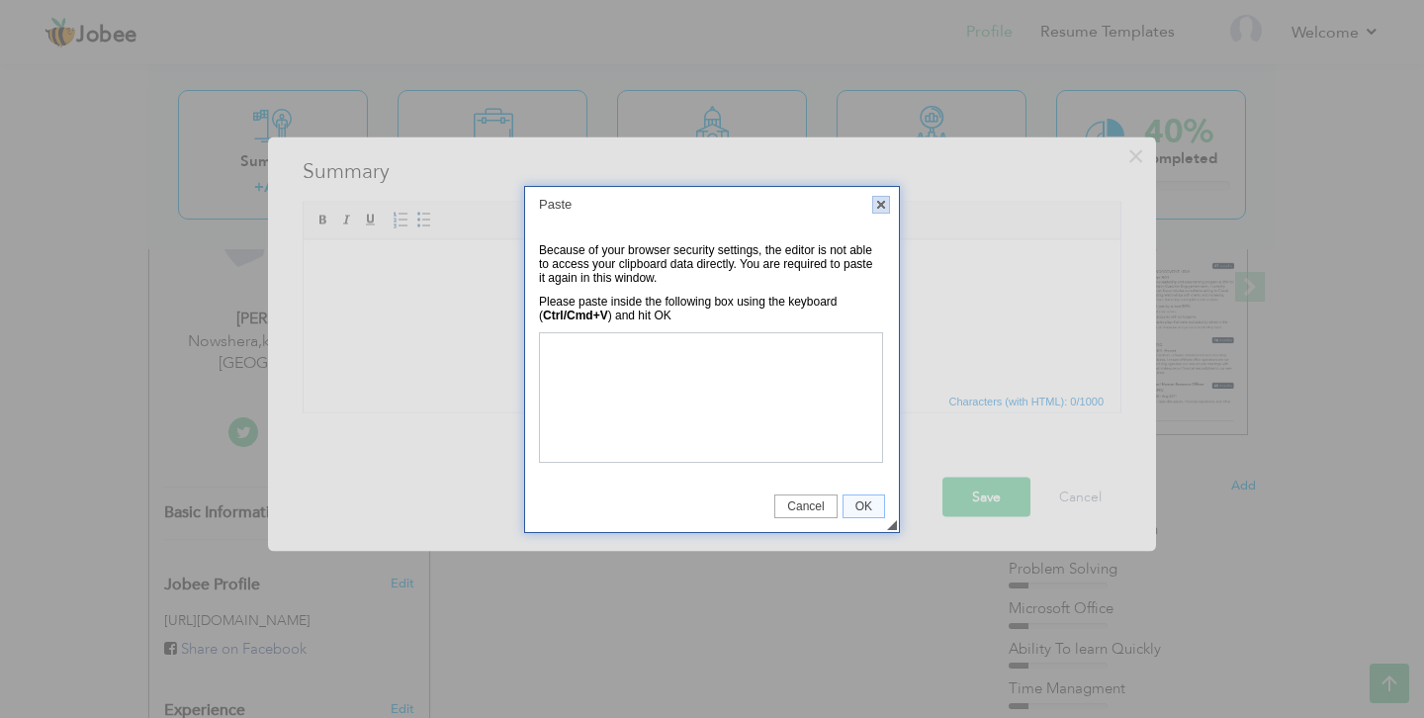
click at [877, 207] on link "X" at bounding box center [881, 205] width 18 height 18
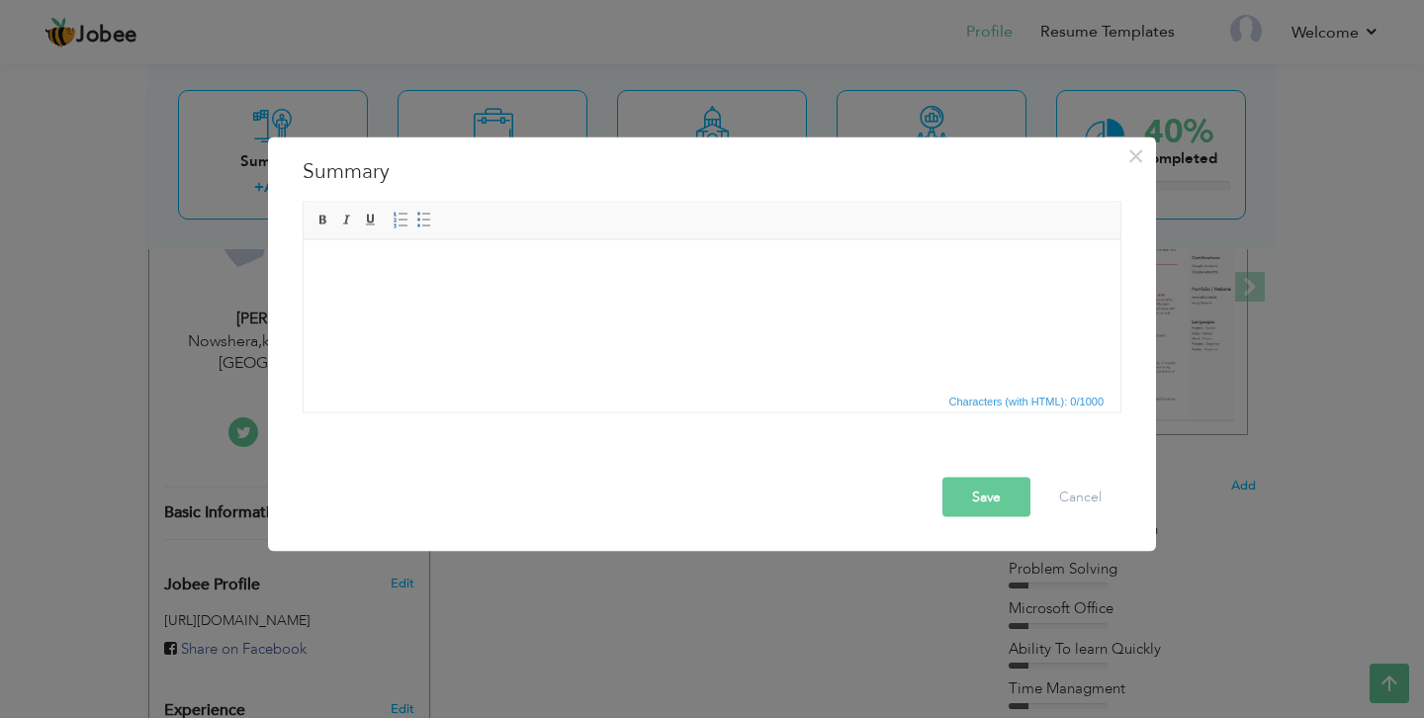
click at [342, 282] on html at bounding box center [712, 269] width 817 height 60
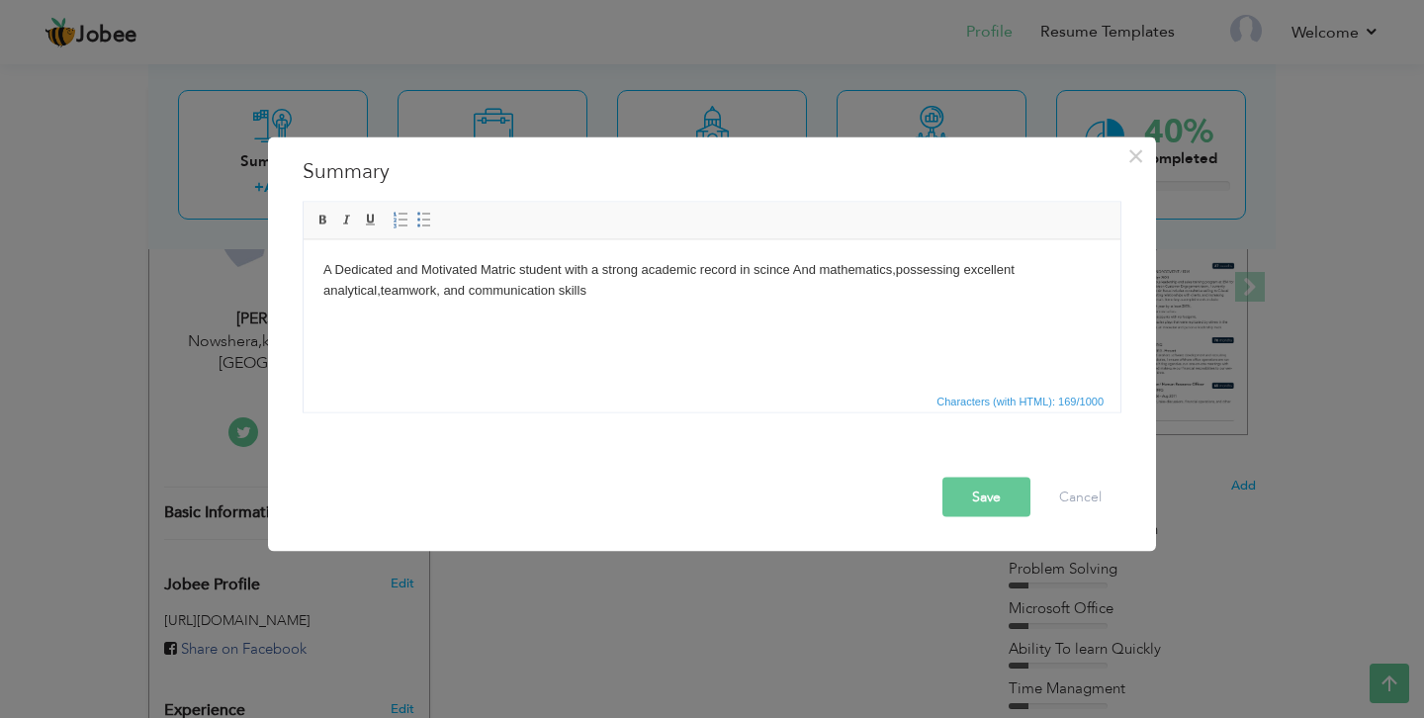
click at [453, 303] on html "A Dedicated and Motivated Matric student with a strong academic record in scinc…" at bounding box center [712, 279] width 817 height 81
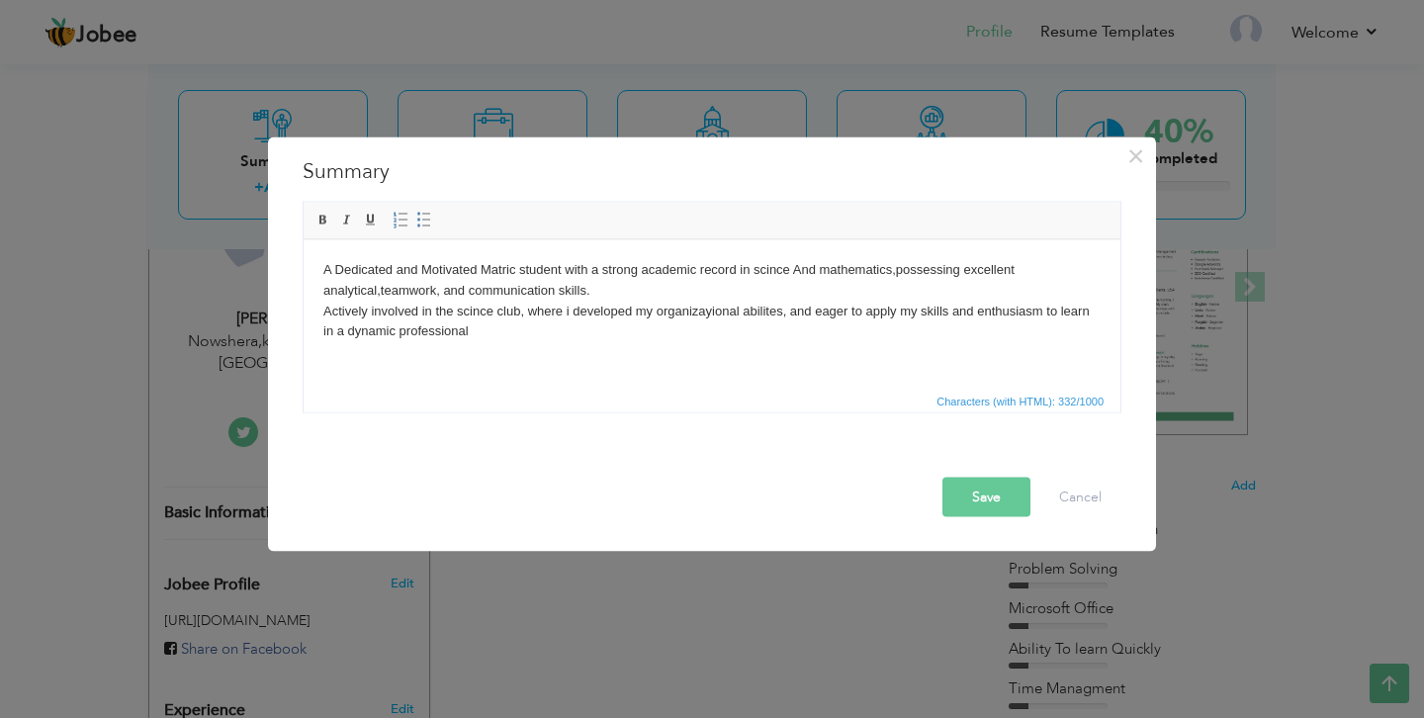
click at [801, 268] on body "A Dedicated and Motivated Matric student with a strong academic record in scinc…" at bounding box center [711, 300] width 777 height 82
click at [495, 326] on body "A Dedicated and Motivated Matric student with a strong academic record in scinc…" at bounding box center [711, 300] width 777 height 82
click at [970, 504] on button "Save" at bounding box center [986, 498] width 88 height 40
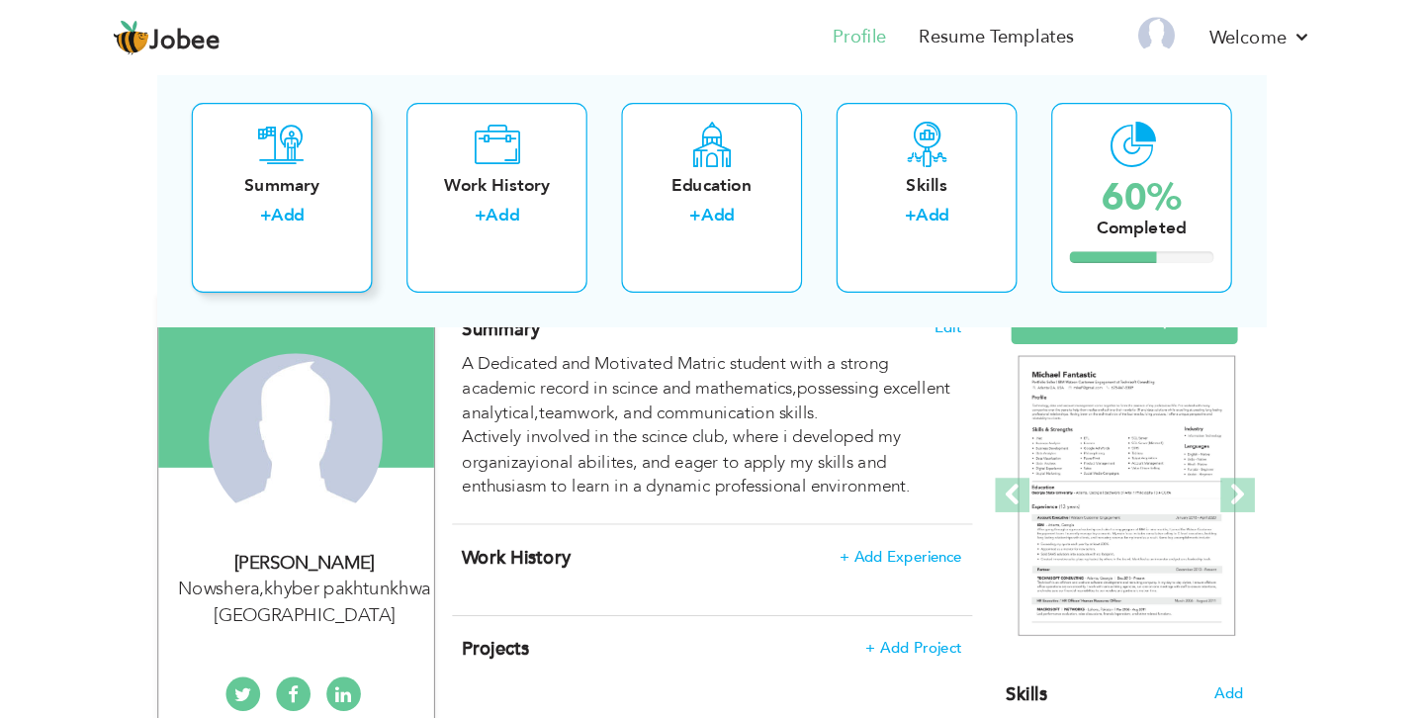
scroll to position [178, 0]
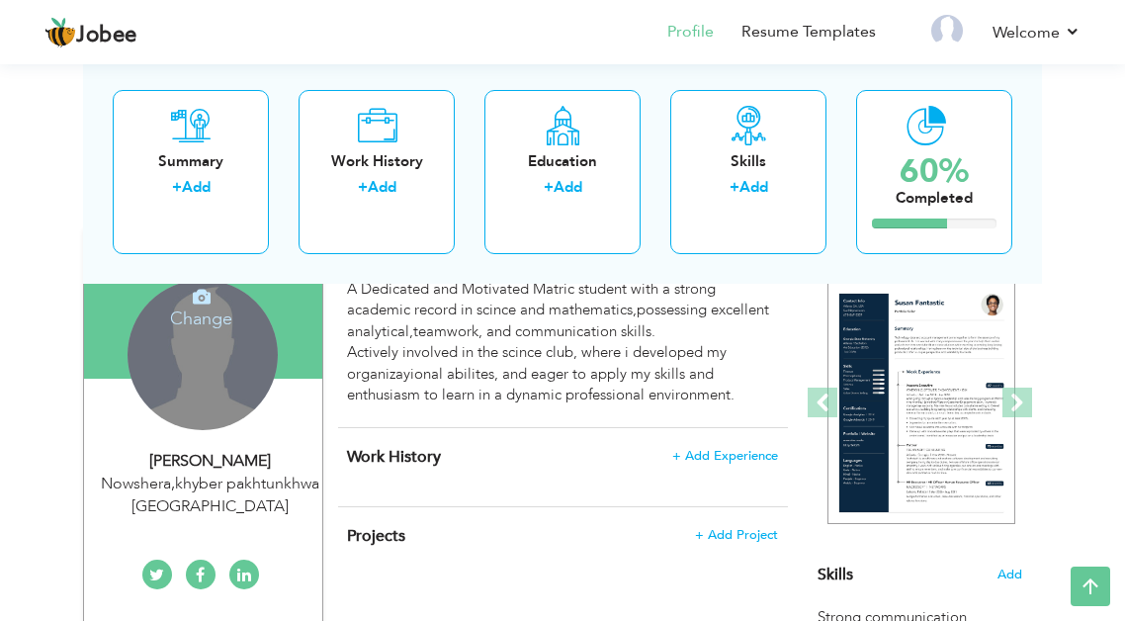
click at [200, 337] on div "Change Remove" at bounding box center [203, 355] width 150 height 150
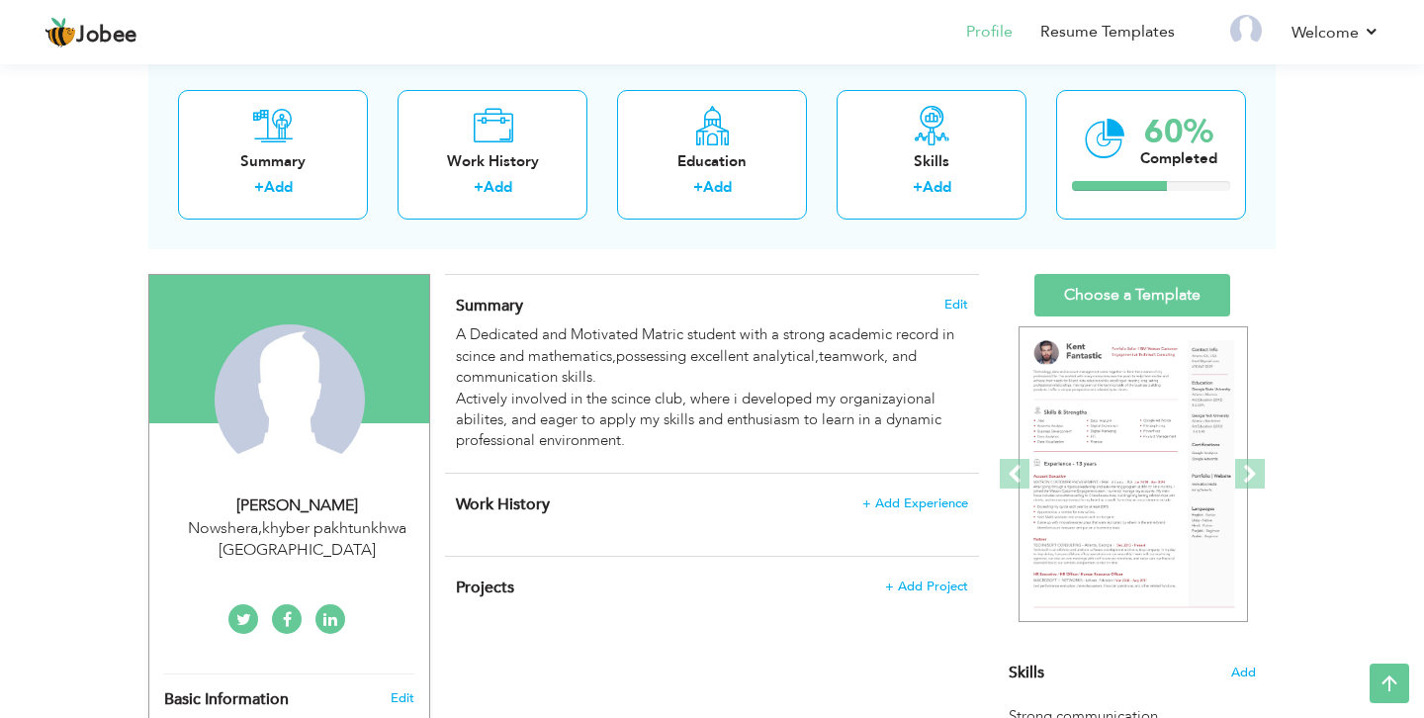
scroll to position [0, 0]
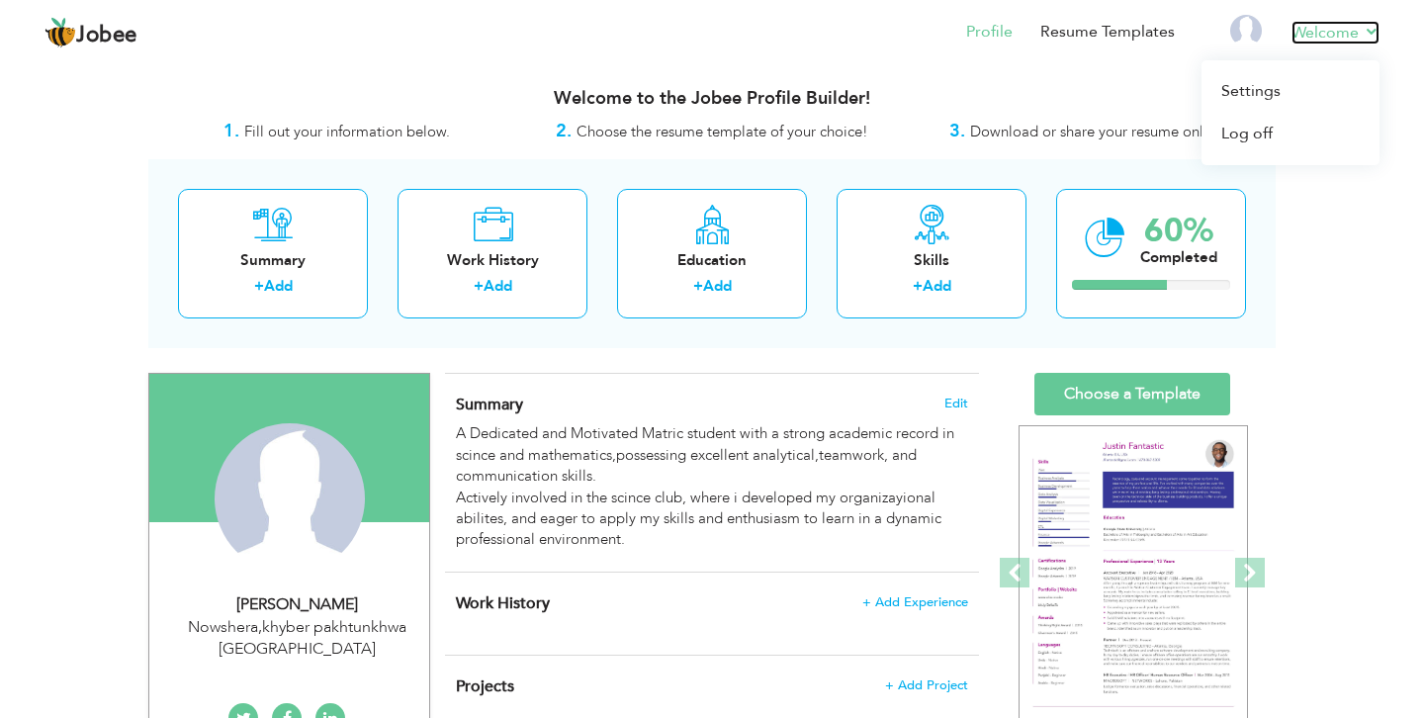
click at [1356, 38] on link "Welcome" at bounding box center [1335, 33] width 88 height 24
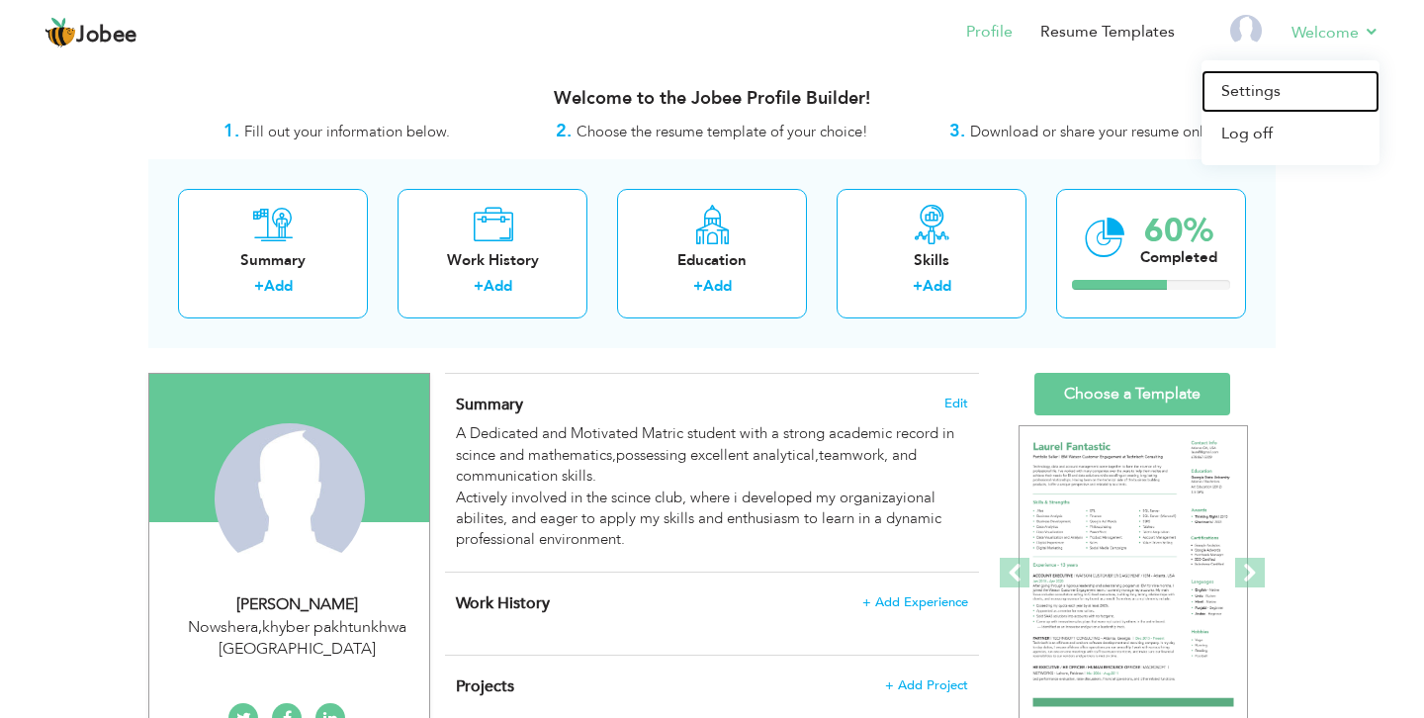
click at [1270, 85] on link "Settings" at bounding box center [1290, 91] width 178 height 43
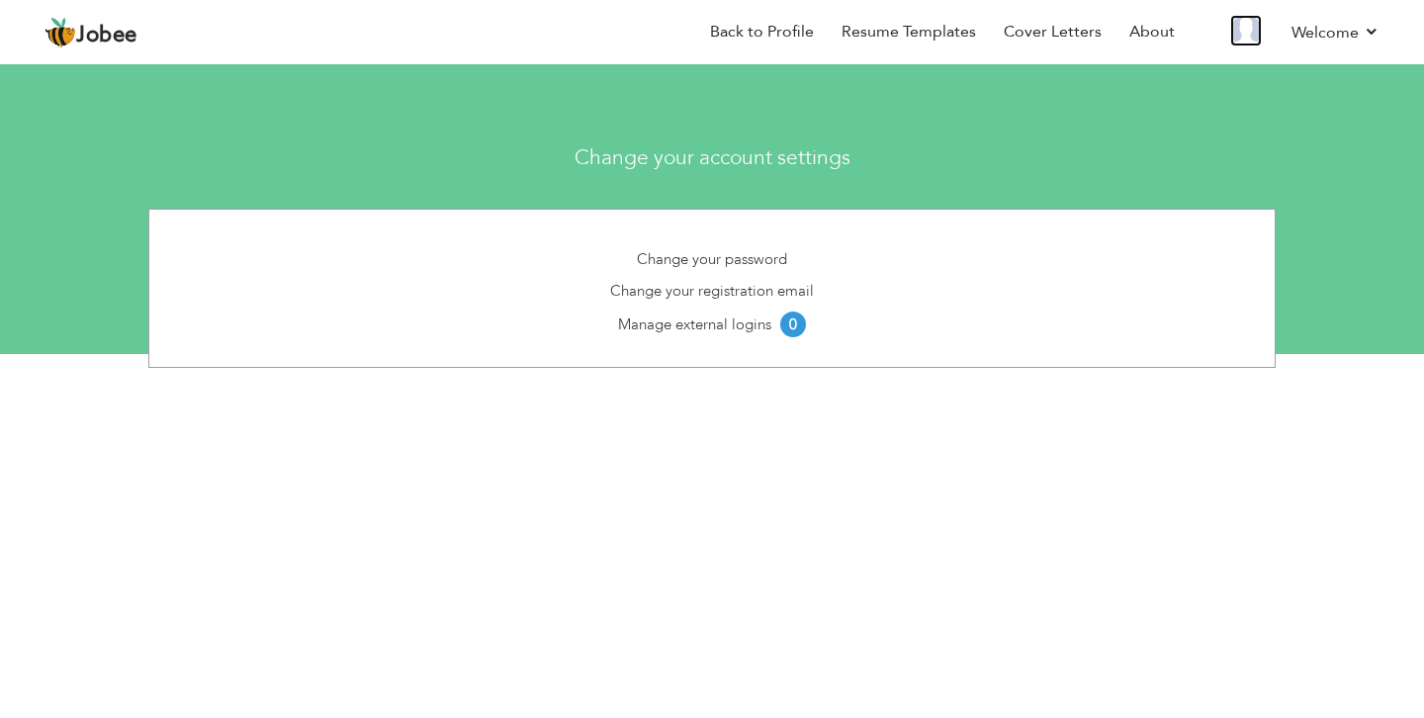
click at [1243, 36] on img at bounding box center [1246, 31] width 32 height 32
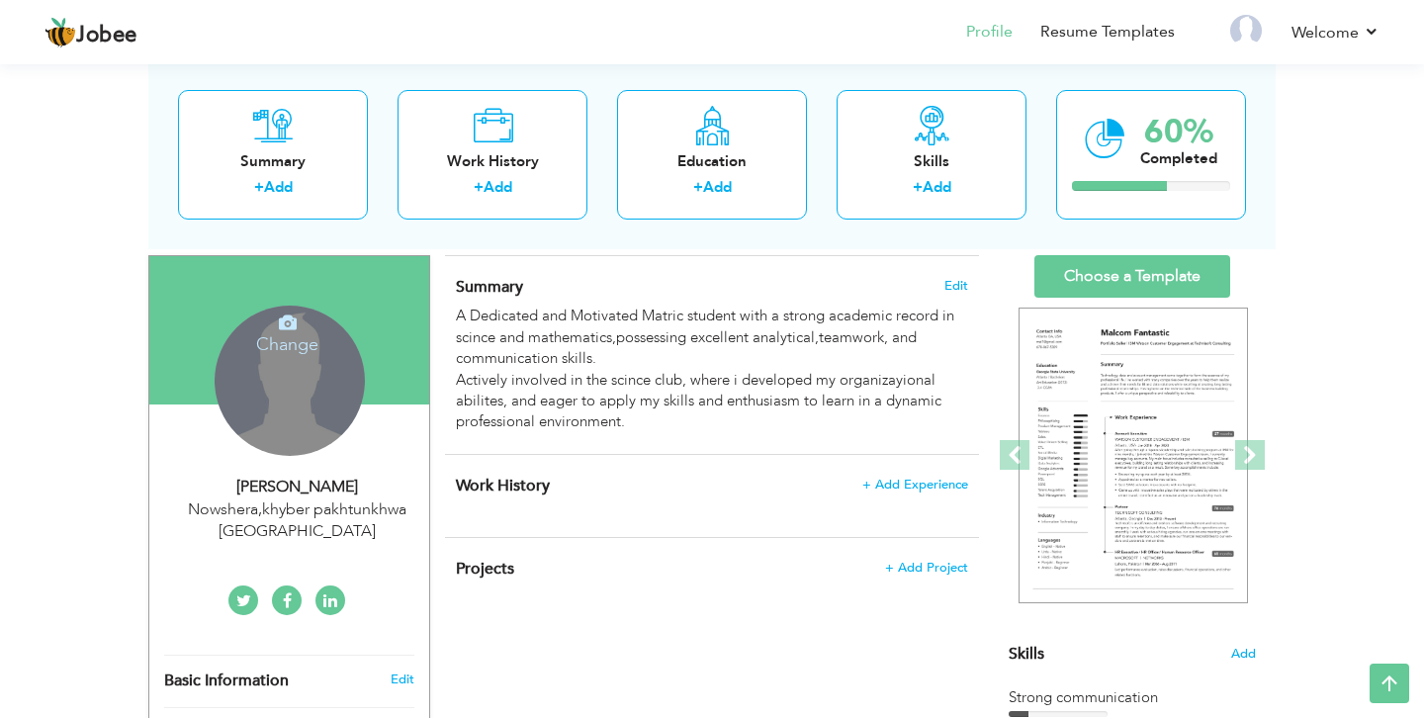
click at [290, 338] on h4 "Change" at bounding box center [288, 330] width 141 height 47
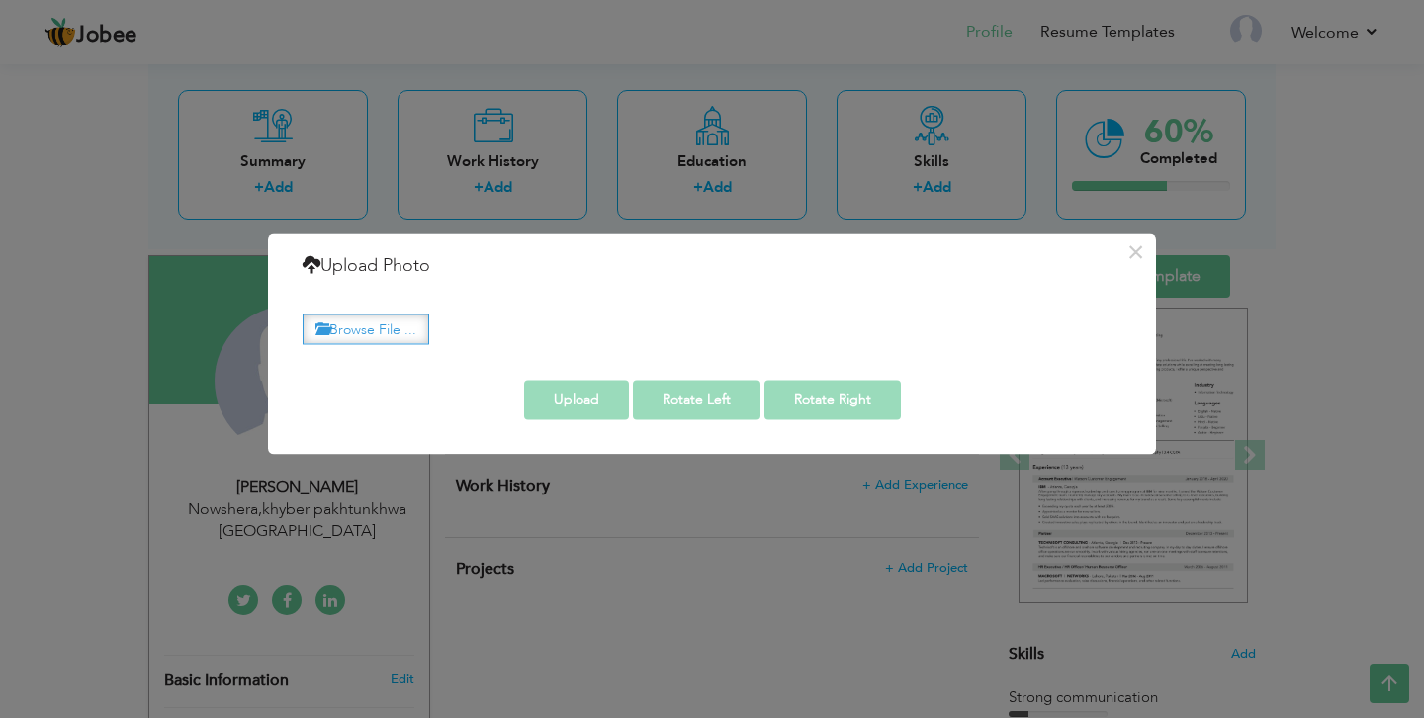
click at [355, 330] on label "Browse File ..." at bounding box center [366, 328] width 127 height 31
click at [0, 0] on input "Browse File ..." at bounding box center [0, 0] width 0 height 0
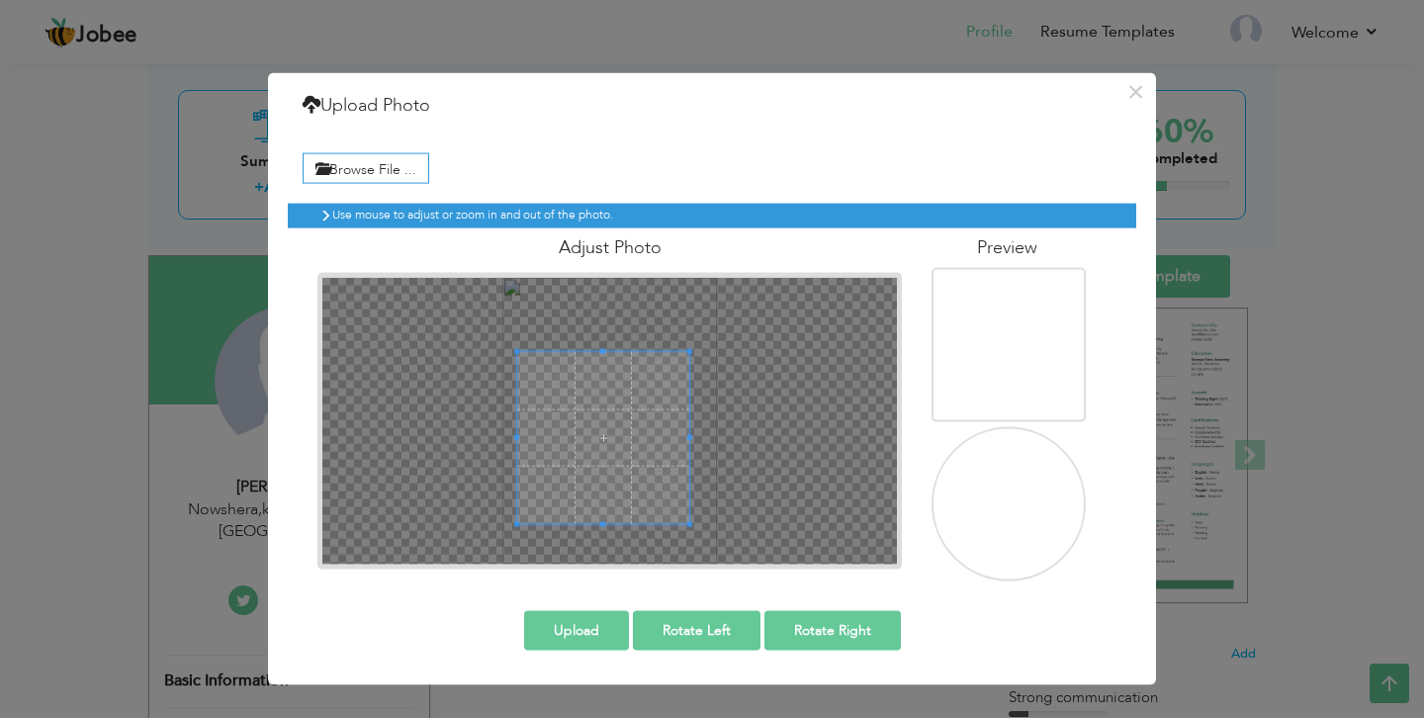
click at [566, 415] on span at bounding box center [603, 437] width 172 height 172
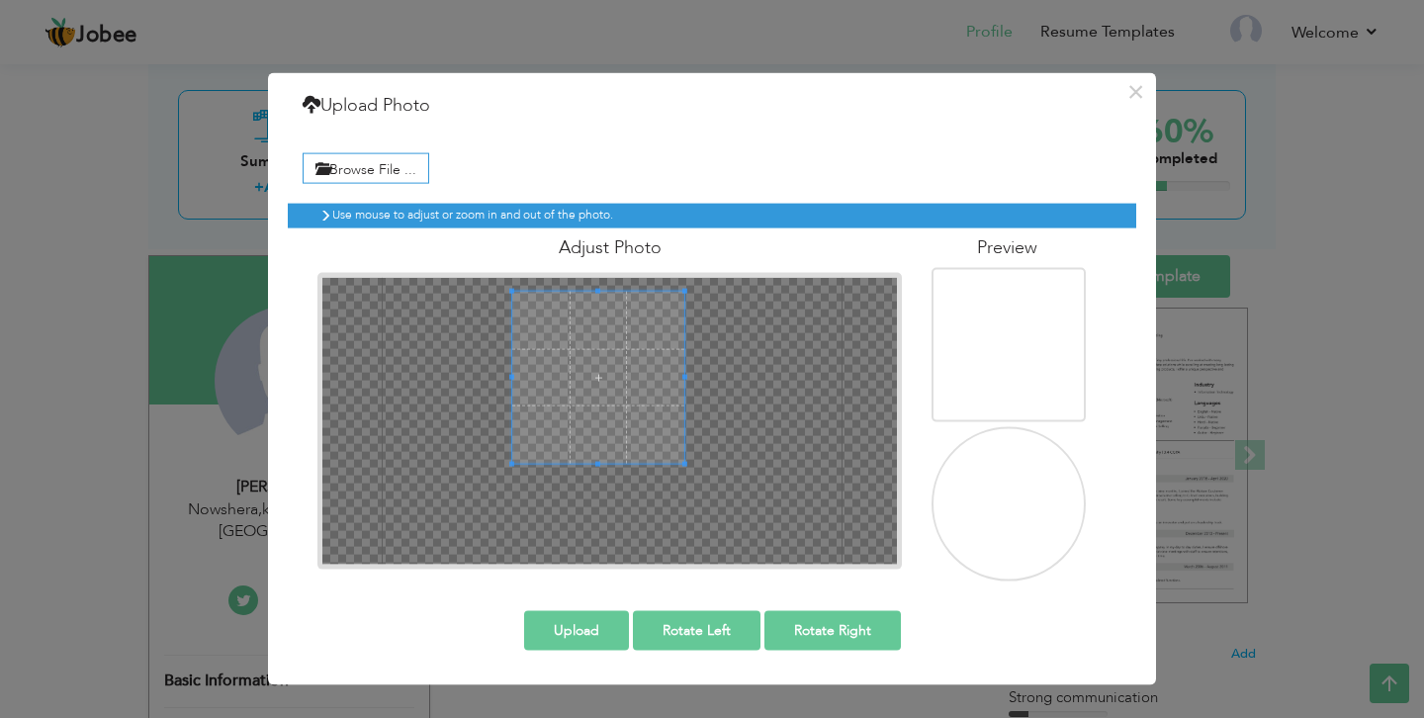
click at [602, 349] on span at bounding box center [598, 377] width 172 height 172
click at [576, 634] on button "Upload" at bounding box center [576, 631] width 105 height 40
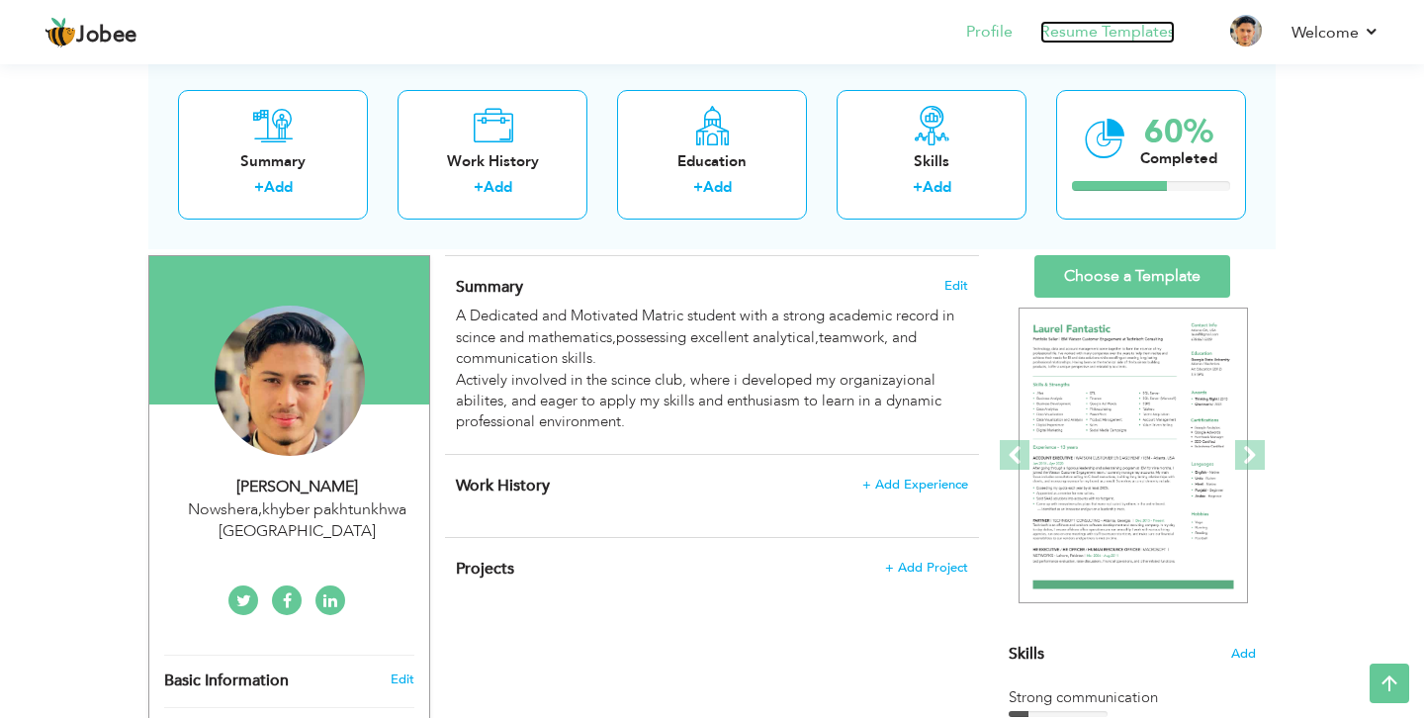
click at [1112, 31] on link "Resume Templates" at bounding box center [1107, 32] width 134 height 23
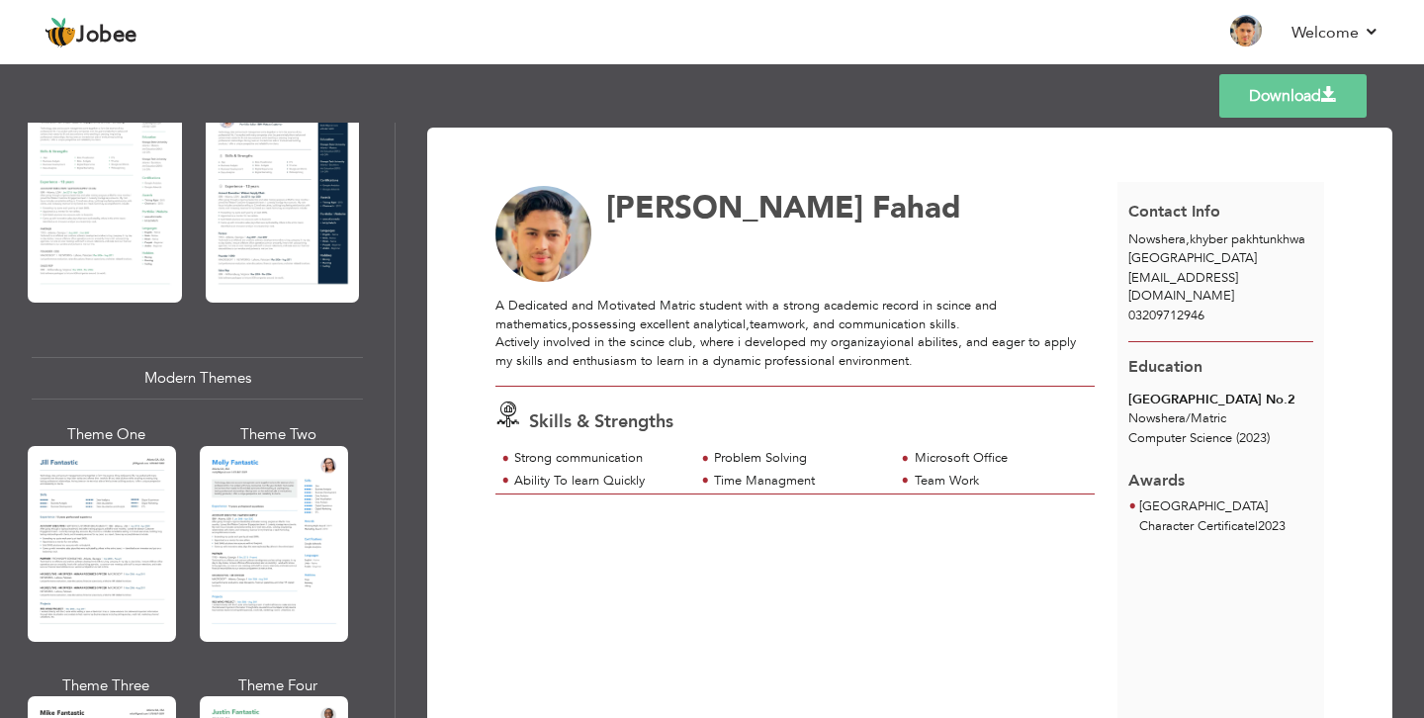
scroll to position [580, 0]
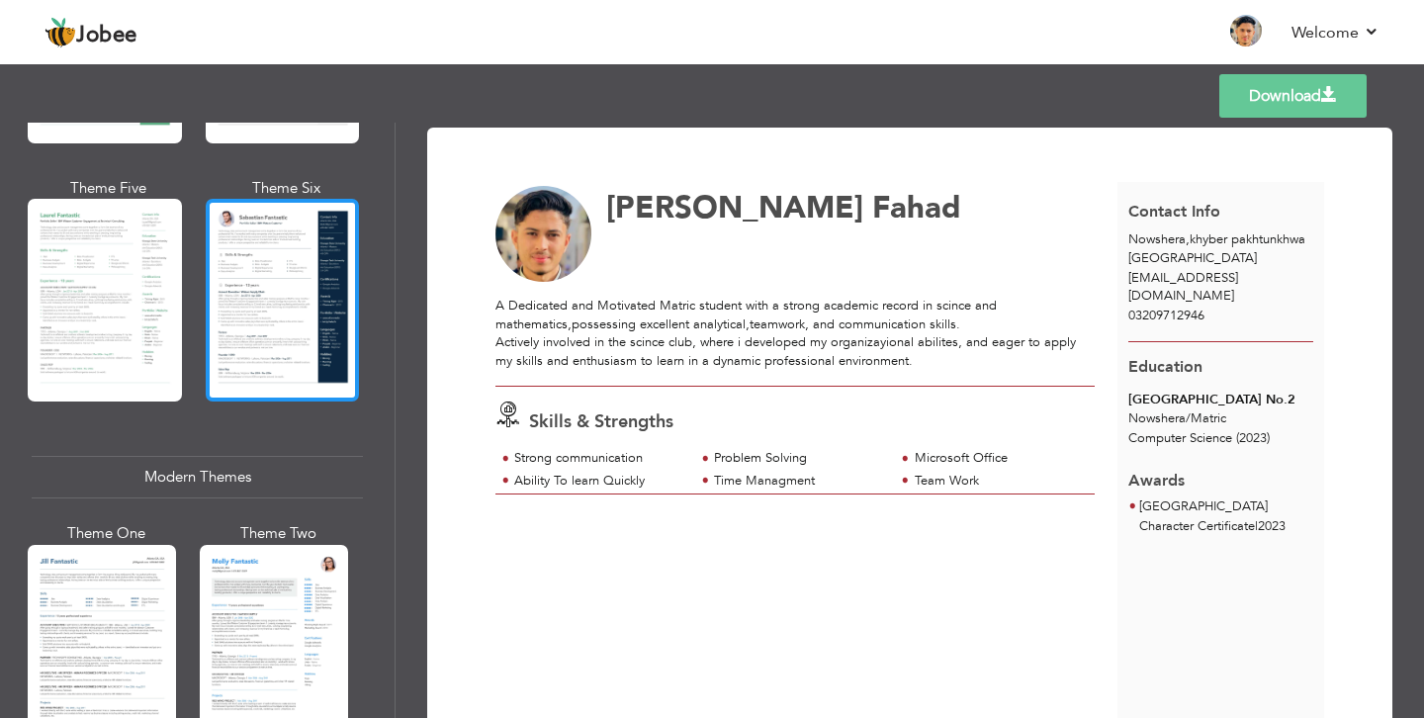
click at [291, 275] on div at bounding box center [283, 300] width 154 height 203
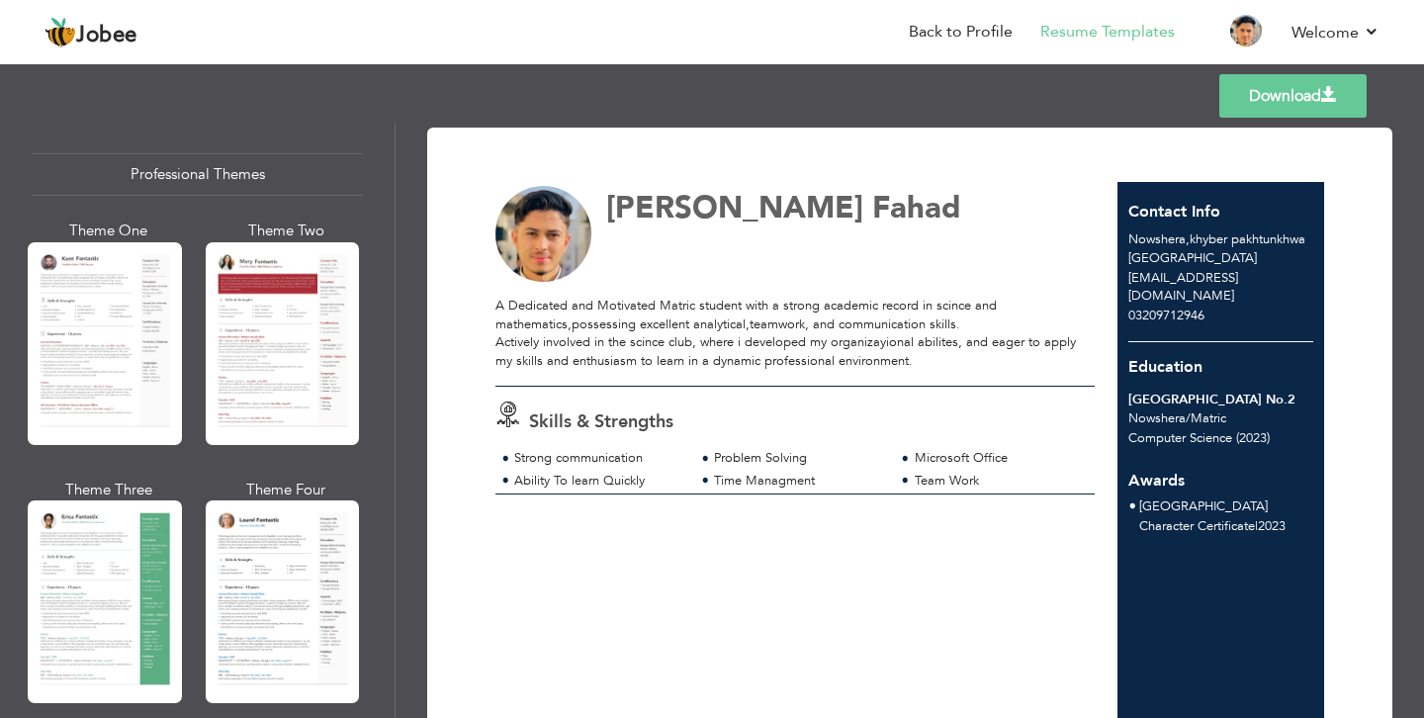
scroll to position [0, 0]
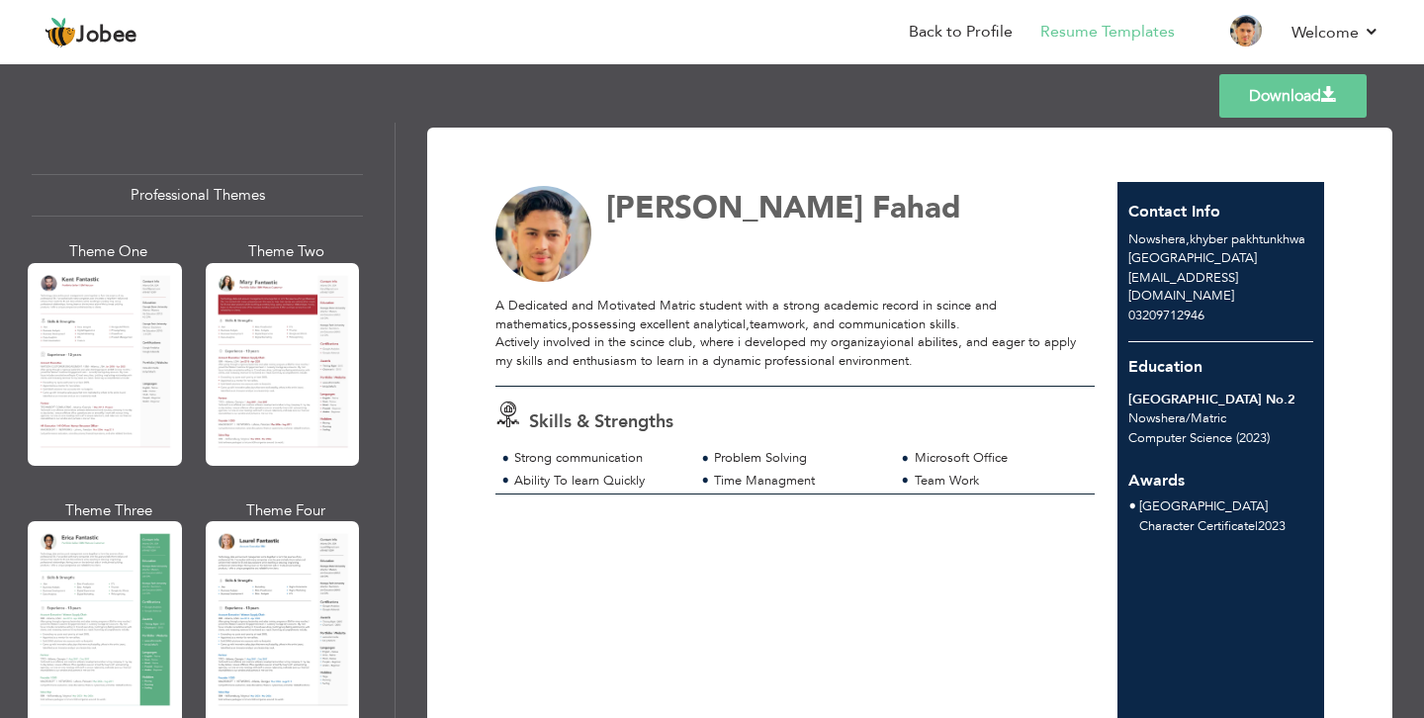
click at [1308, 91] on link "Download" at bounding box center [1292, 96] width 147 height 44
click at [1269, 103] on link "Download" at bounding box center [1292, 96] width 147 height 44
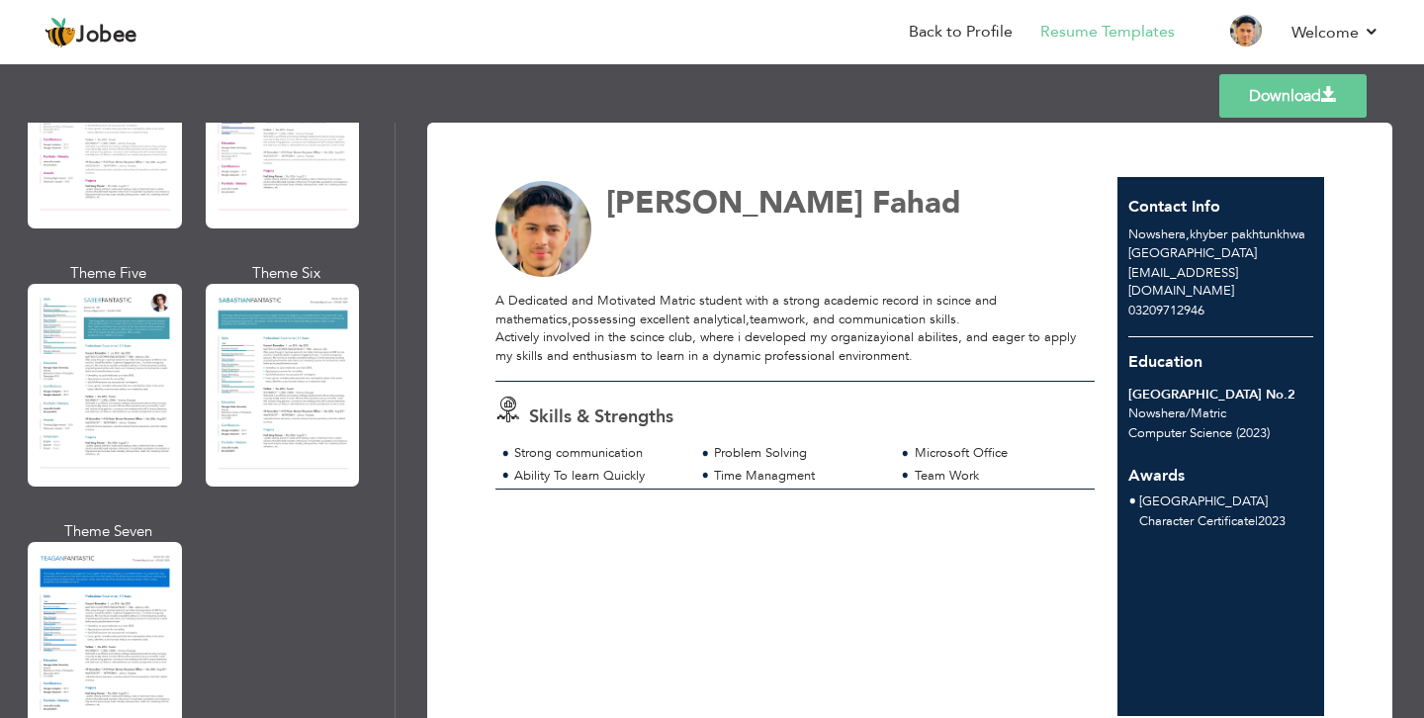
scroll to position [2811, 0]
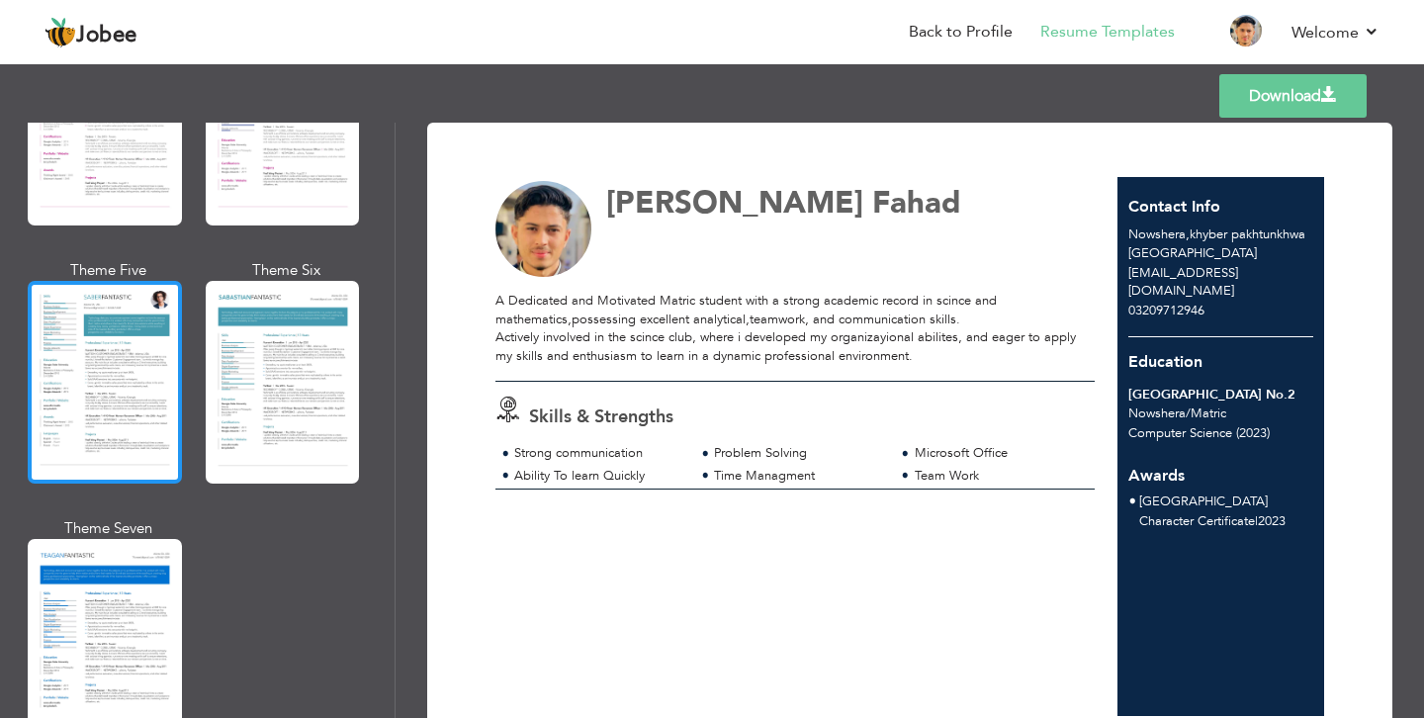
click at [131, 315] on div at bounding box center [105, 382] width 154 height 203
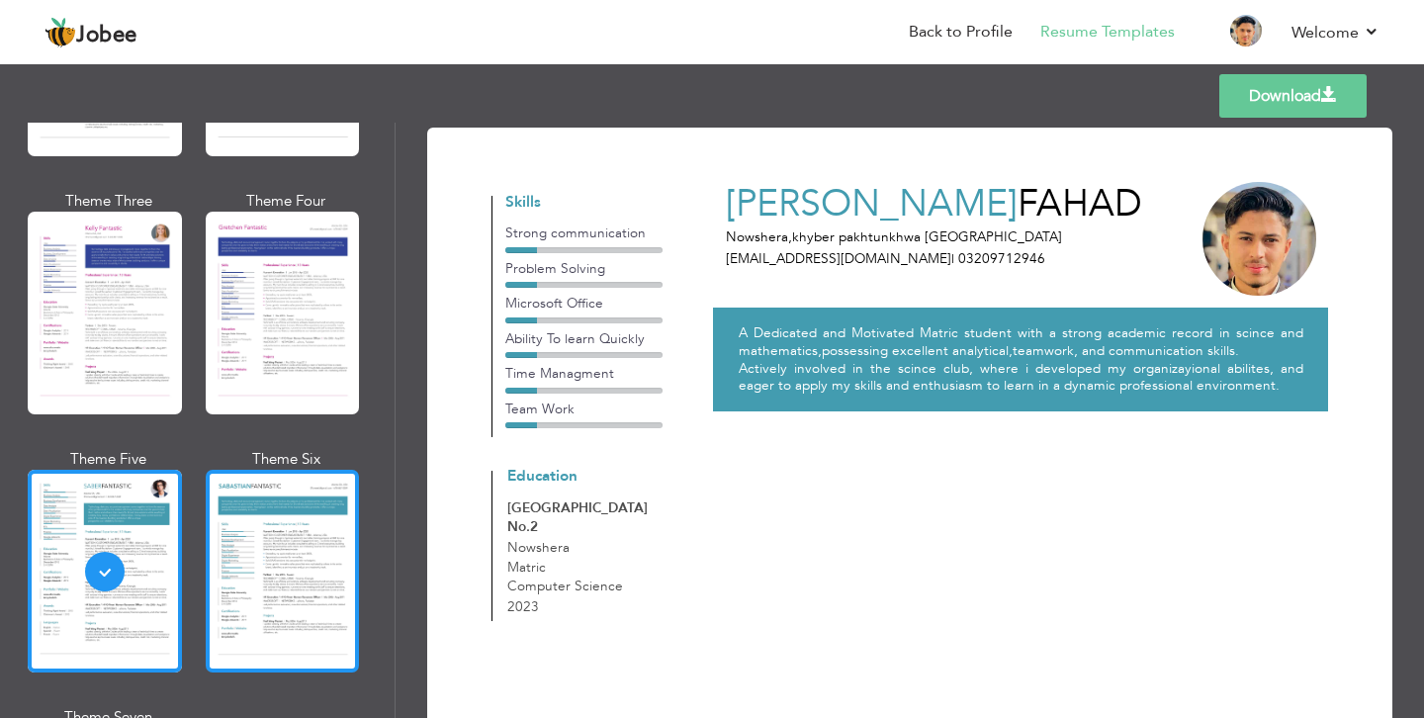
scroll to position [2612, 0]
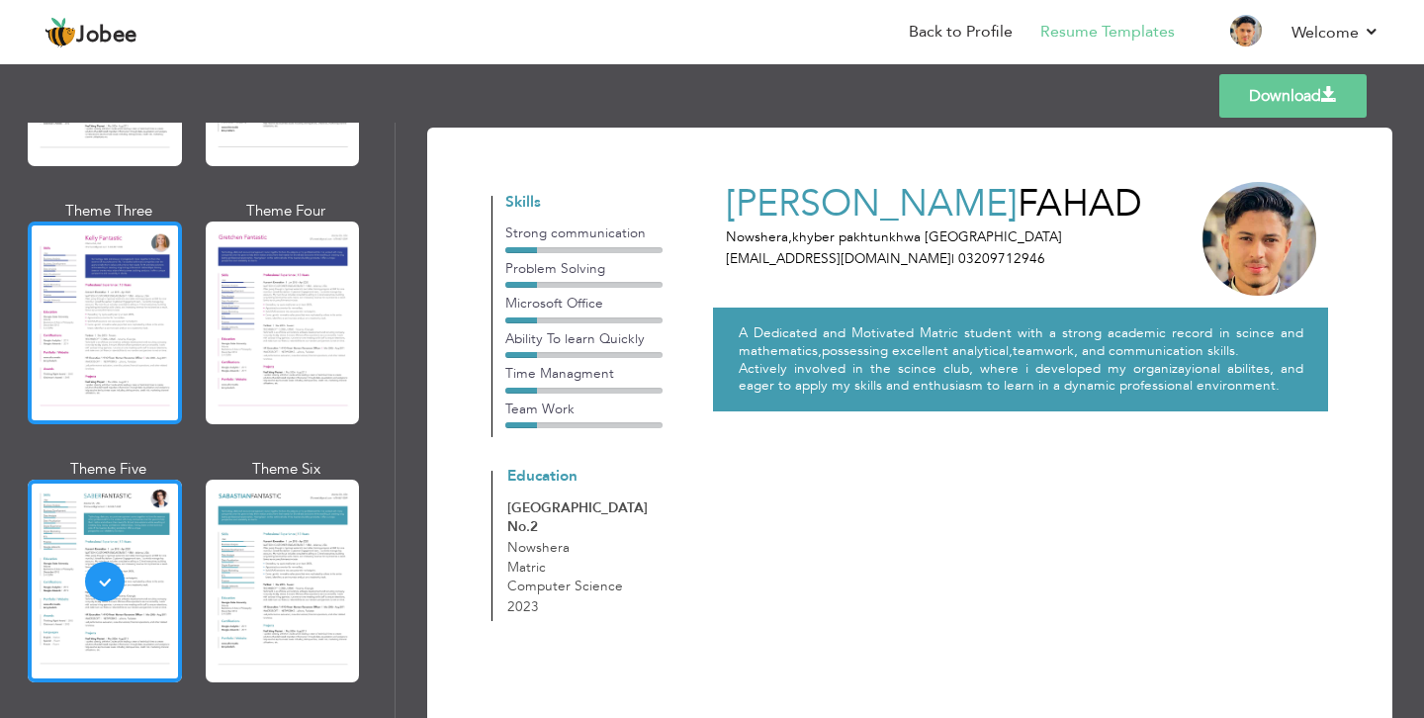
click at [147, 278] on div at bounding box center [105, 322] width 154 height 203
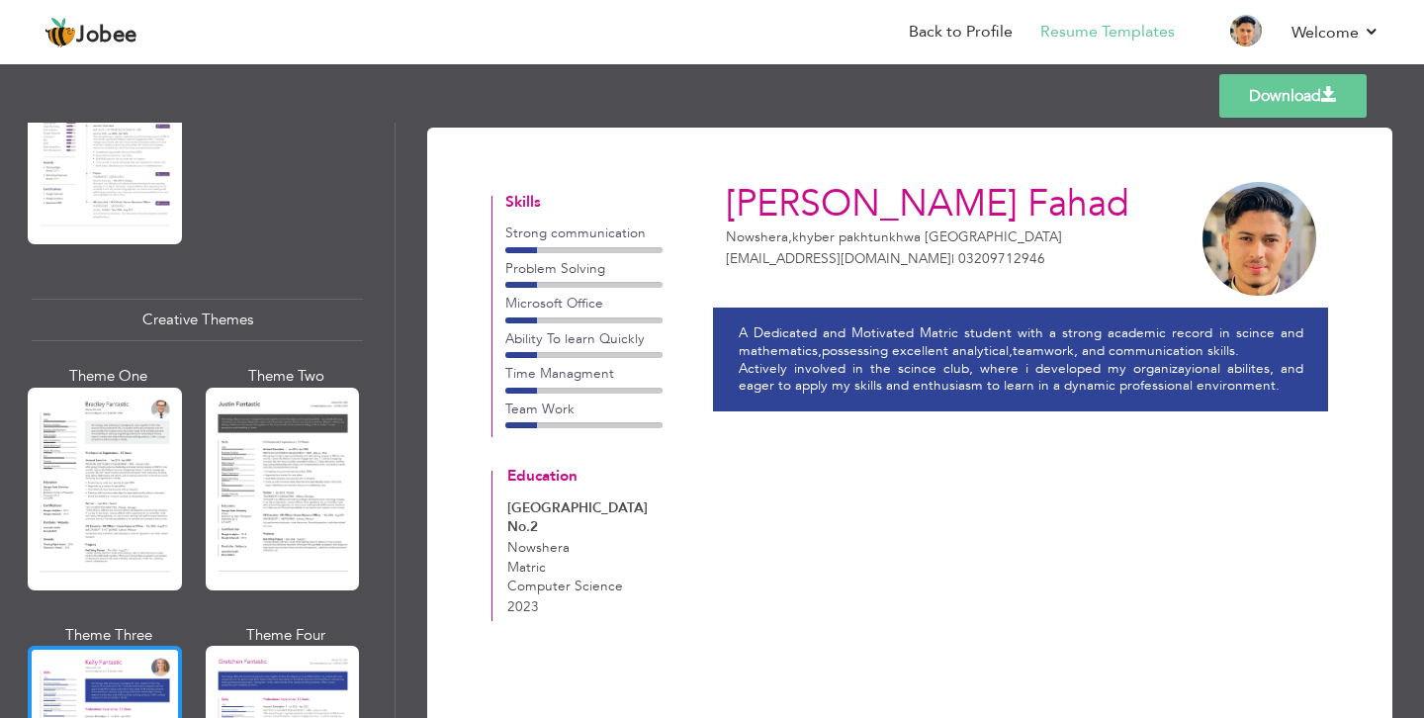
scroll to position [2199, 0]
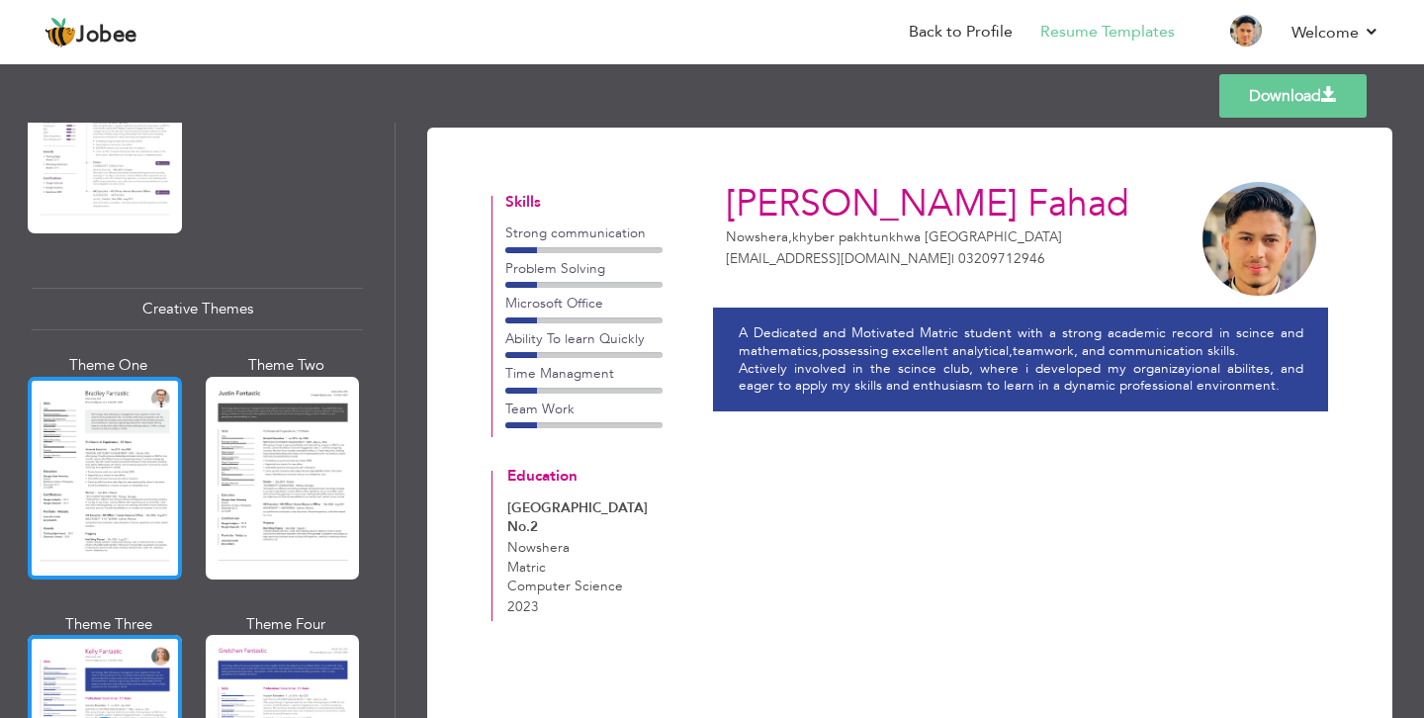
click at [111, 424] on div at bounding box center [105, 478] width 154 height 203
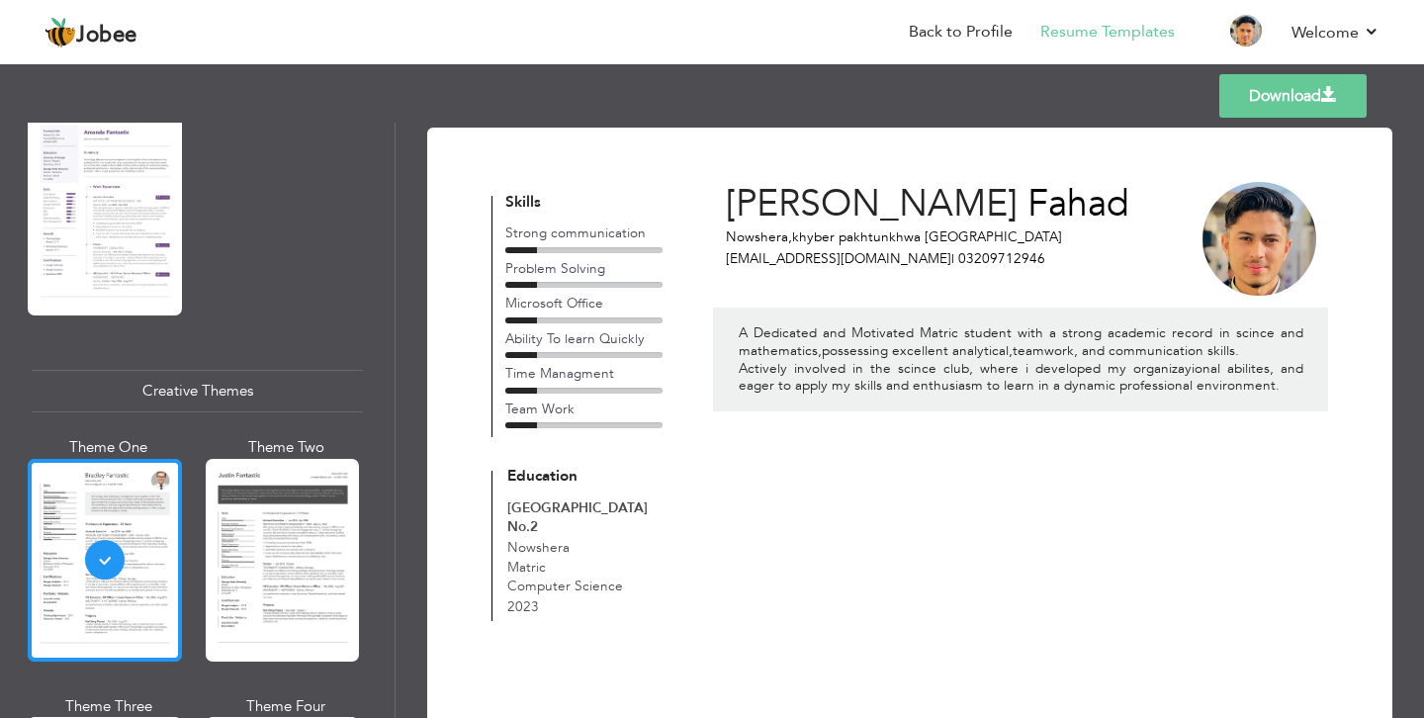
scroll to position [2104, 0]
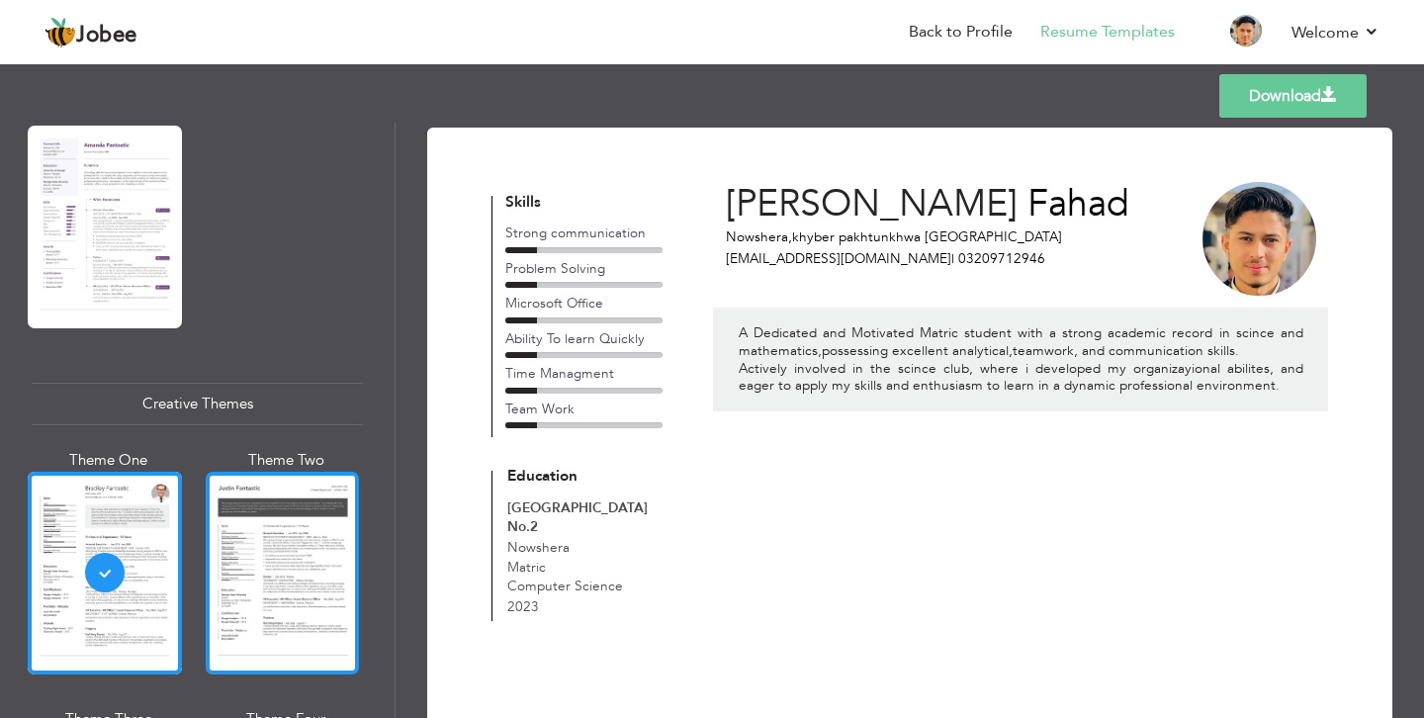
click at [300, 515] on div at bounding box center [283, 573] width 154 height 203
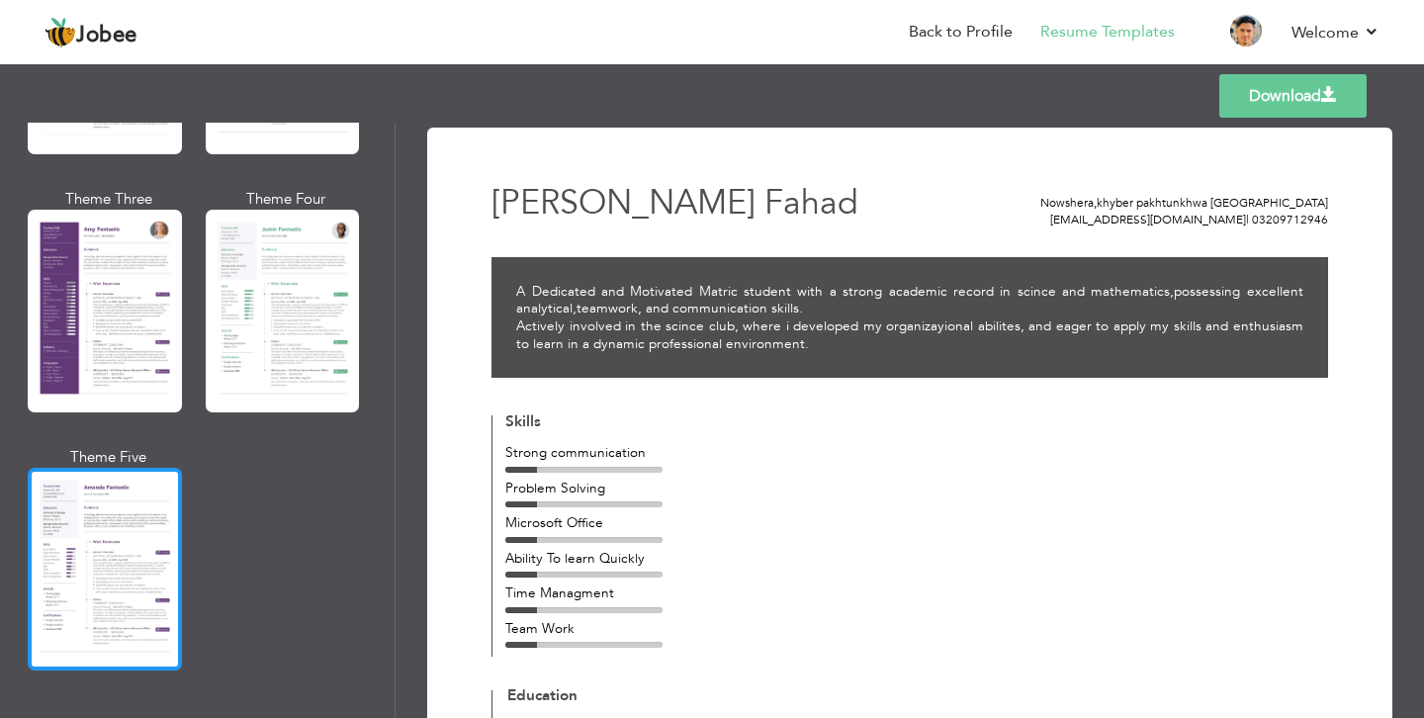
scroll to position [1764, 0]
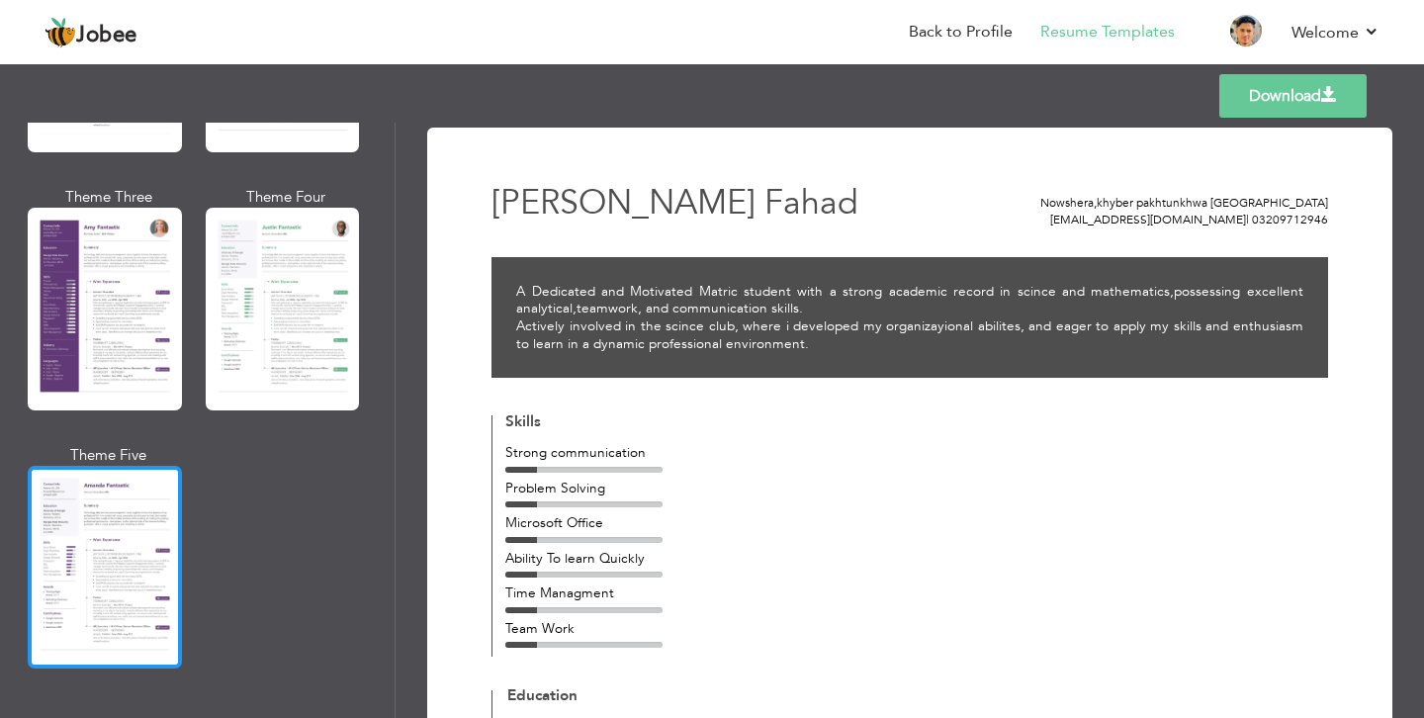
click at [109, 213] on div at bounding box center [105, 309] width 154 height 203
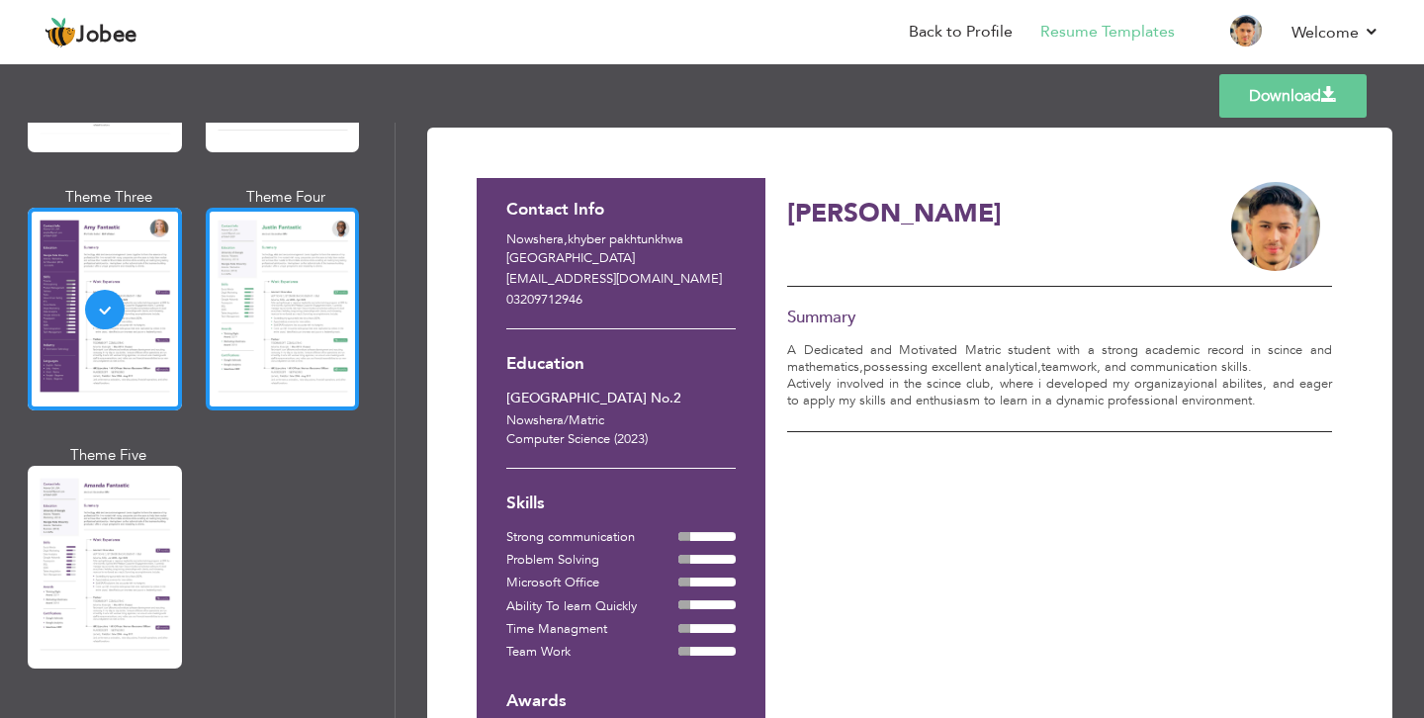
click at [286, 315] on div at bounding box center [283, 309] width 154 height 203
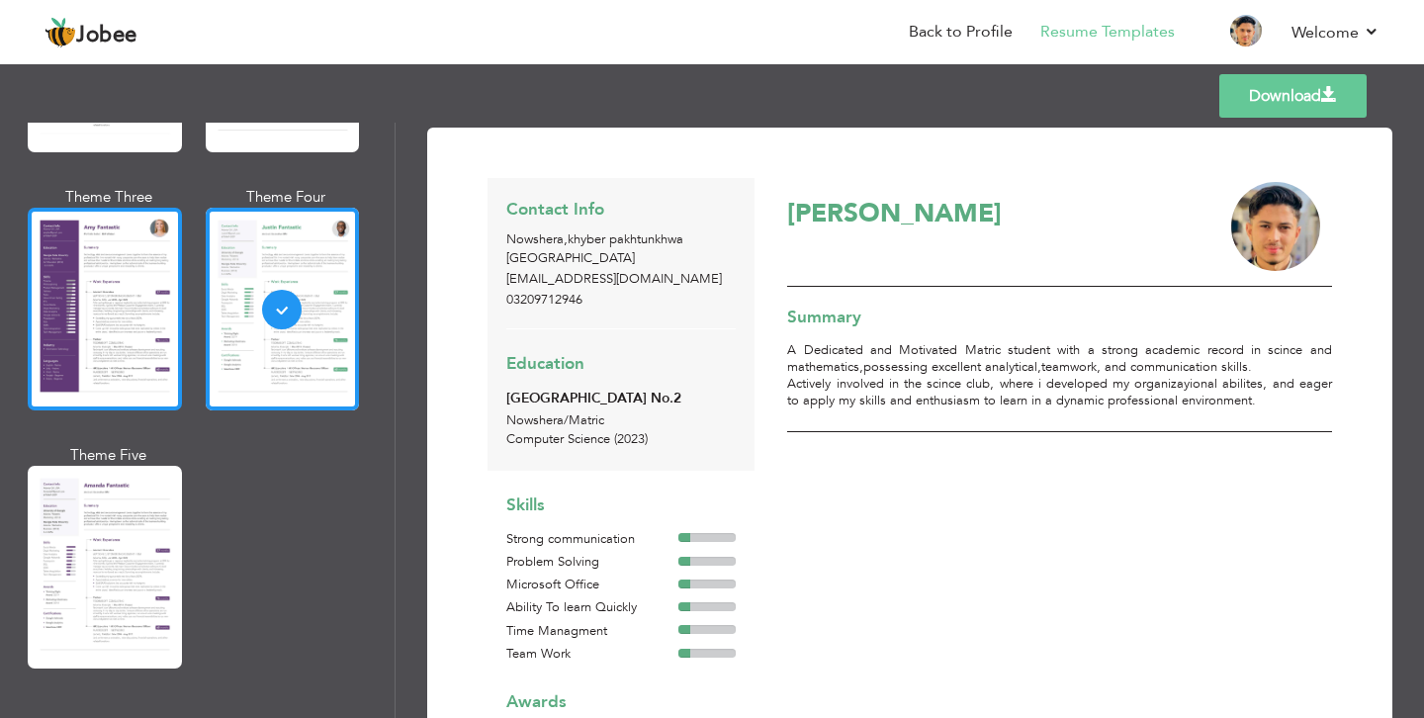
click at [165, 311] on div at bounding box center [105, 309] width 154 height 203
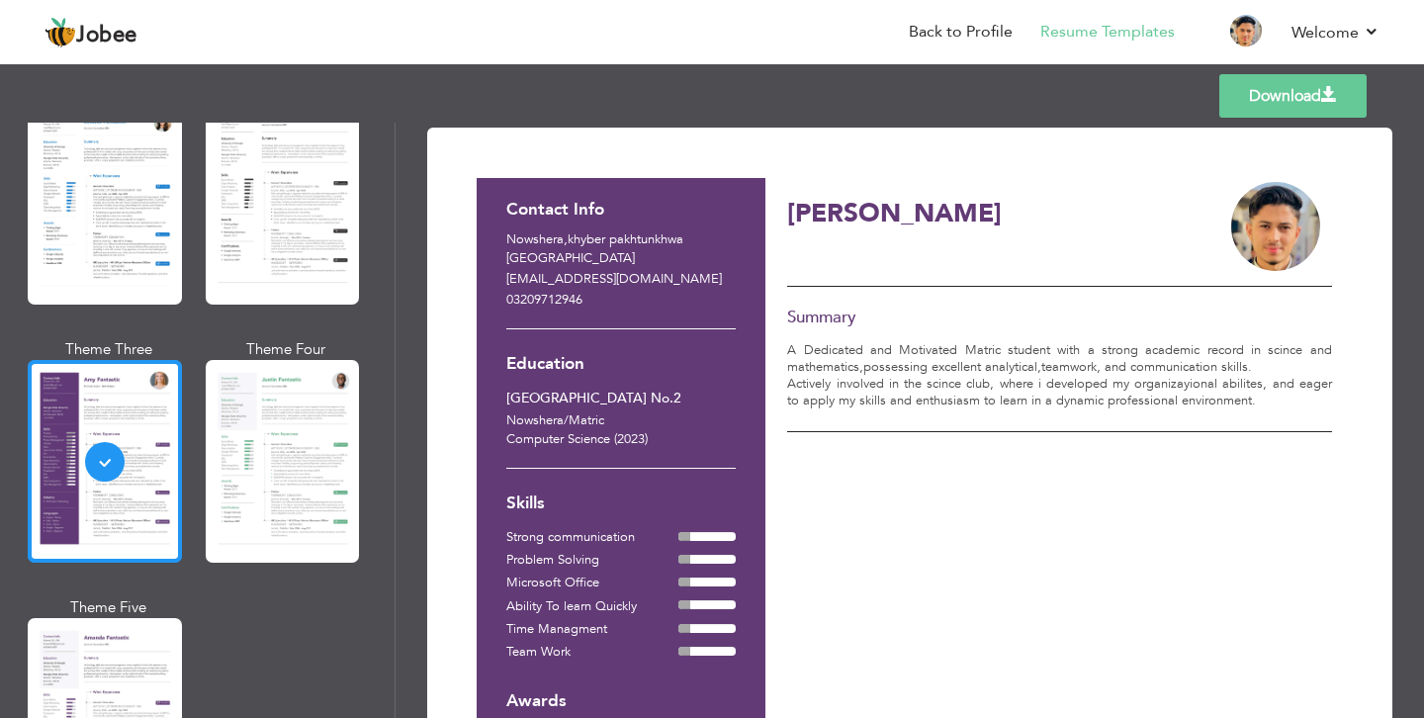
scroll to position [1609, 0]
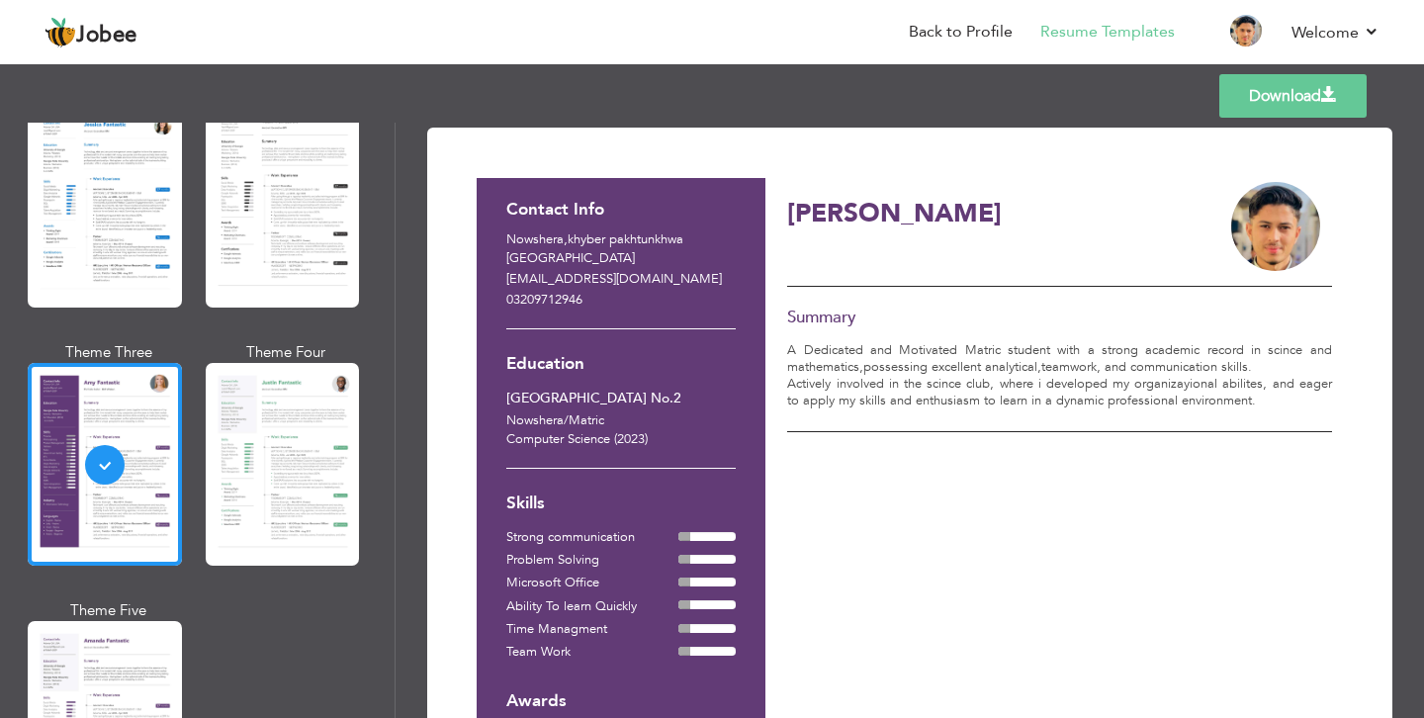
click at [1338, 93] on link "Download" at bounding box center [1292, 96] width 147 height 44
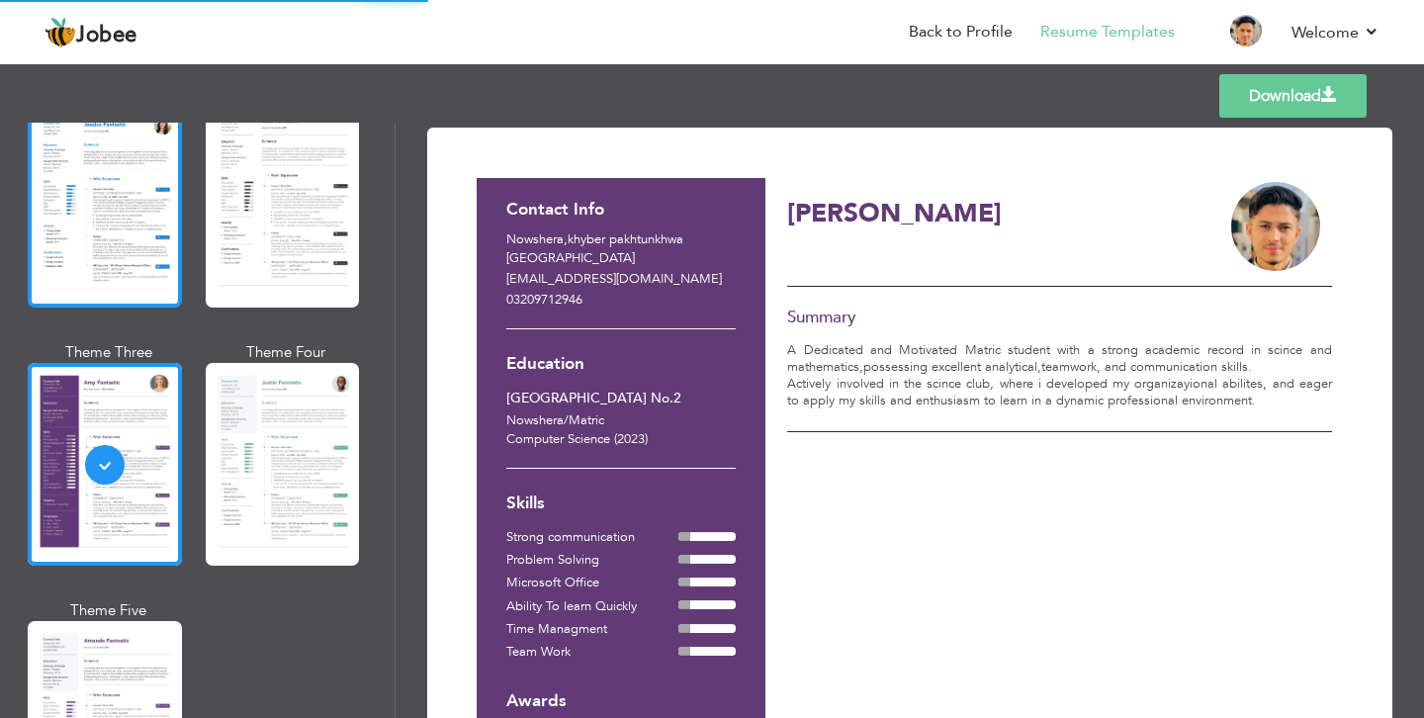
scroll to position [1474, 0]
